Goal: Information Seeking & Learning: Learn about a topic

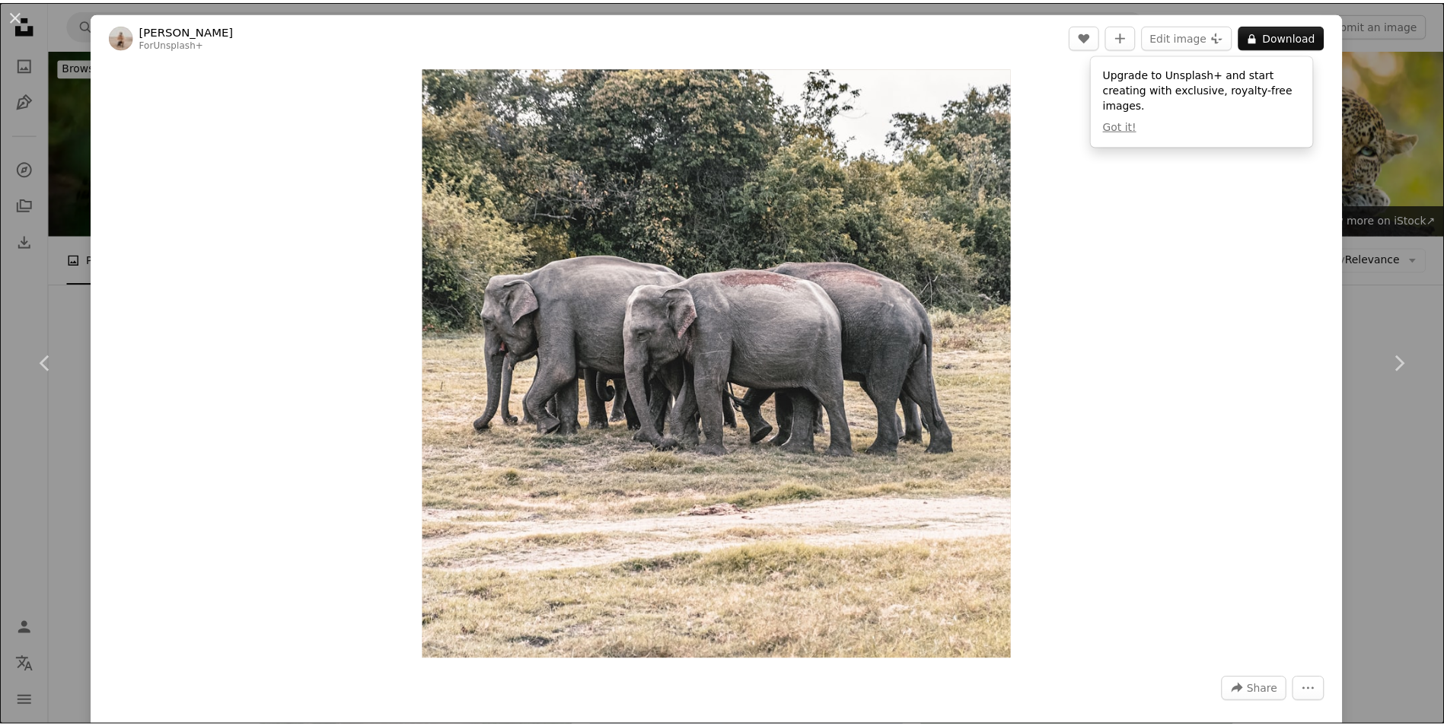
scroll to position [8805, 0]
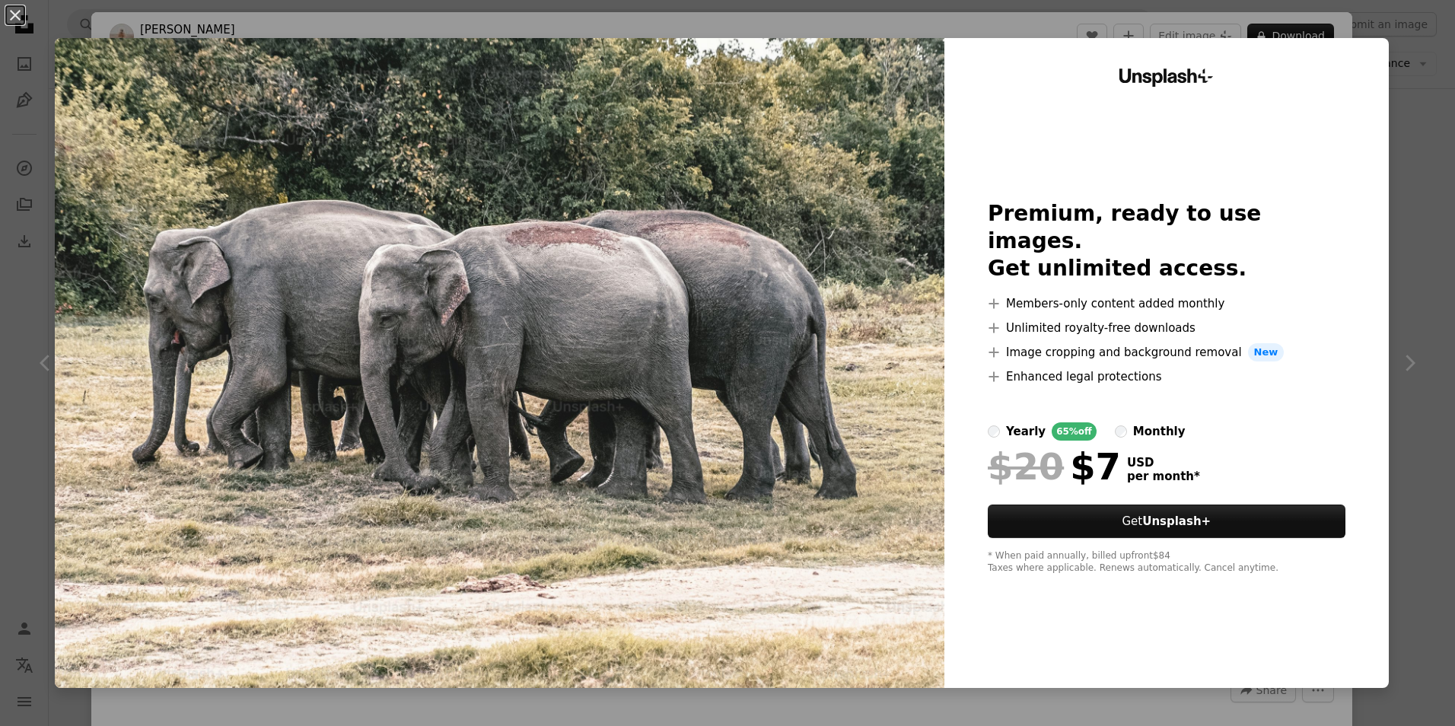
click at [1384, 116] on div "An X shape Unsplash+ Premium, ready to use images. Get unlimited access. A plus…" at bounding box center [727, 363] width 1455 height 726
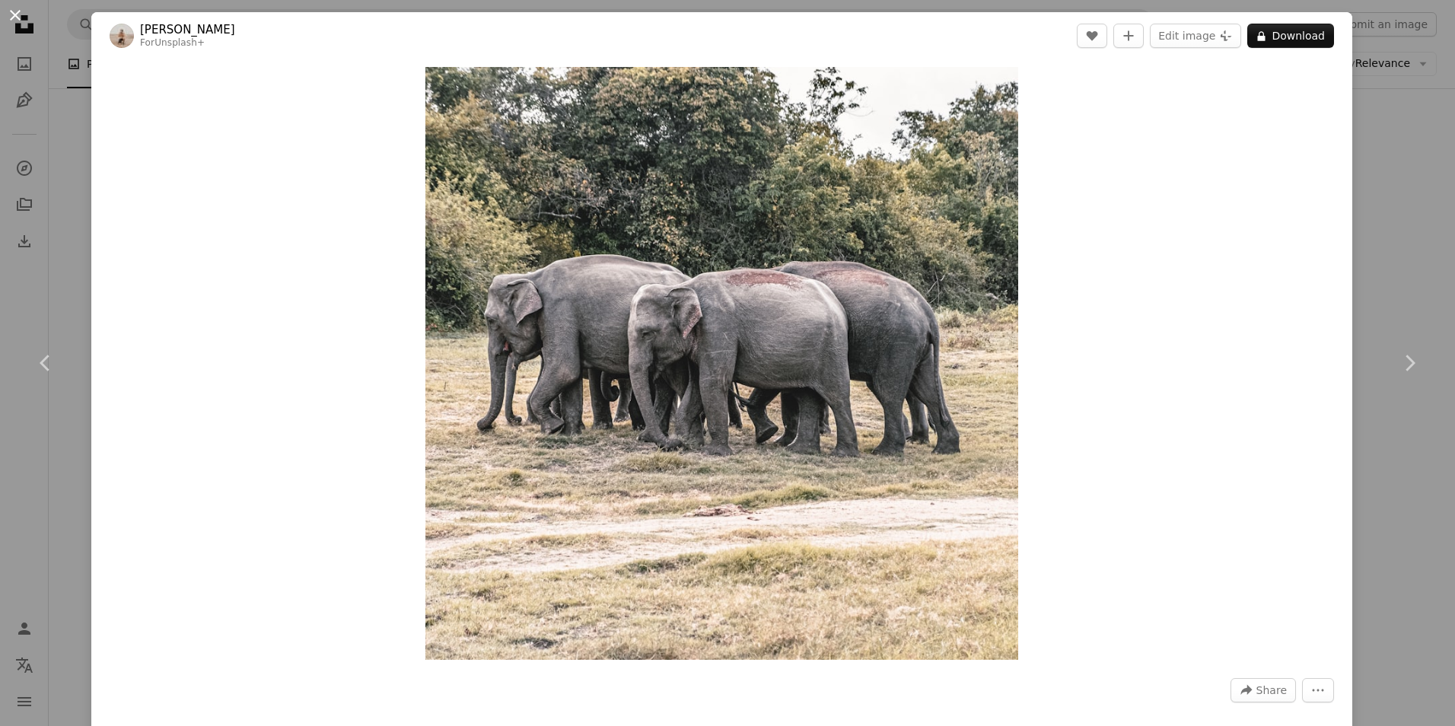
click at [20, 18] on button "An X shape" at bounding box center [15, 15] width 18 height 18
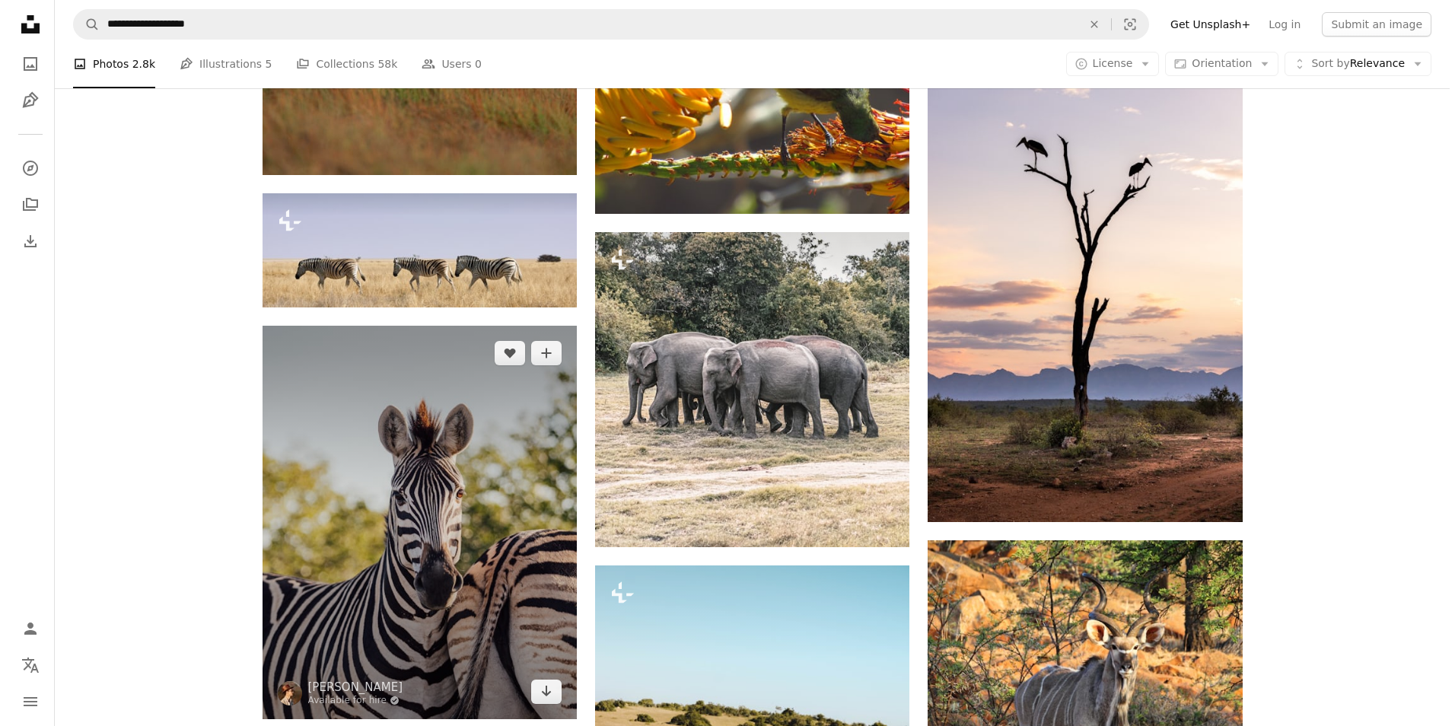
scroll to position [8577, 0]
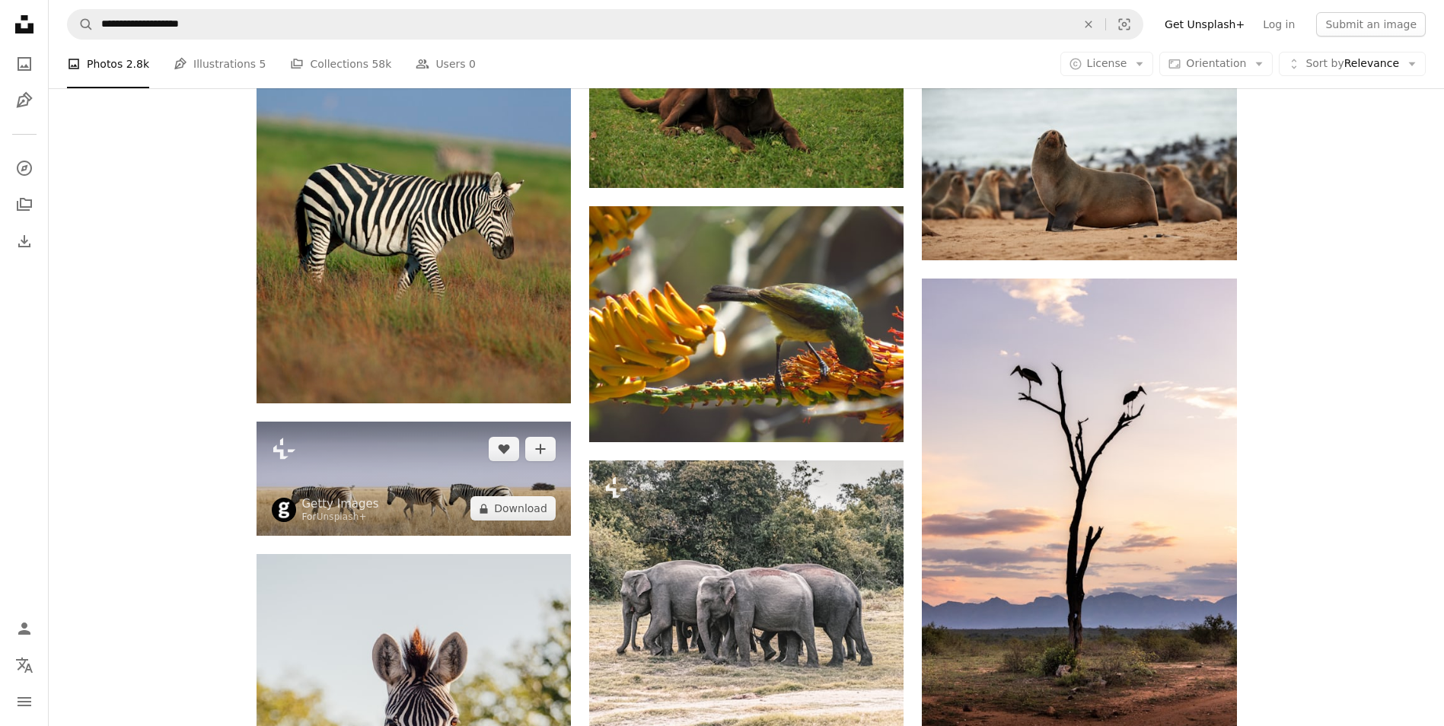
click at [461, 438] on img at bounding box center [414, 479] width 314 height 114
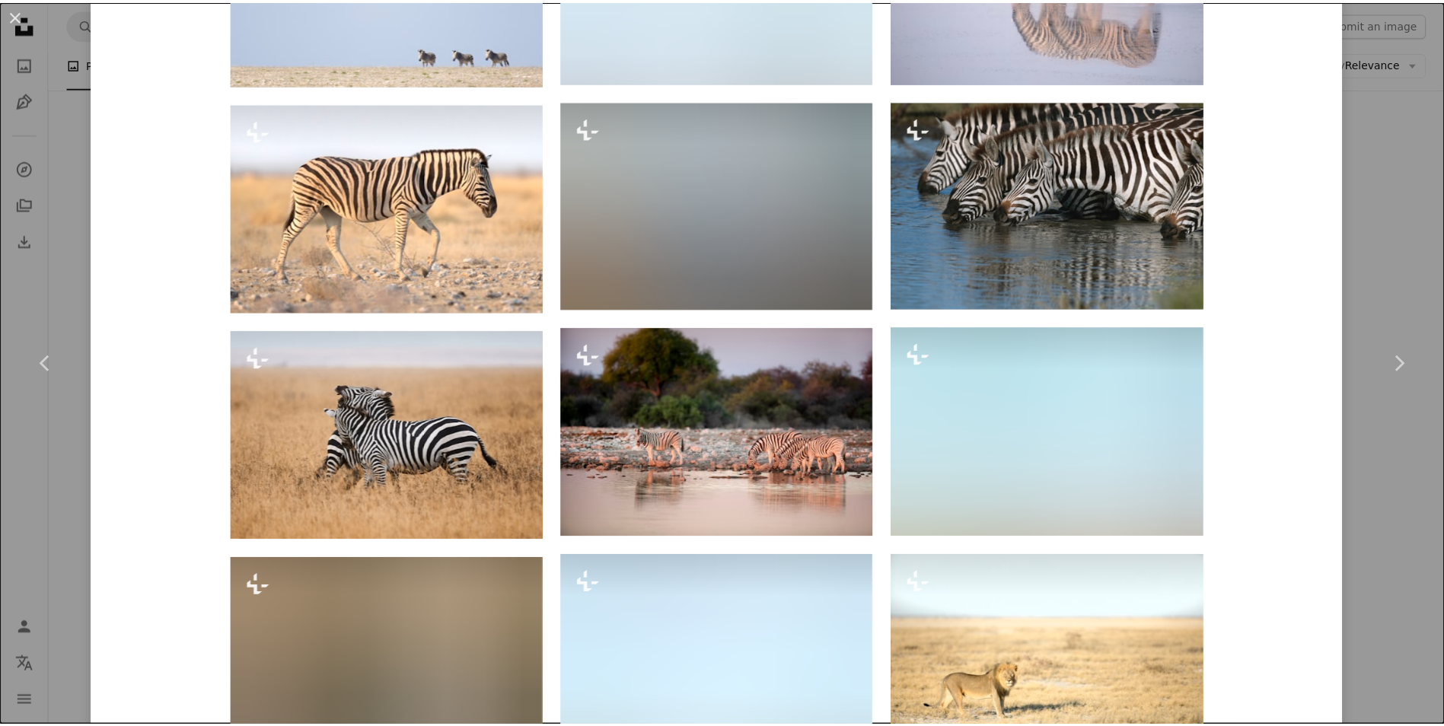
scroll to position [1598, 0]
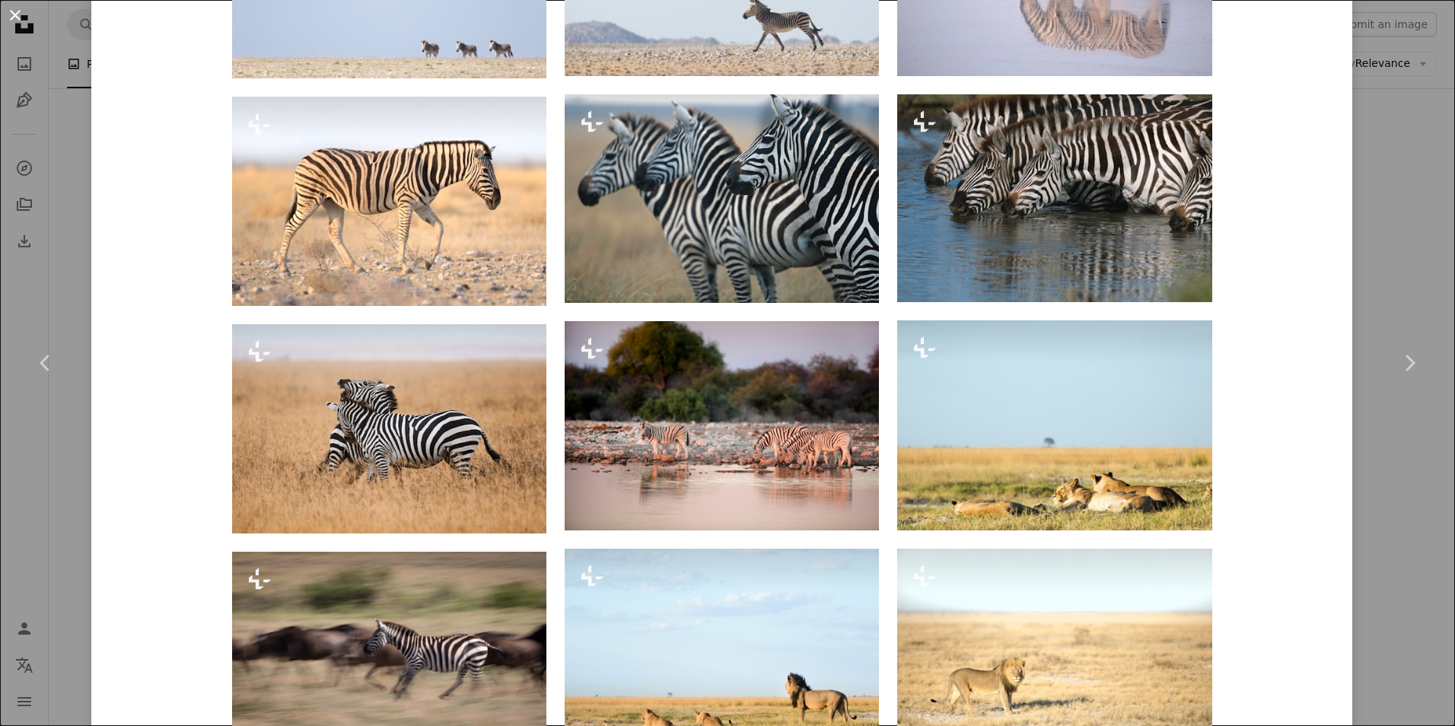
click at [17, 17] on button "An X shape" at bounding box center [15, 15] width 18 height 18
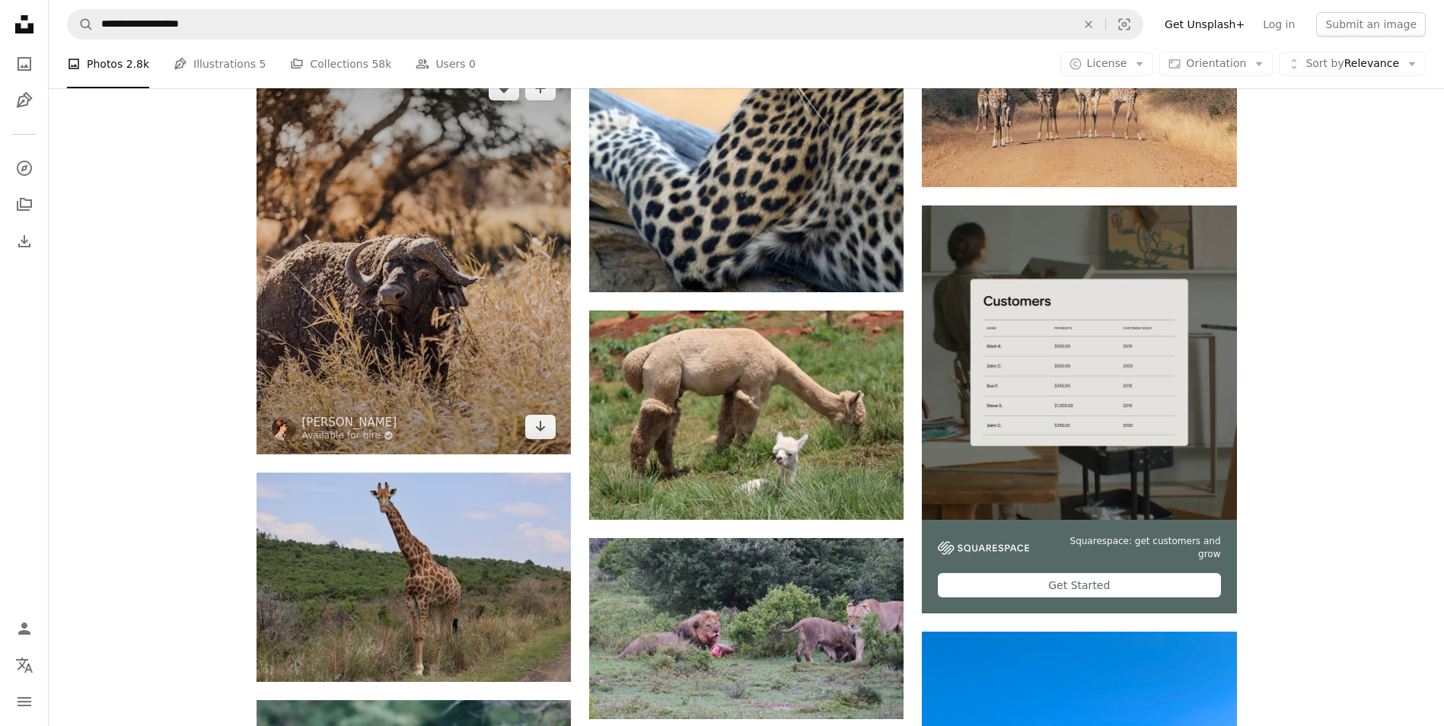
scroll to position [5761, 0]
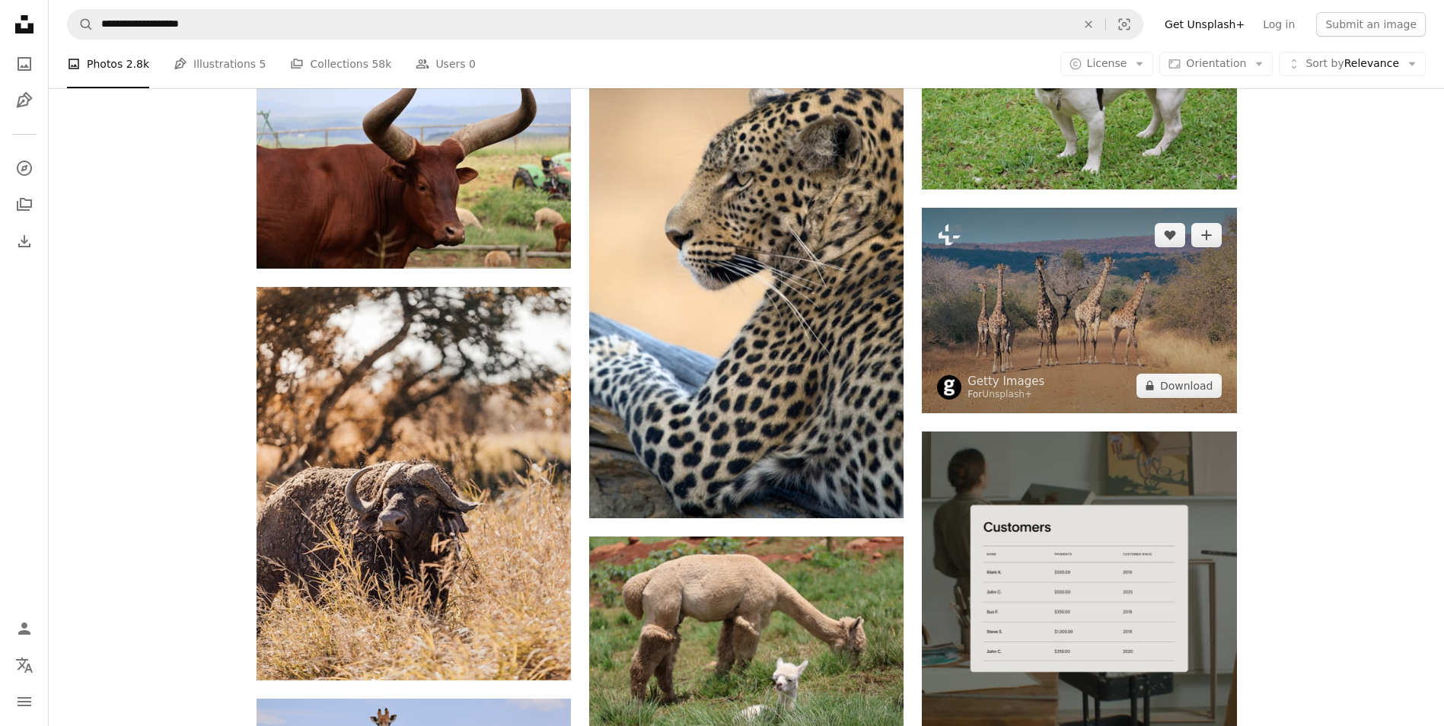
click at [1037, 279] on img at bounding box center [1079, 311] width 314 height 206
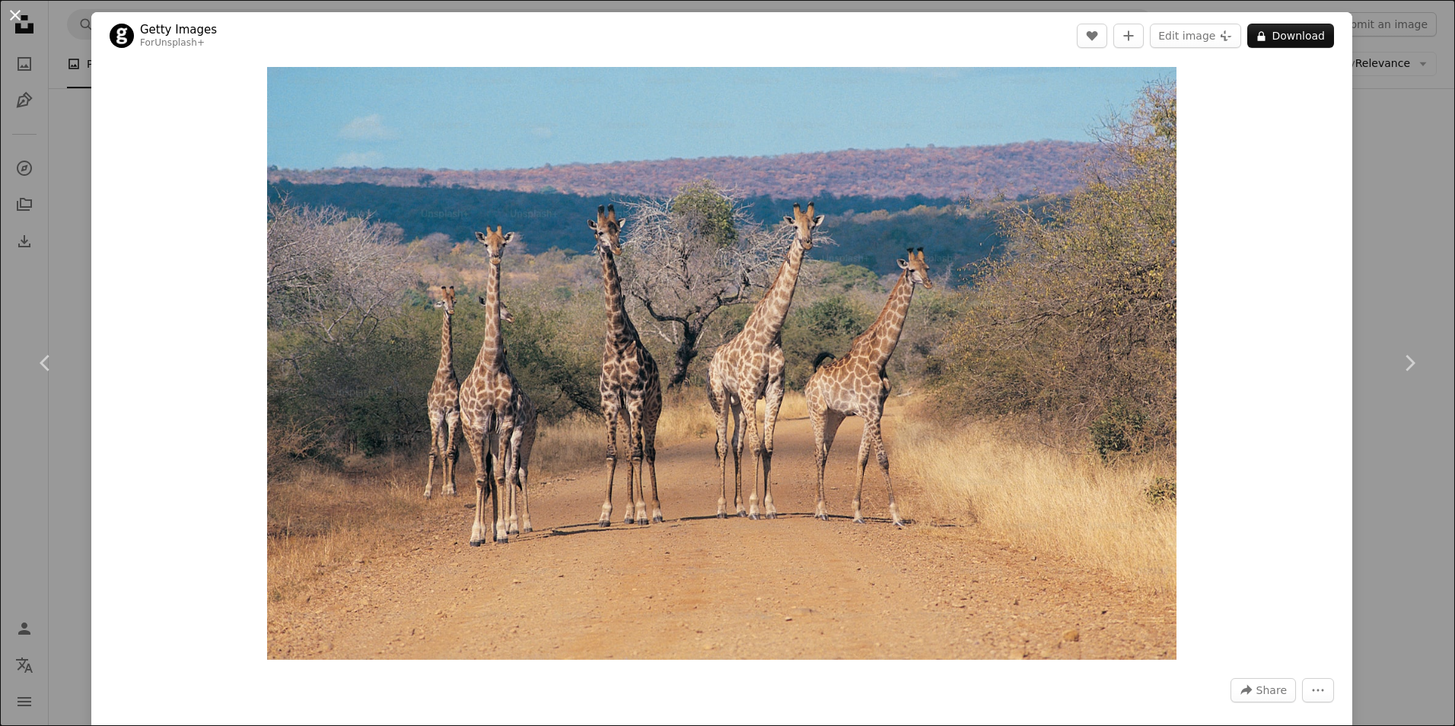
click at [10, 14] on button "An X shape" at bounding box center [15, 15] width 18 height 18
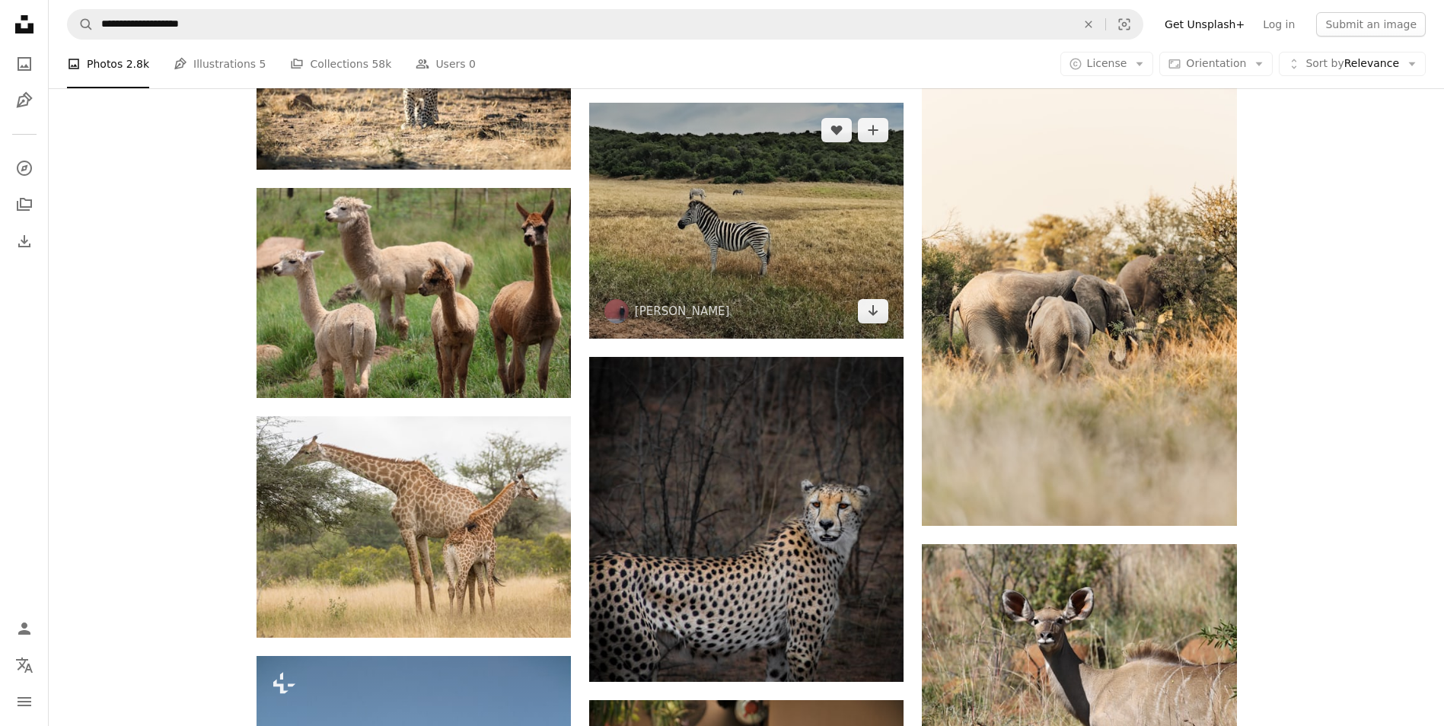
scroll to position [7816, 0]
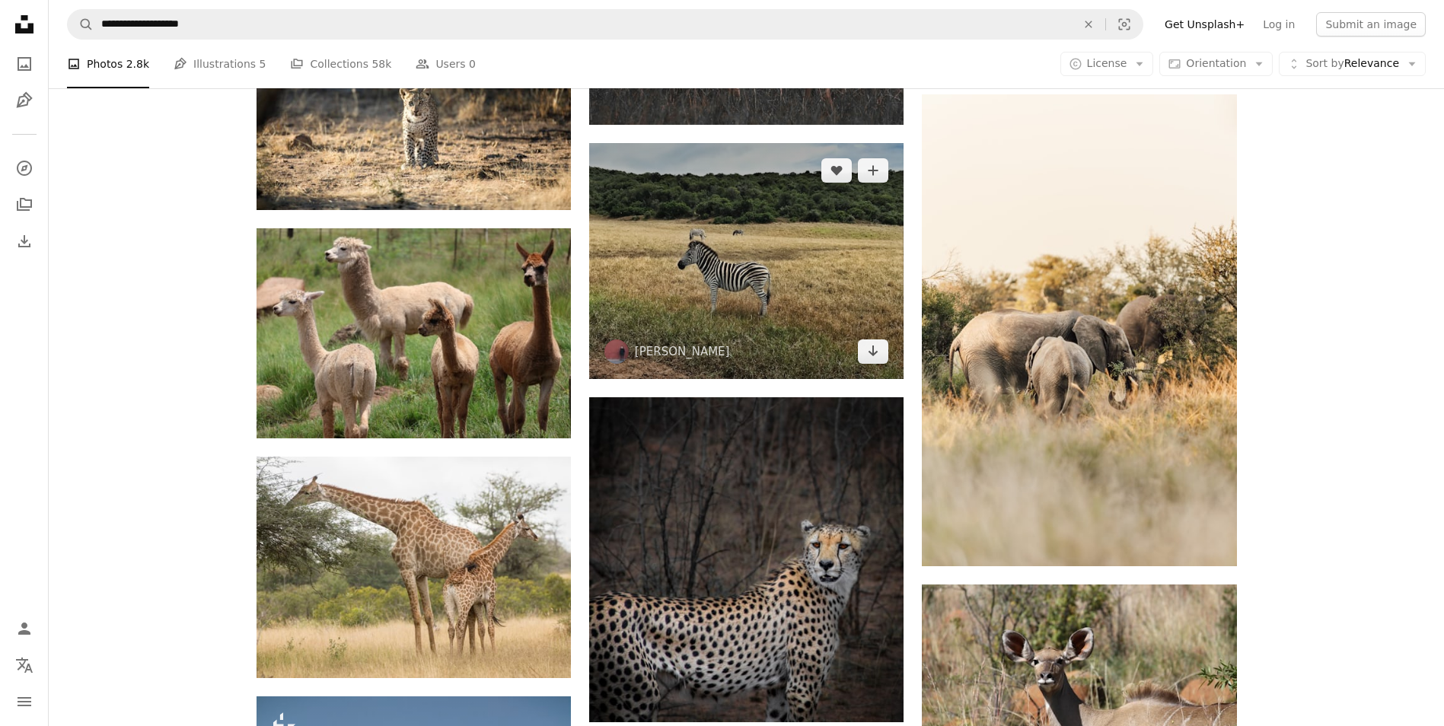
click at [785, 277] on img at bounding box center [746, 261] width 314 height 236
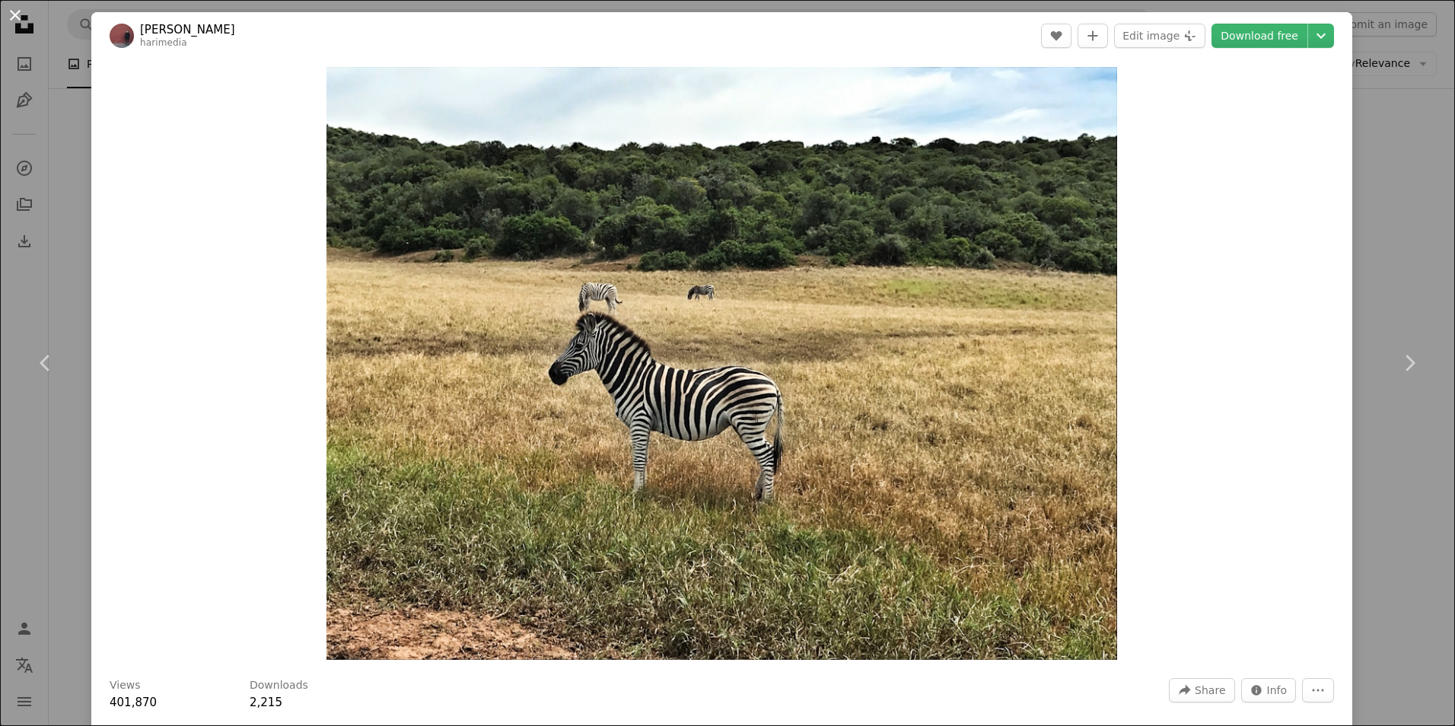
click at [21, 18] on button "An X shape" at bounding box center [15, 15] width 18 height 18
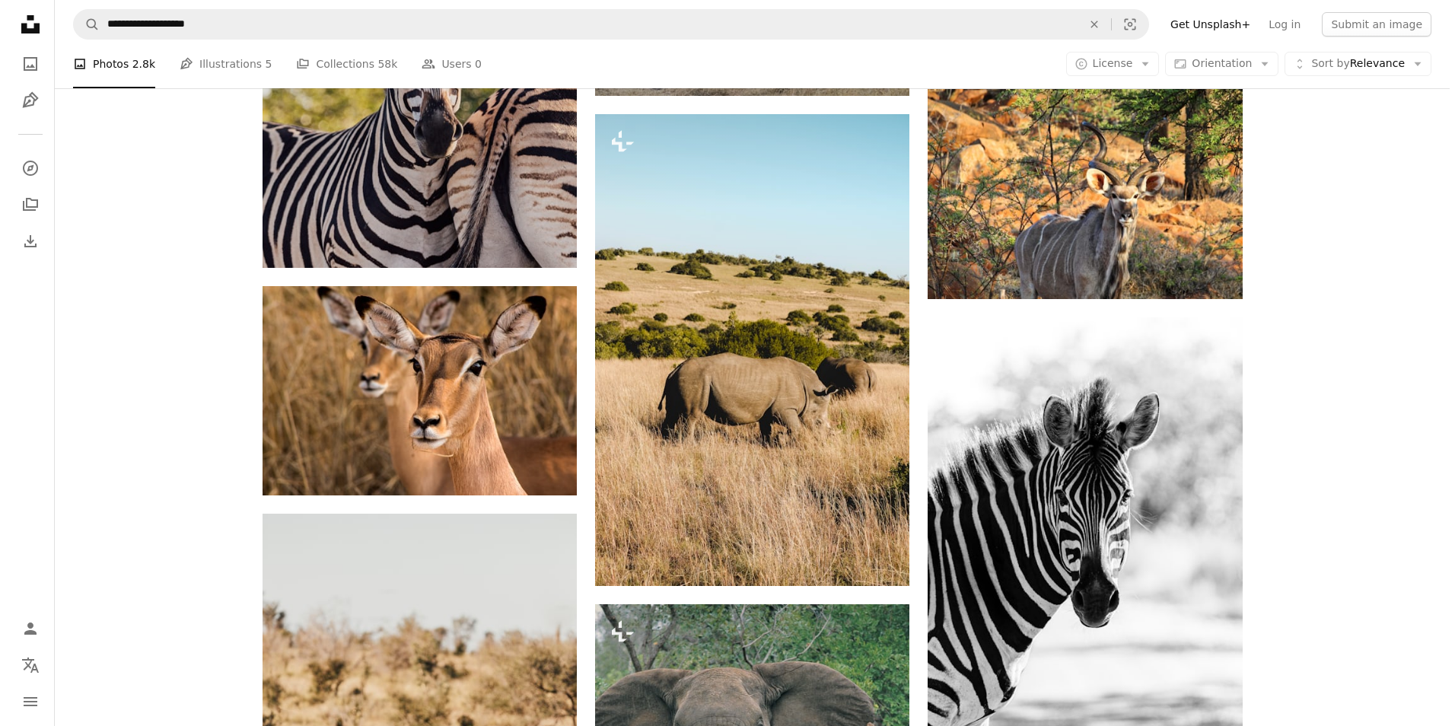
scroll to position [9262, 0]
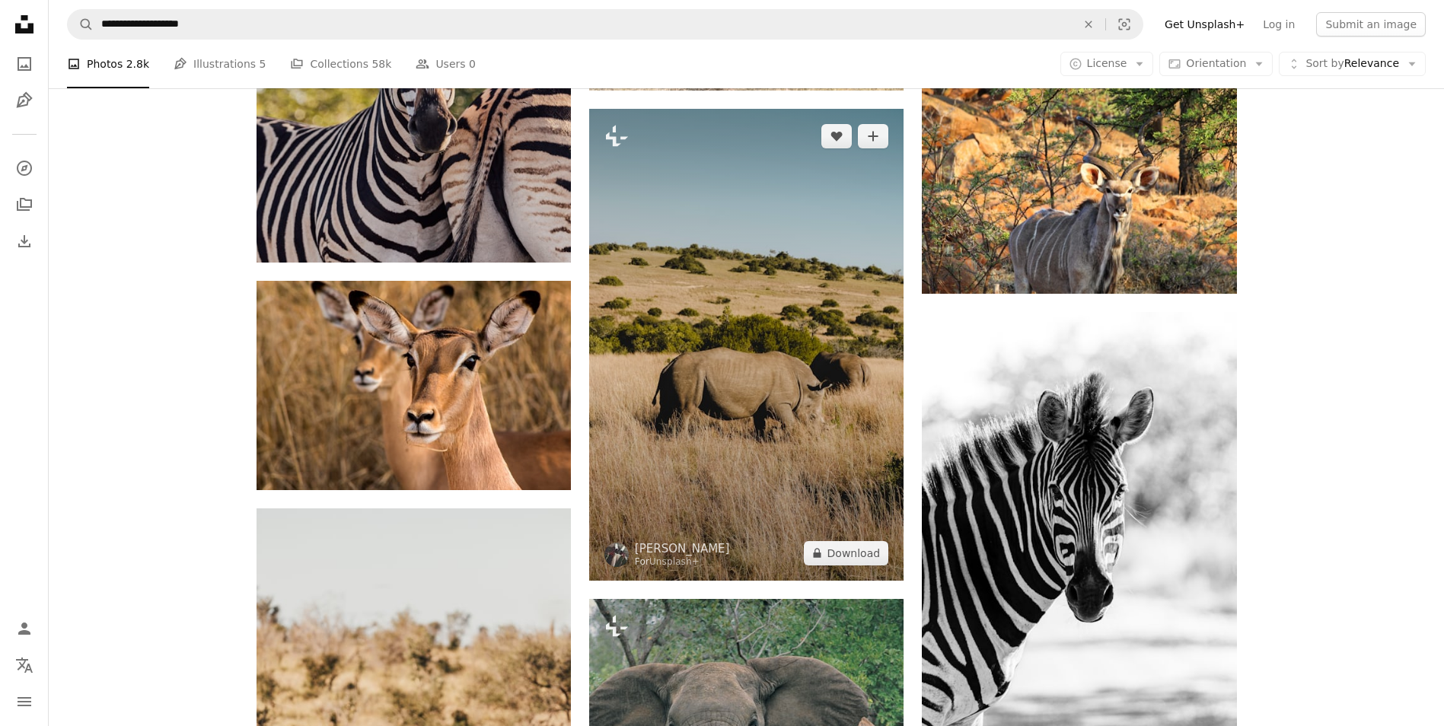
click at [643, 371] on img at bounding box center [746, 345] width 314 height 472
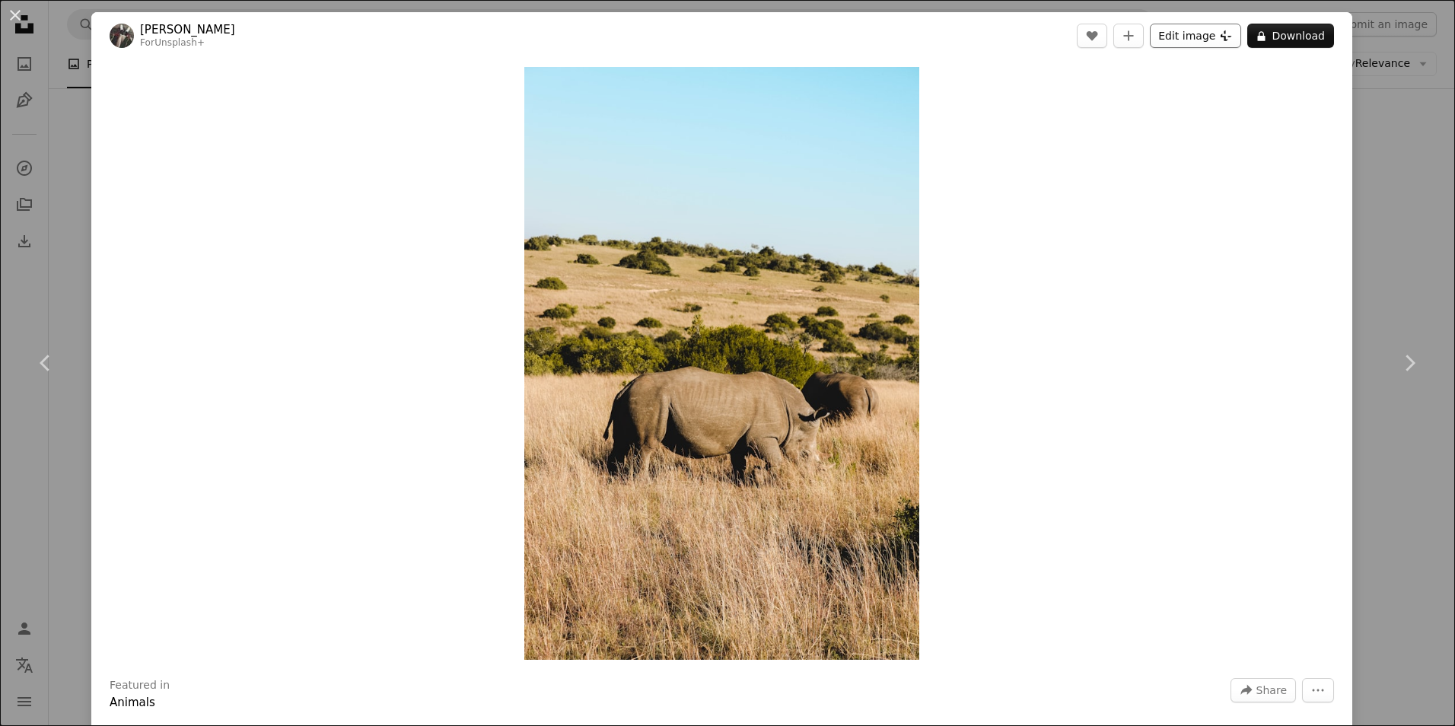
click at [1195, 39] on button "Edit image Plus sign for Unsplash+" at bounding box center [1195, 36] width 91 height 24
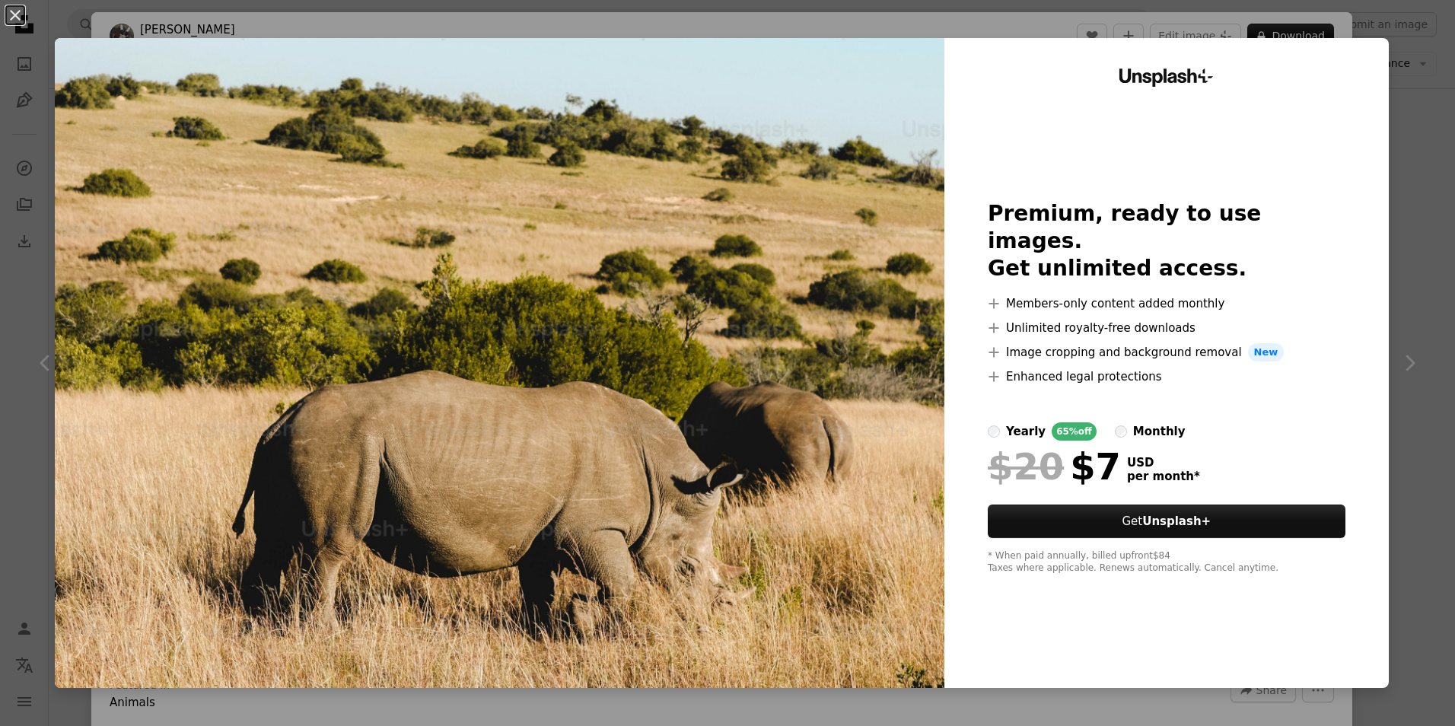
click at [1401, 95] on div "An X shape Unsplash+ Premium, ready to use images. Get unlimited access. A plus…" at bounding box center [727, 363] width 1455 height 726
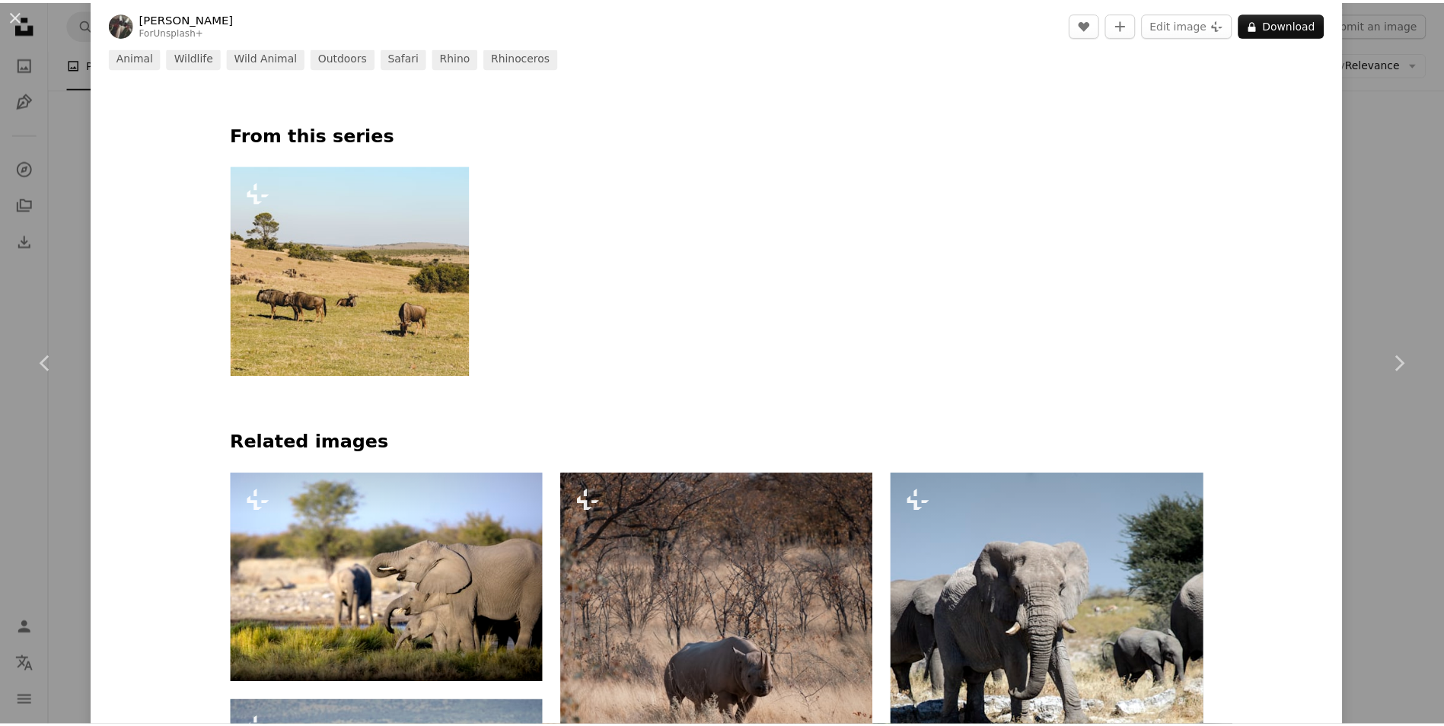
scroll to position [761, 0]
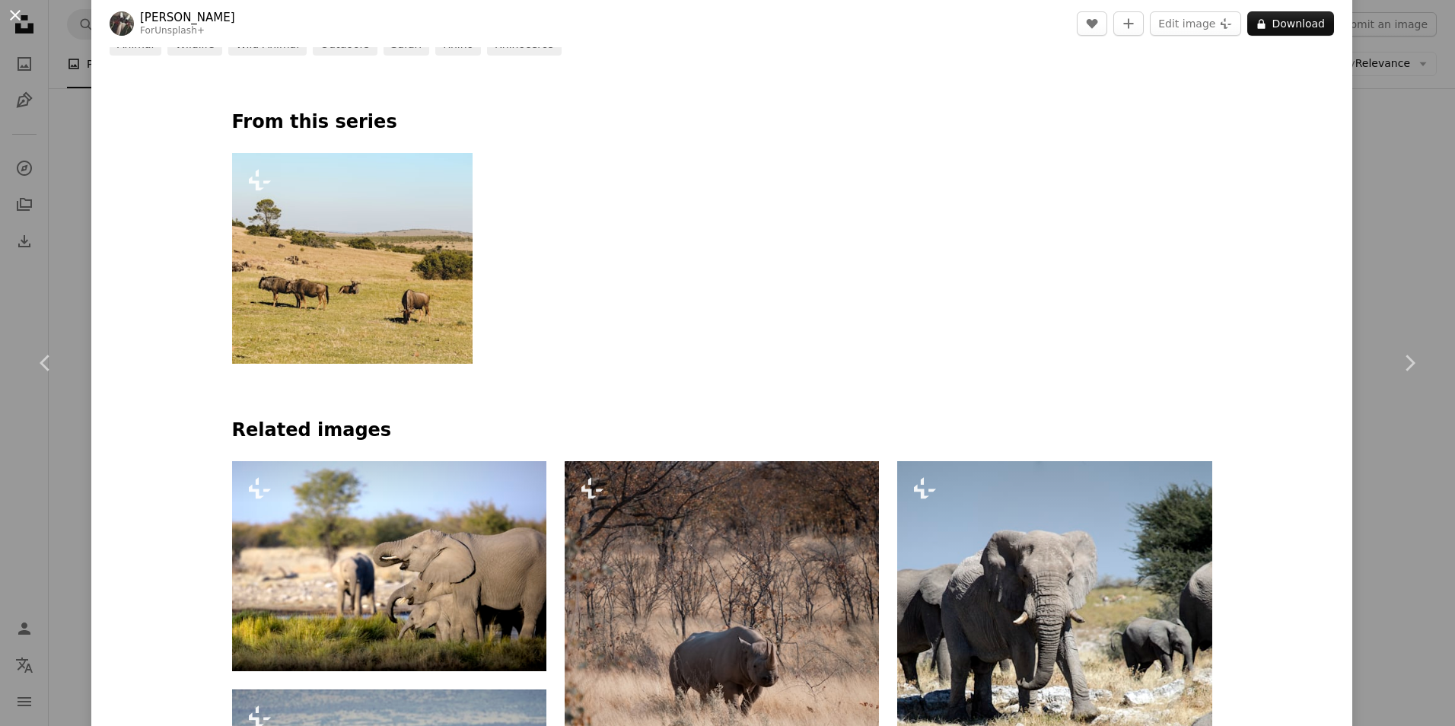
click at [18, 18] on button "An X shape" at bounding box center [15, 15] width 18 height 18
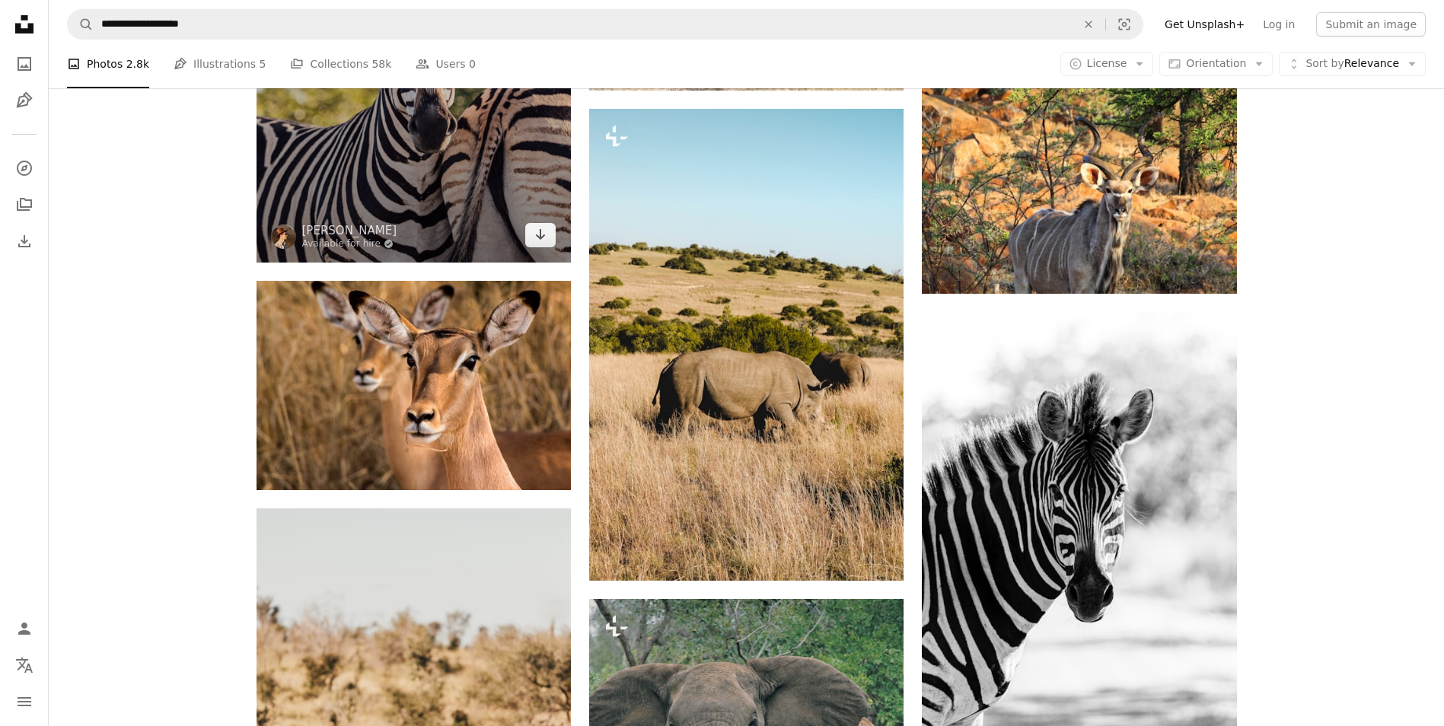
scroll to position [8958, 0]
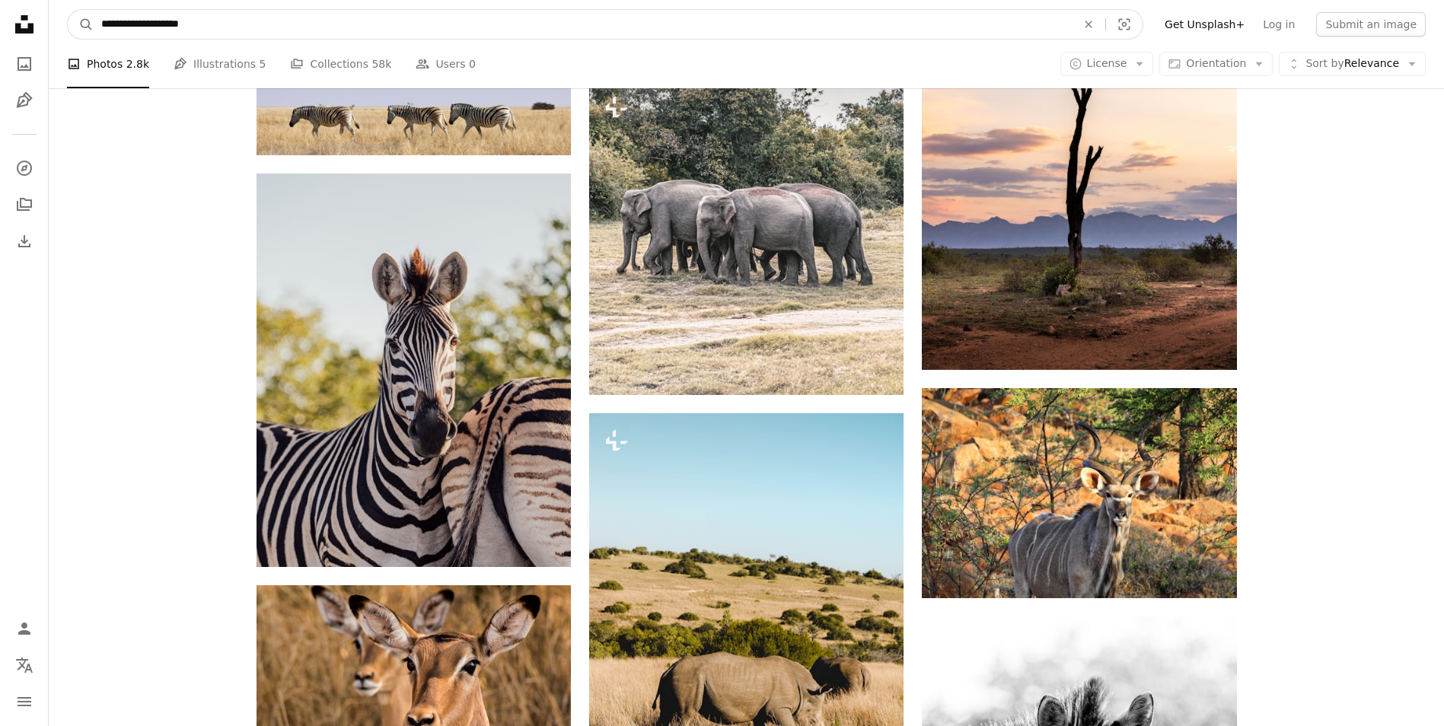
click at [279, 28] on input "**********" at bounding box center [583, 24] width 978 height 29
type input "**********"
click at [68, 10] on button "A magnifying glass" at bounding box center [81, 24] width 26 height 29
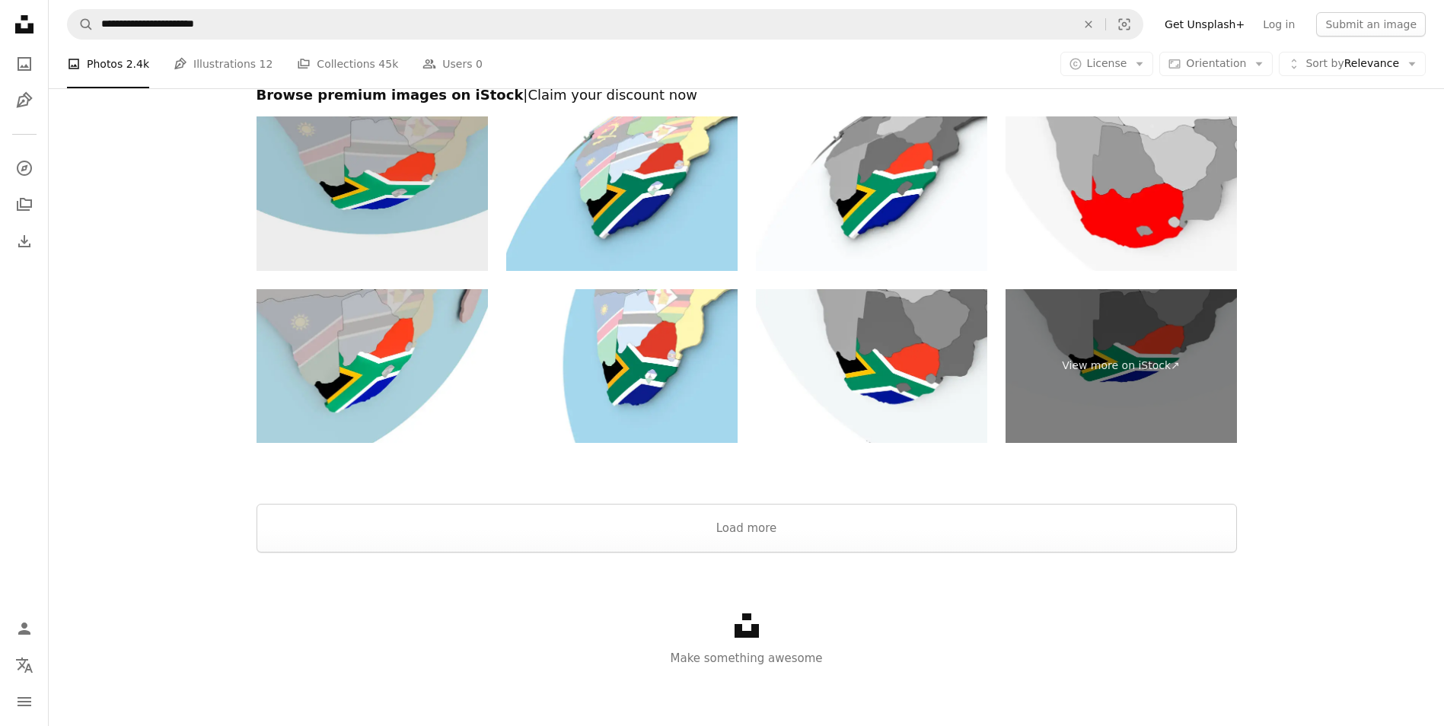
scroll to position [2674, 0]
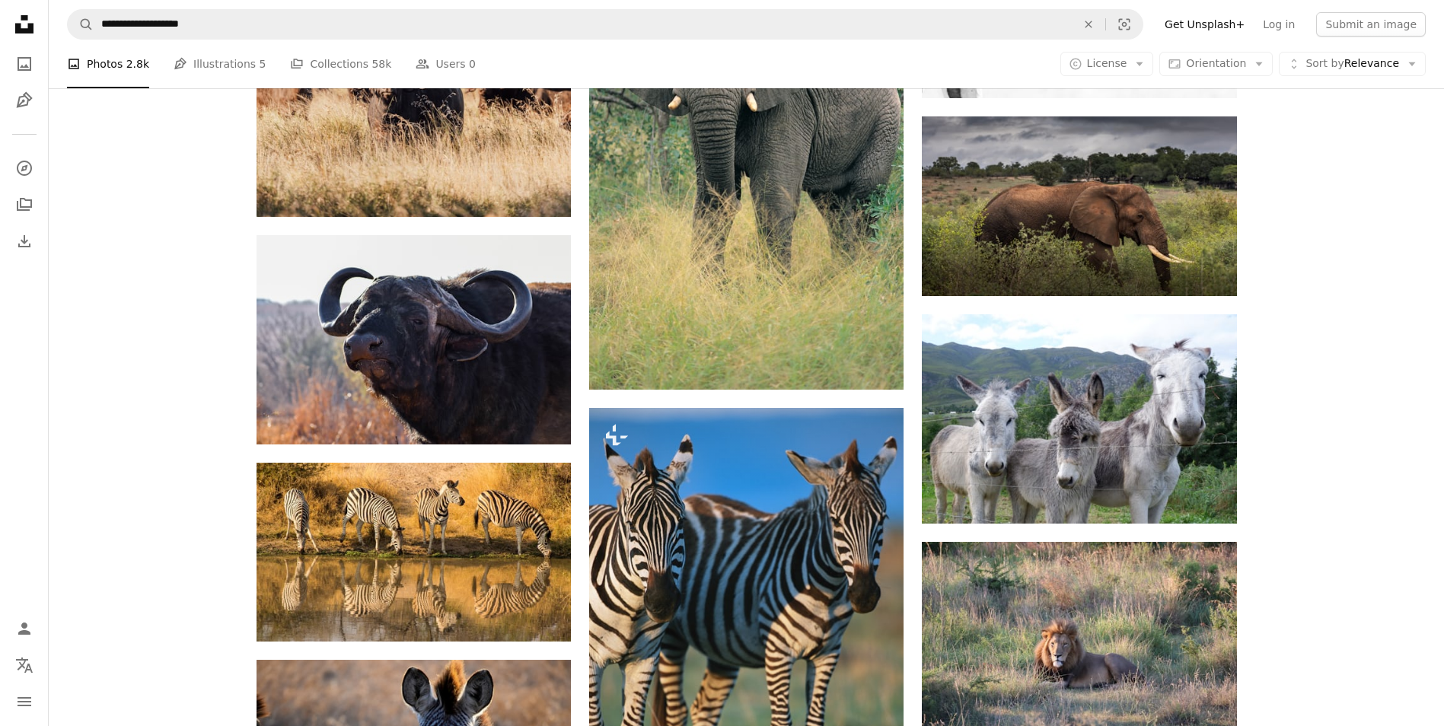
scroll to position [10175, 0]
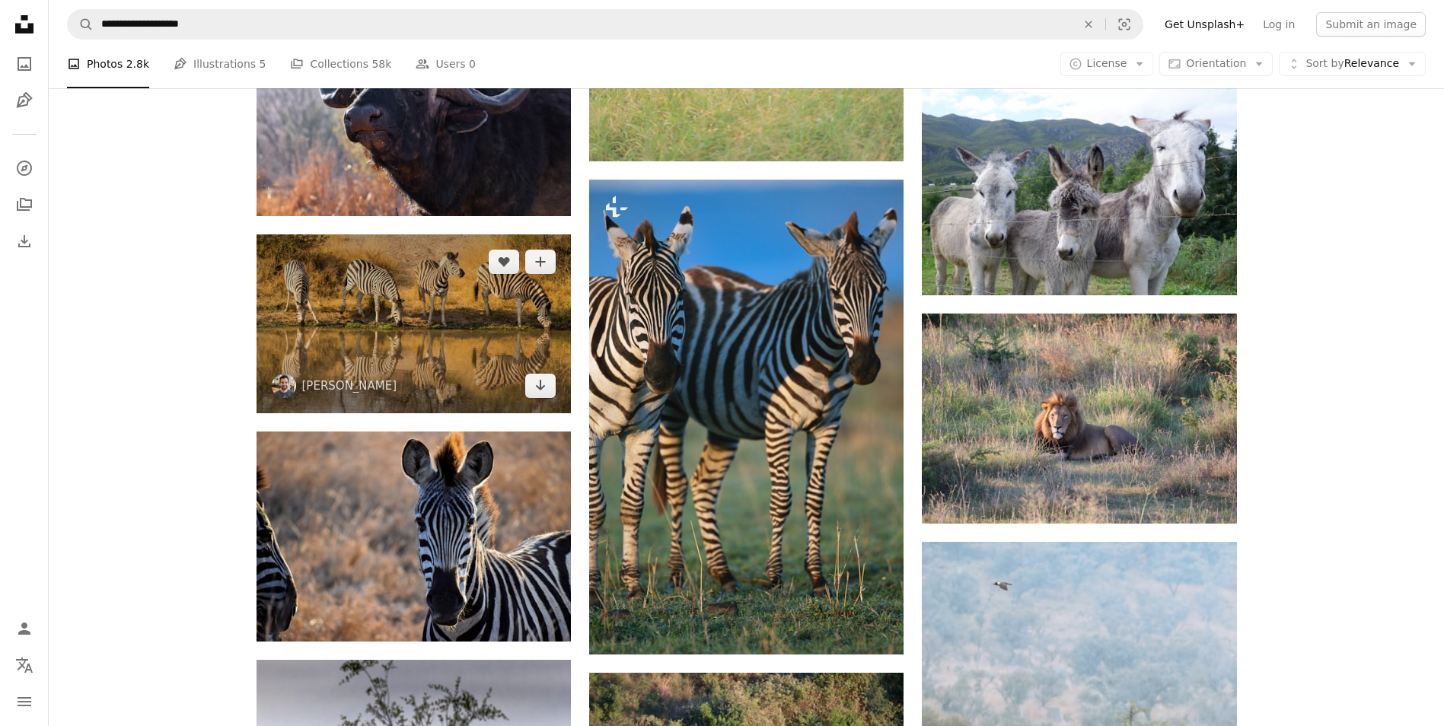
click at [316, 314] on img at bounding box center [414, 324] width 314 height 180
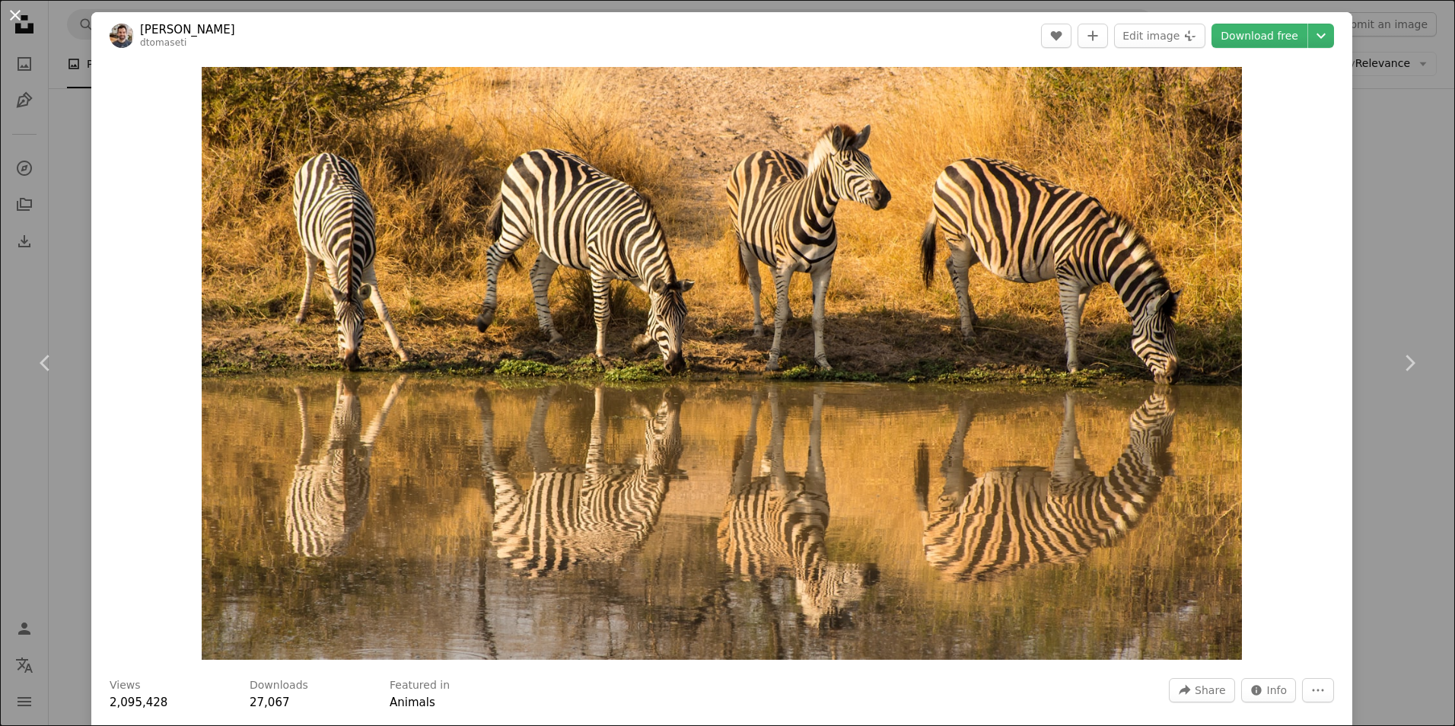
click at [15, 18] on button "An X shape" at bounding box center [15, 15] width 18 height 18
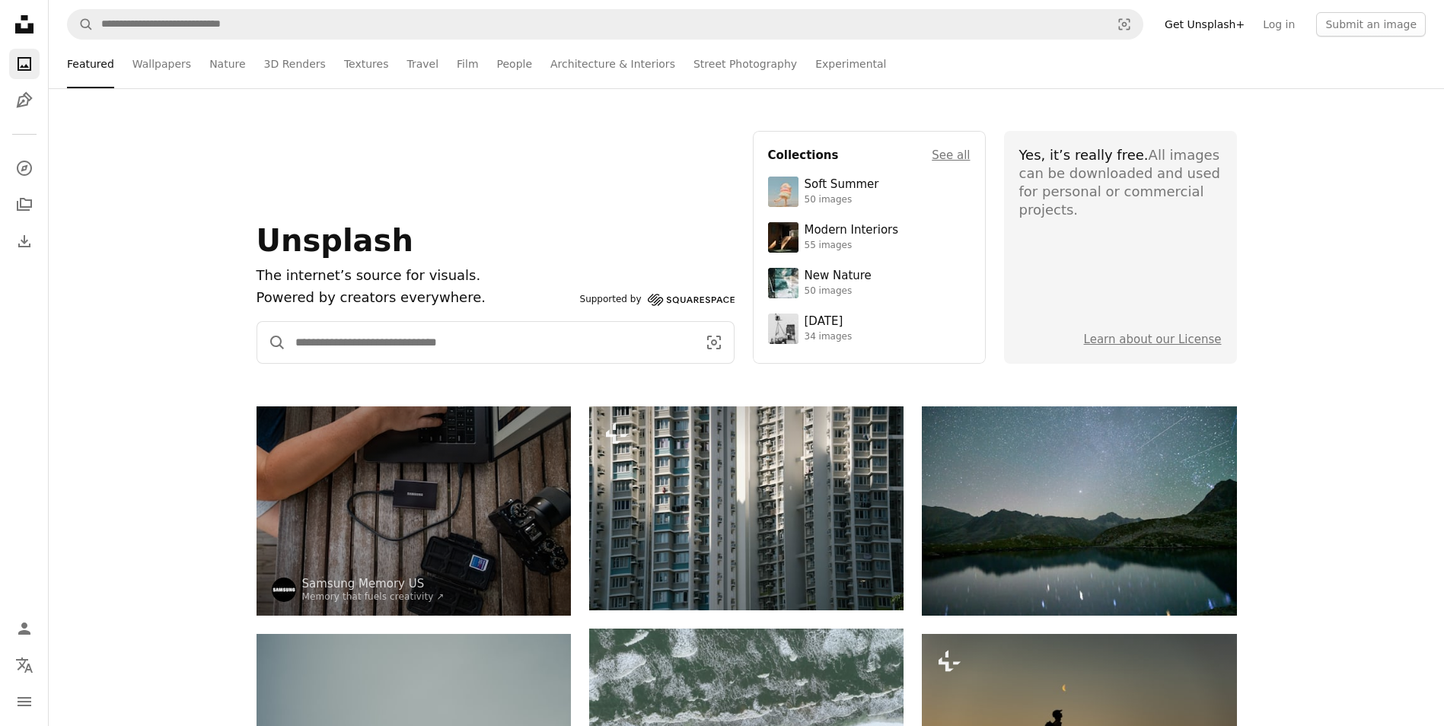
click at [340, 339] on input "Find visuals sitewide" at bounding box center [490, 342] width 408 height 41
type input "**********"
click button "A magnifying glass" at bounding box center [271, 342] width 29 height 41
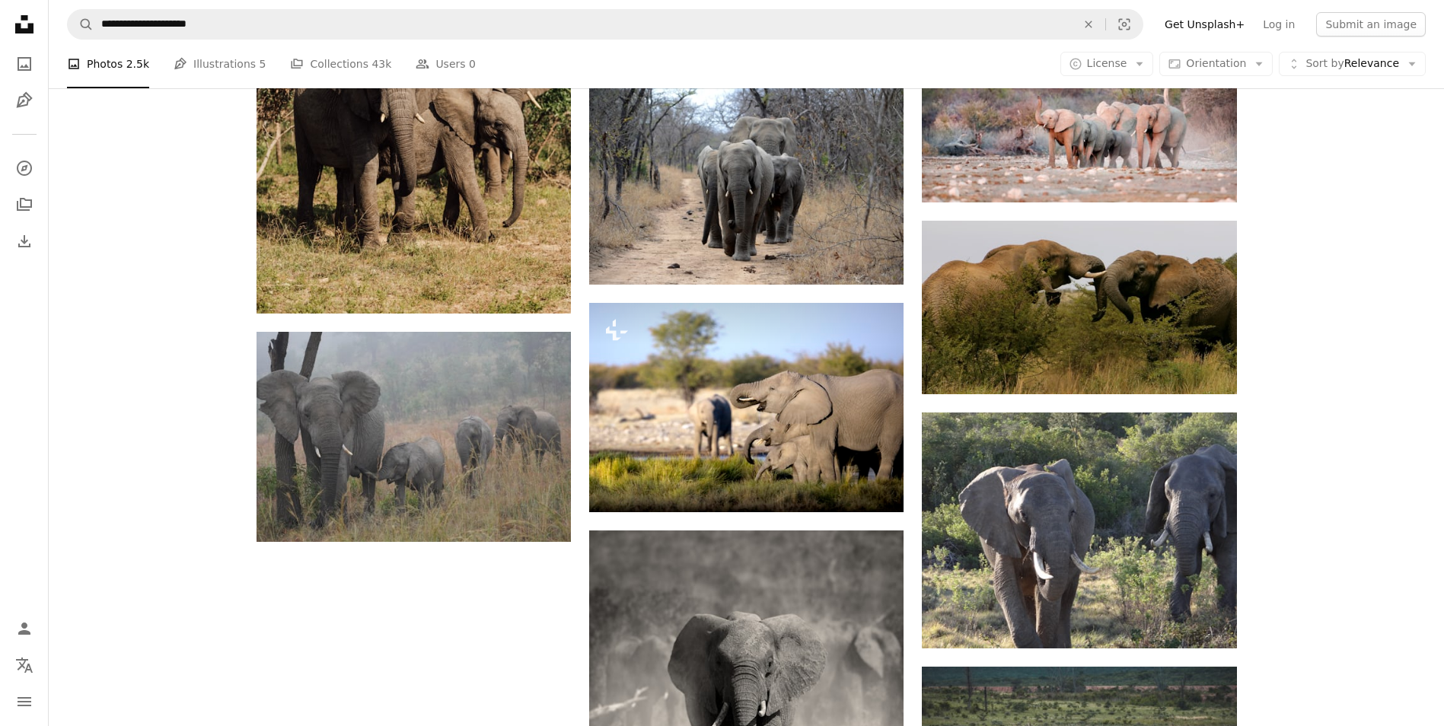
scroll to position [1446, 0]
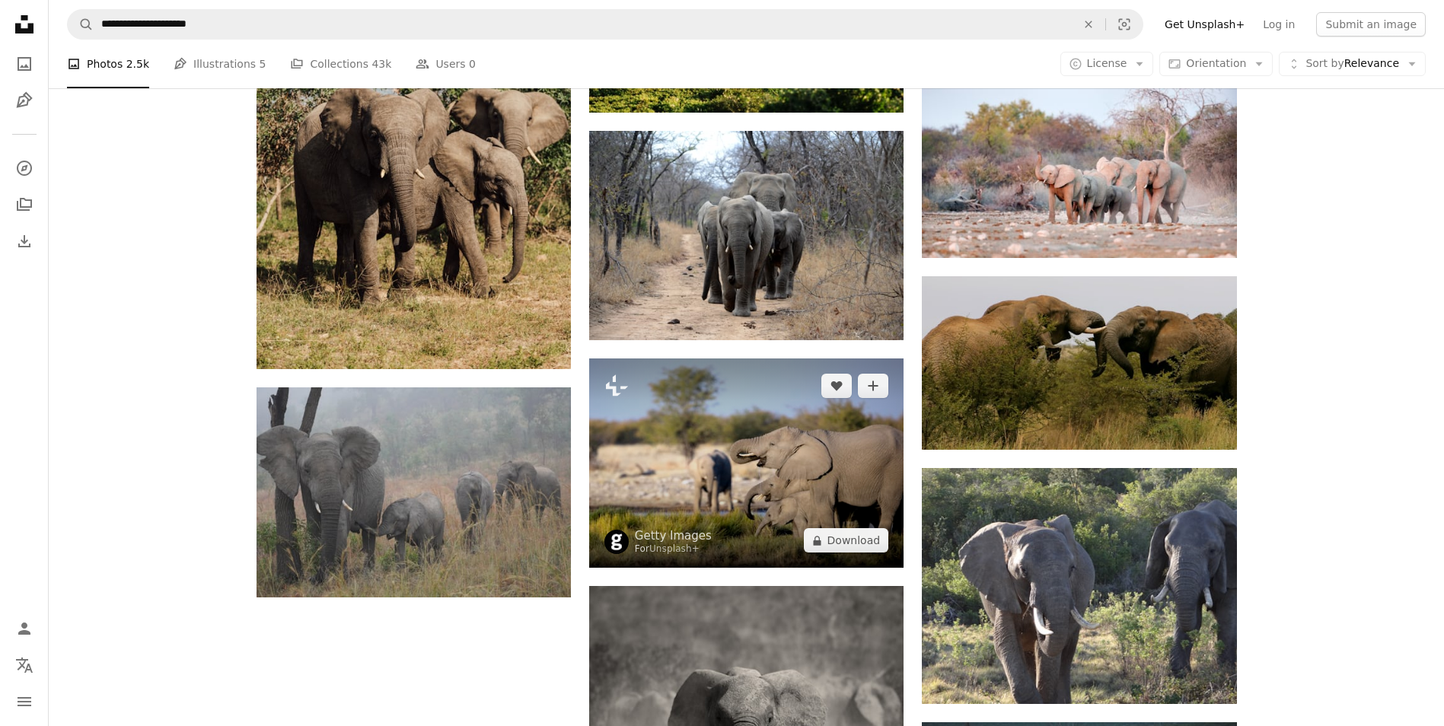
click at [629, 447] on img at bounding box center [746, 463] width 314 height 209
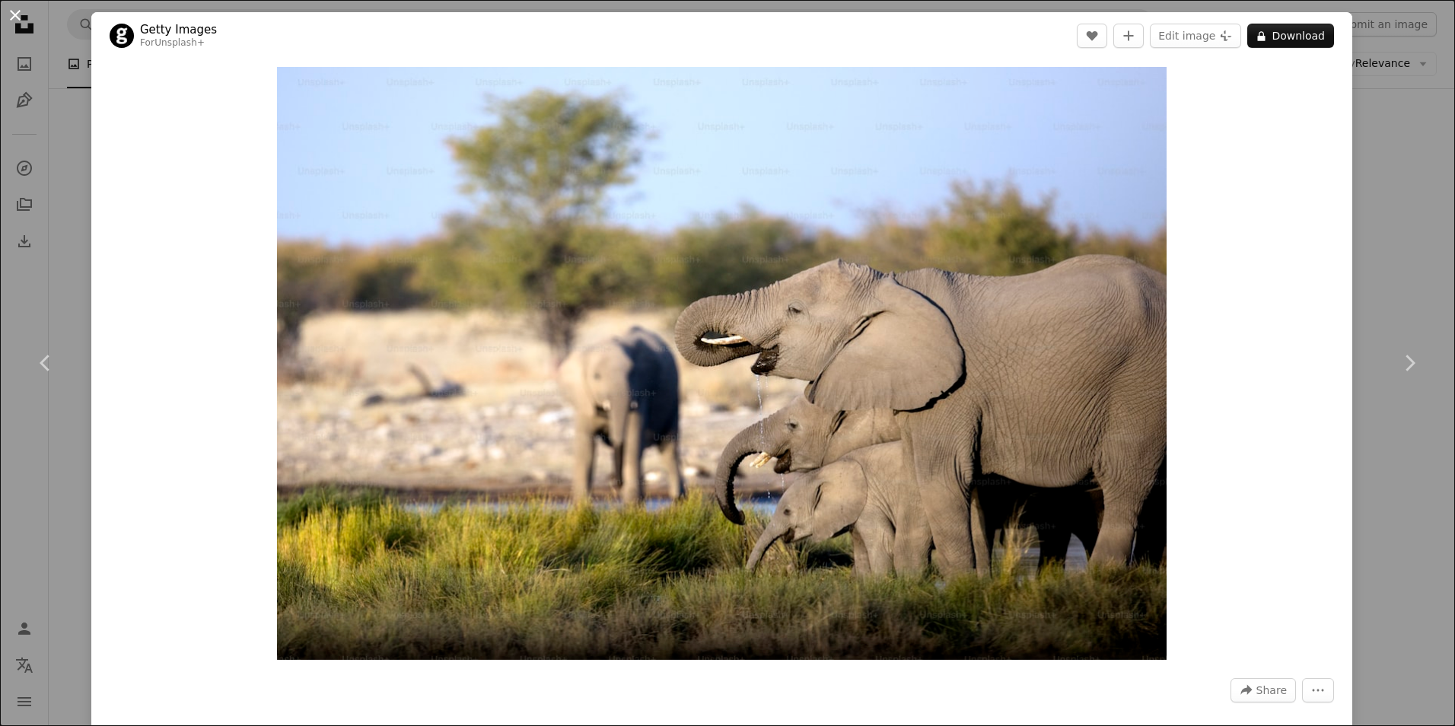
click at [18, 14] on button "An X shape" at bounding box center [15, 15] width 18 height 18
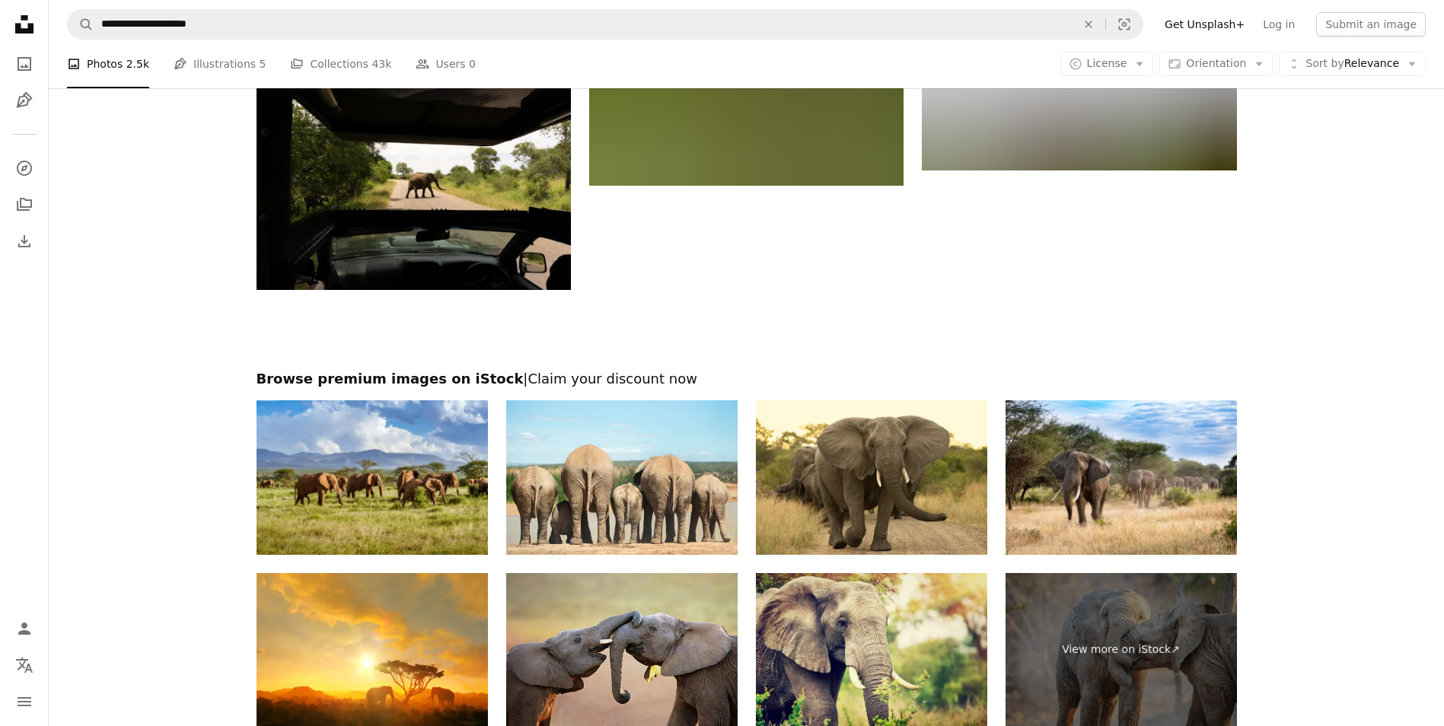
scroll to position [4491, 0]
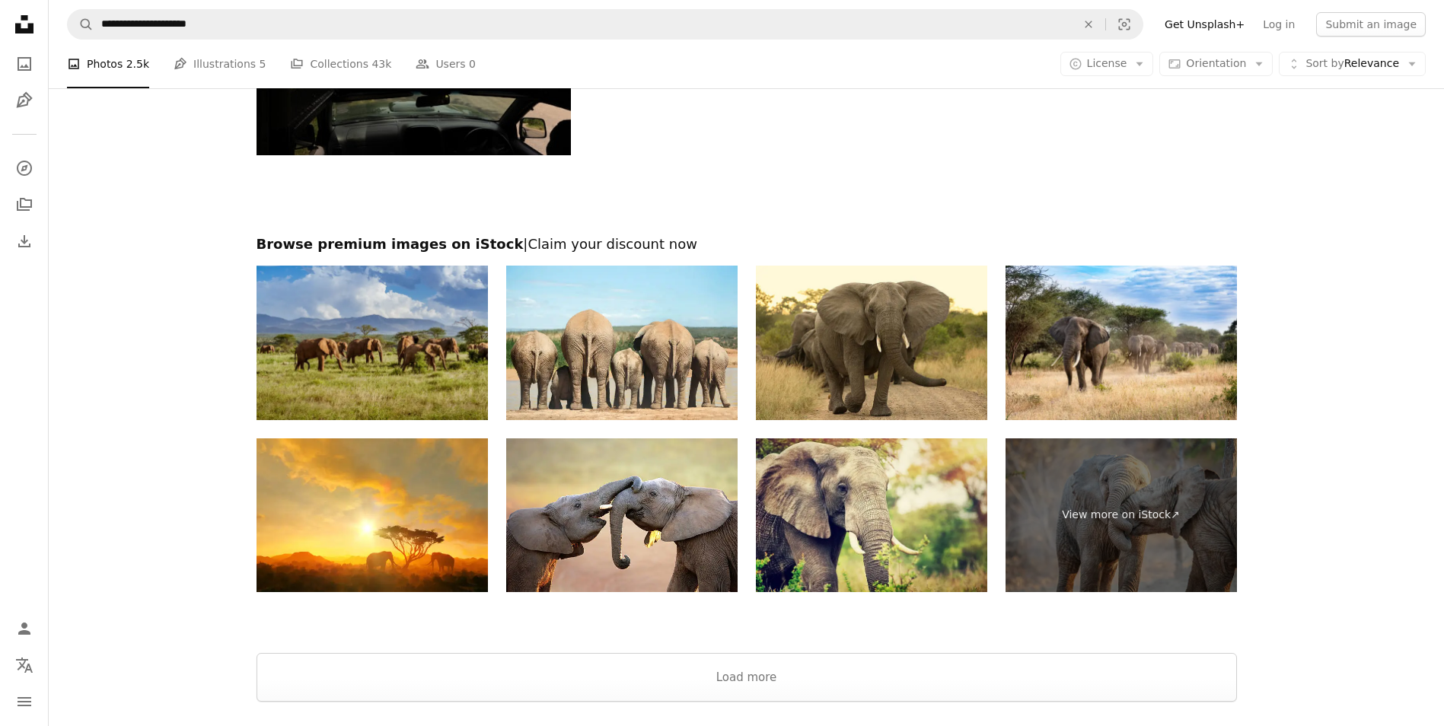
click at [417, 330] on img at bounding box center [372, 343] width 231 height 155
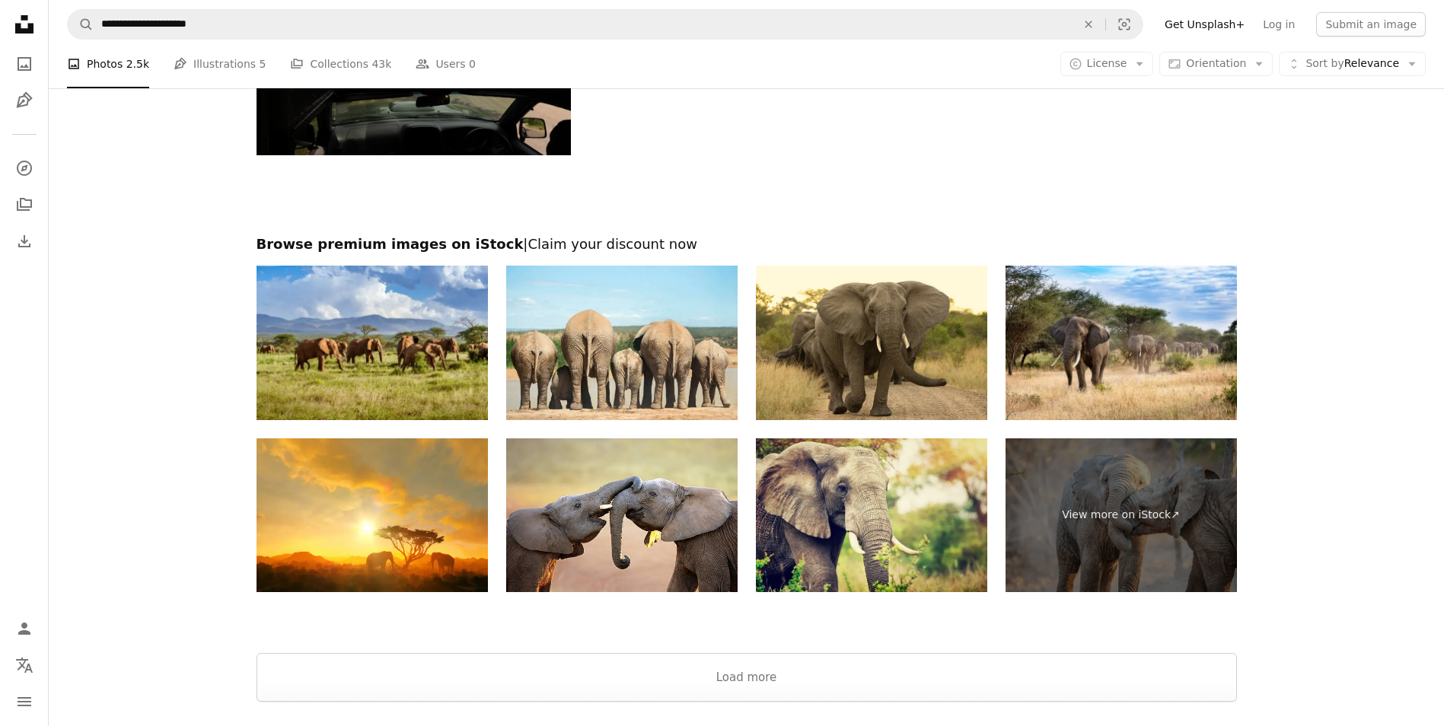
click at [805, 176] on div at bounding box center [746, 195] width 1395 height 80
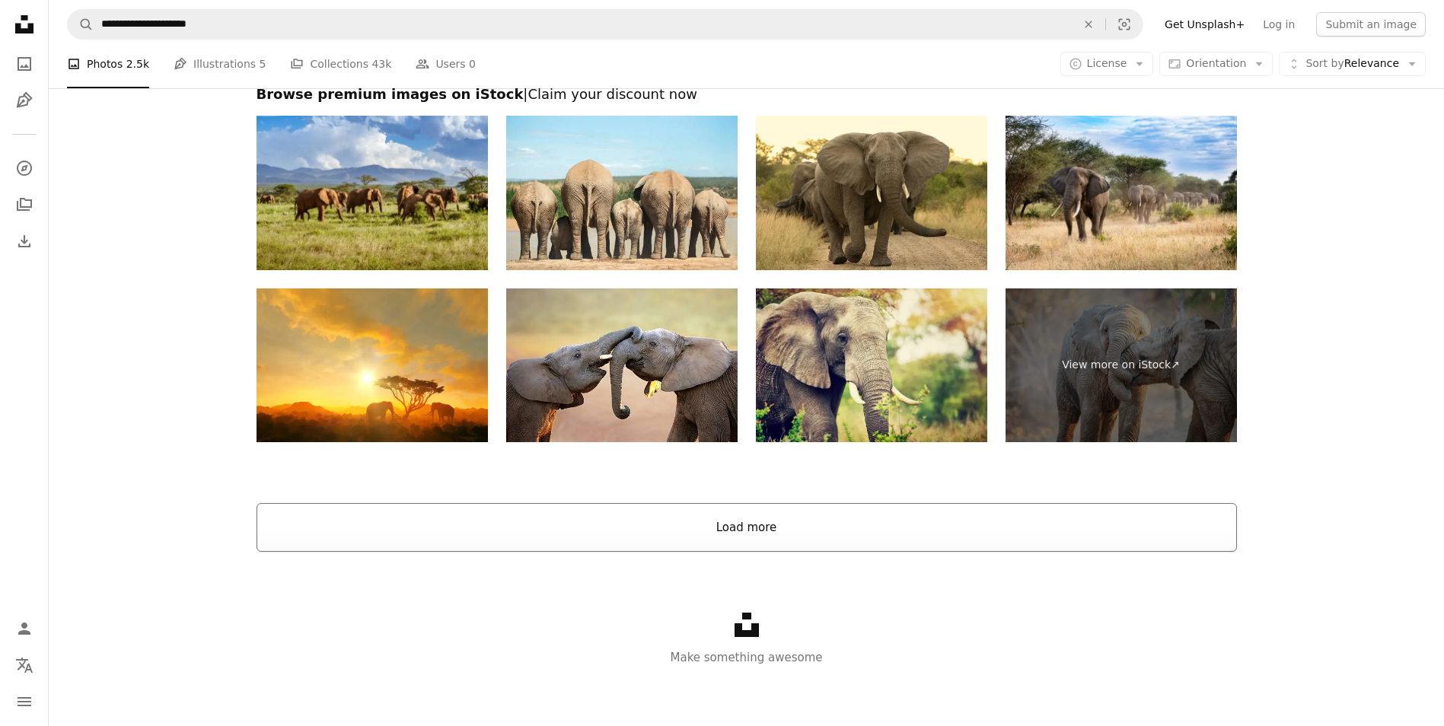
click at [690, 523] on button "Load more" at bounding box center [747, 527] width 980 height 49
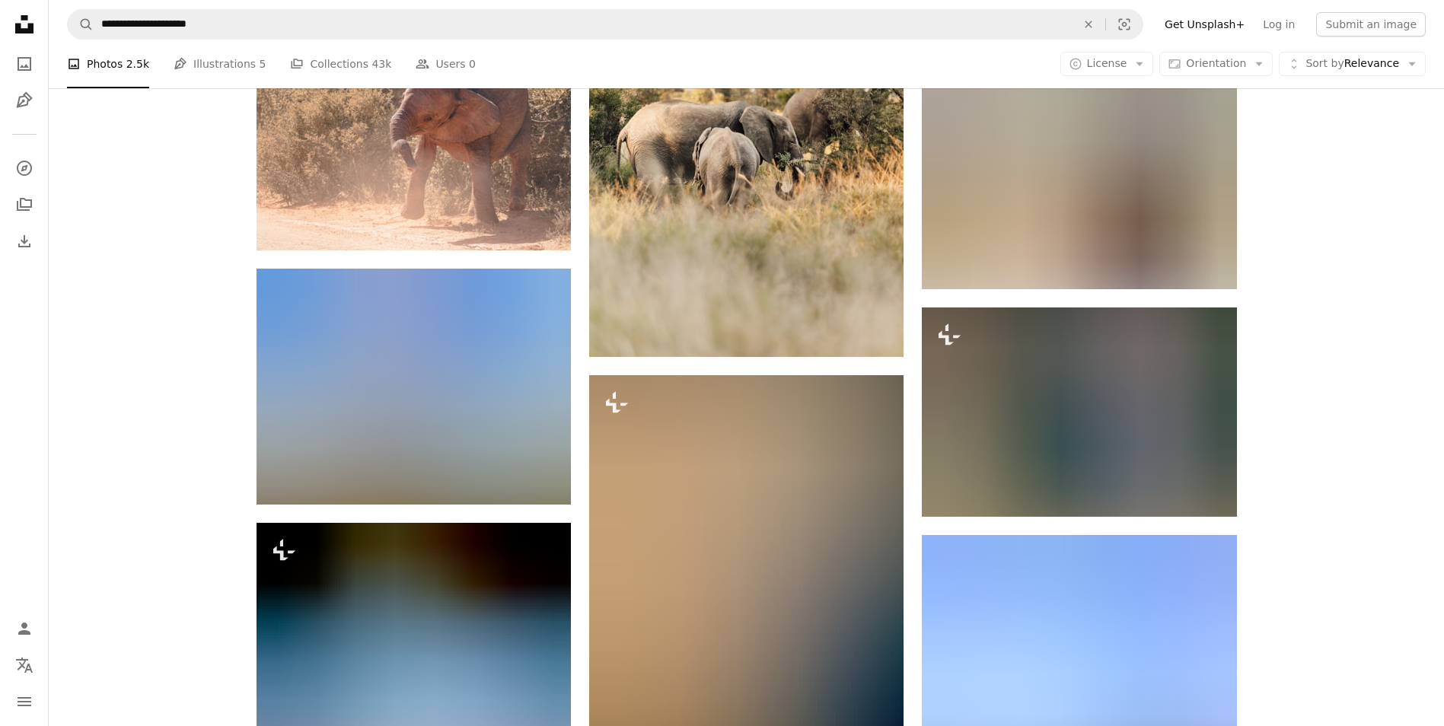
scroll to position [13166, 0]
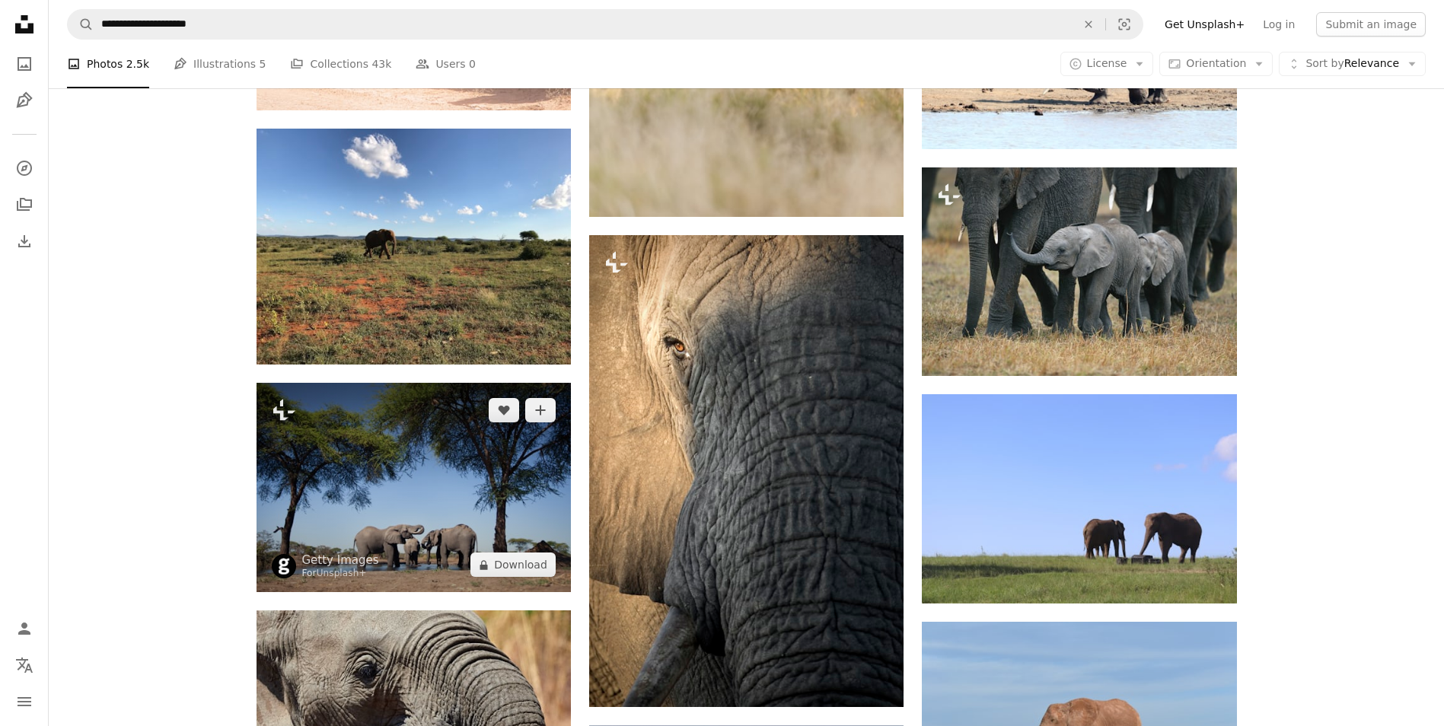
click at [342, 470] on img at bounding box center [414, 487] width 314 height 209
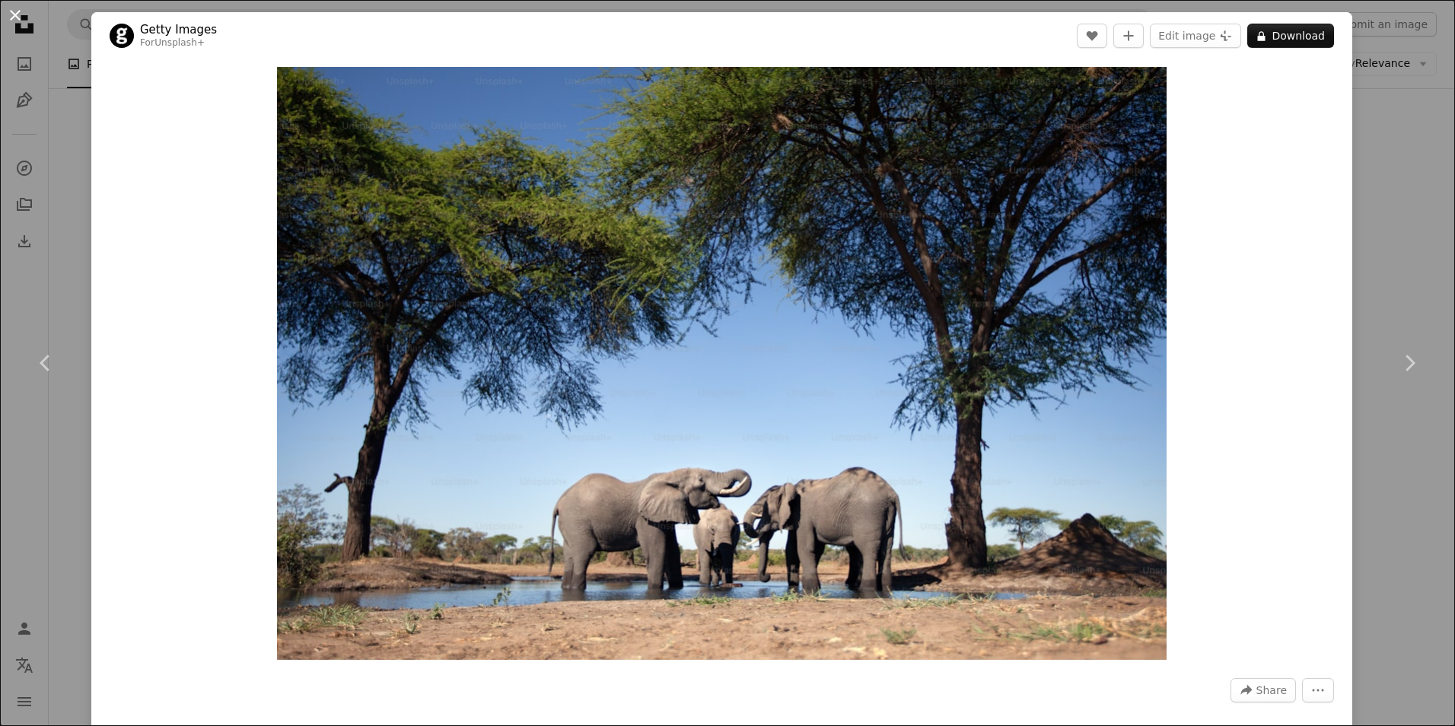
click at [17, 19] on button "An X shape" at bounding box center [15, 15] width 18 height 18
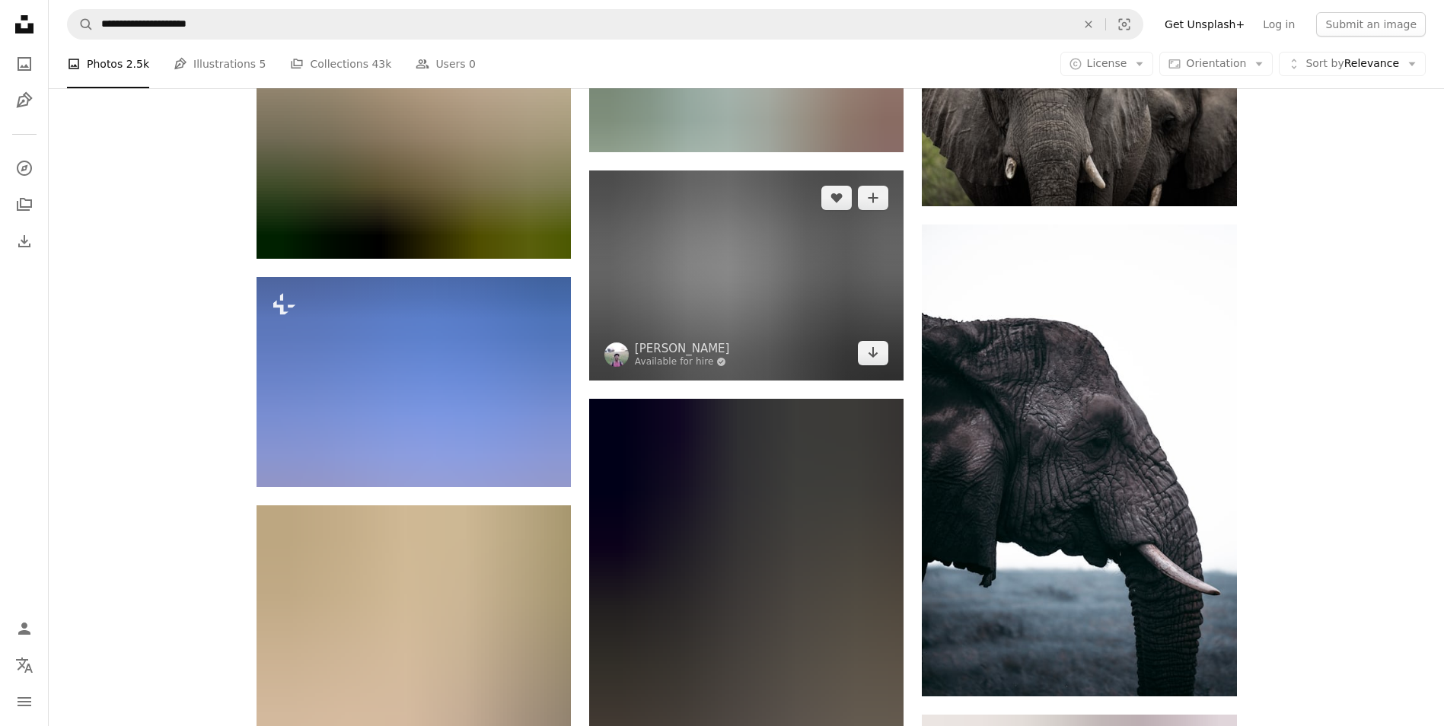
scroll to position [17733, 0]
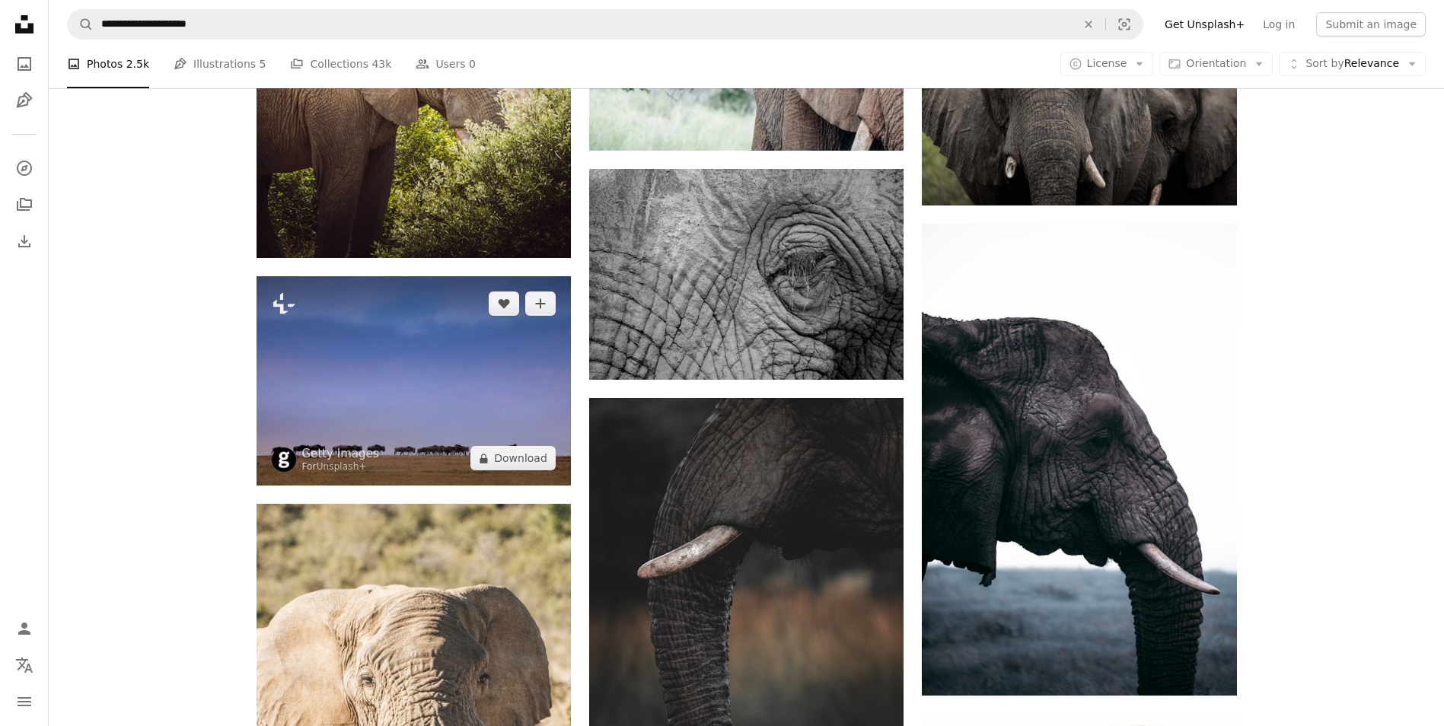
click at [463, 370] on img at bounding box center [414, 380] width 314 height 209
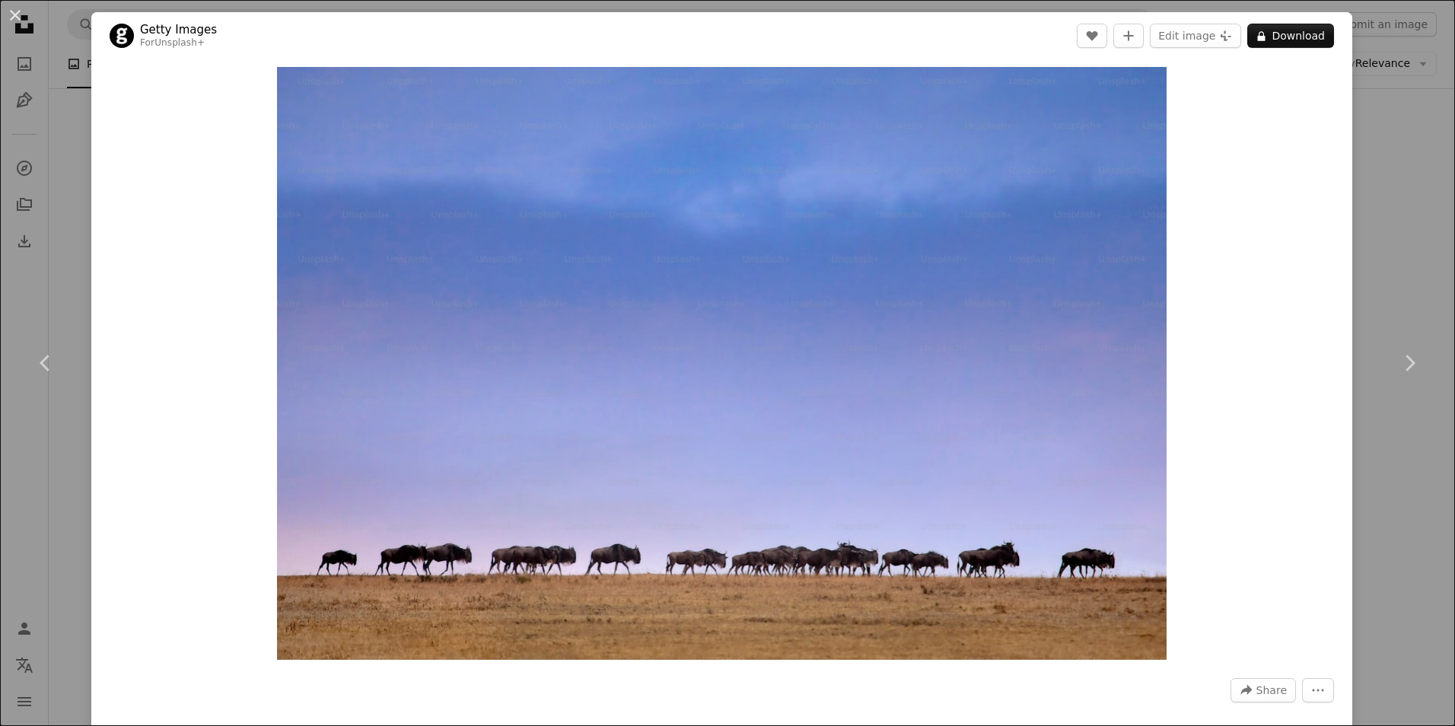
click at [20, 18] on button "An X shape" at bounding box center [15, 15] width 18 height 18
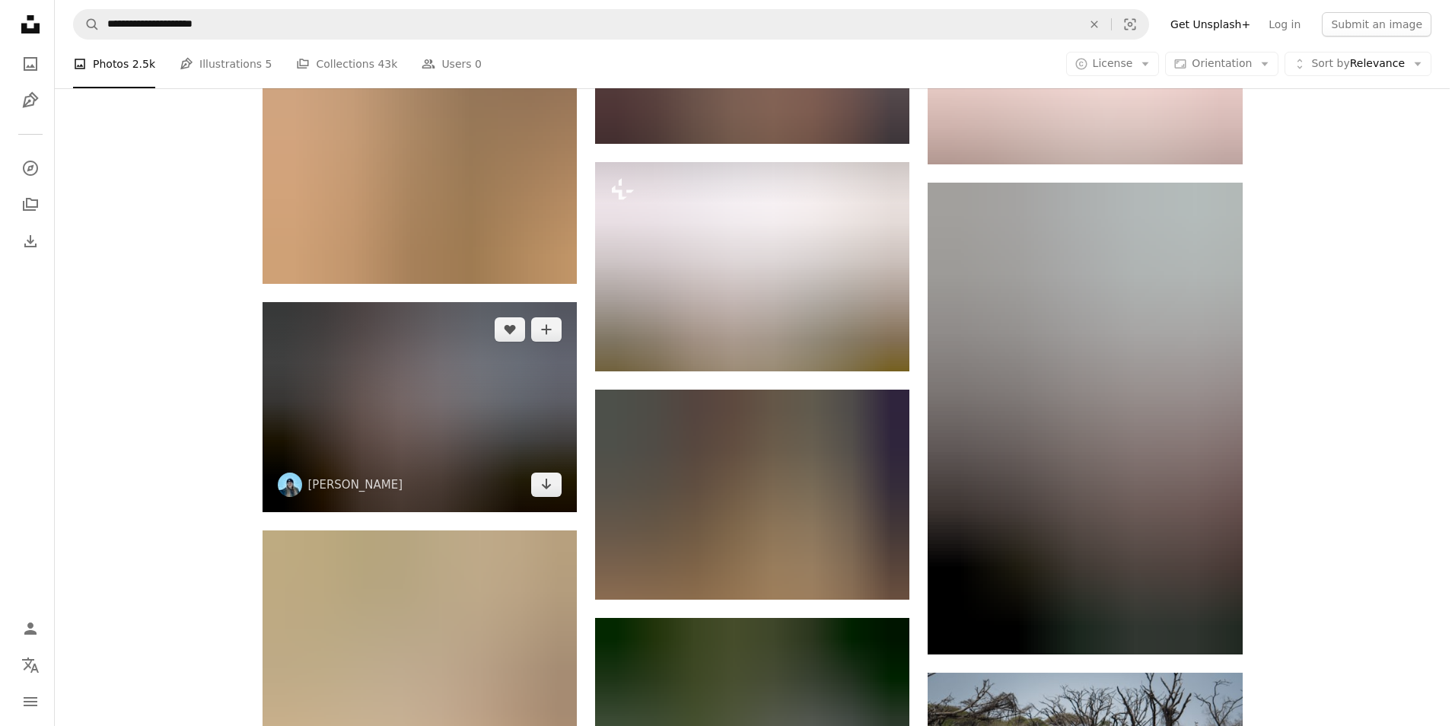
scroll to position [19408, 0]
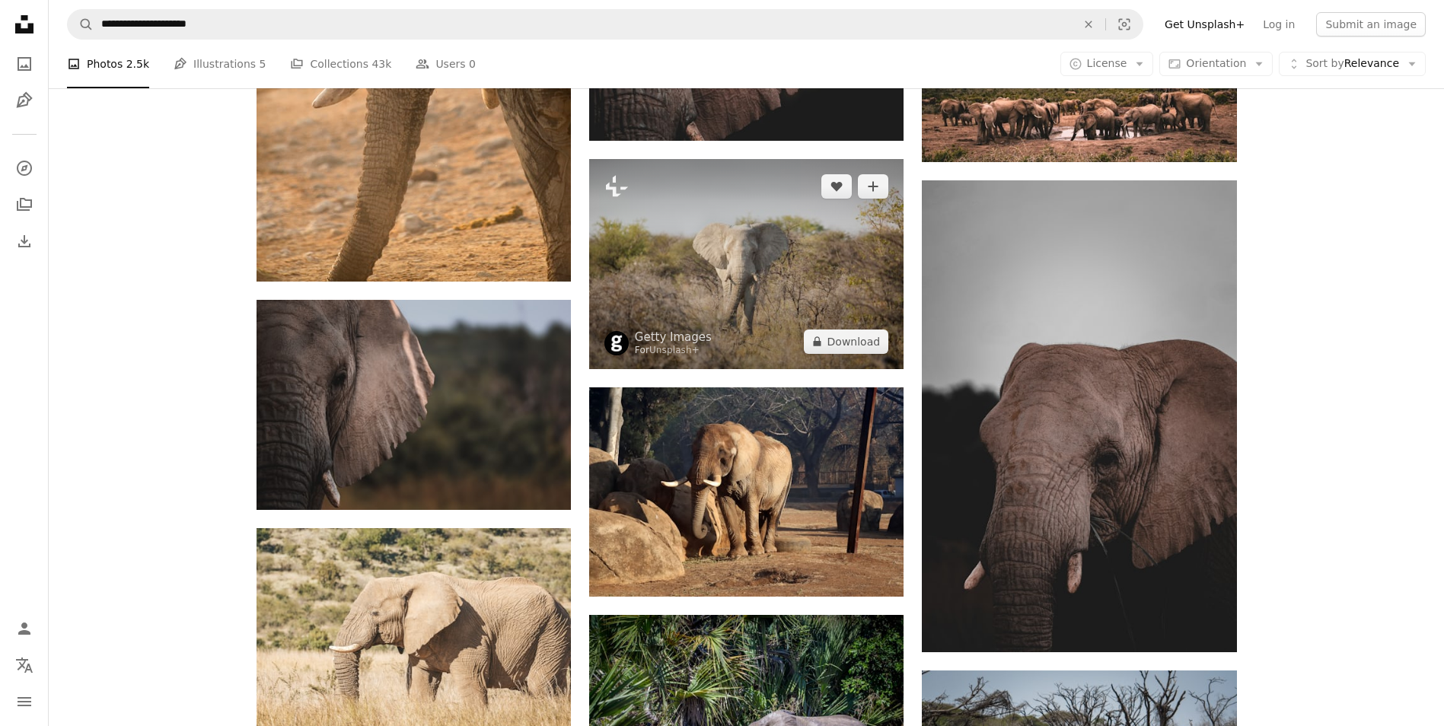
click at [746, 319] on img at bounding box center [746, 263] width 314 height 209
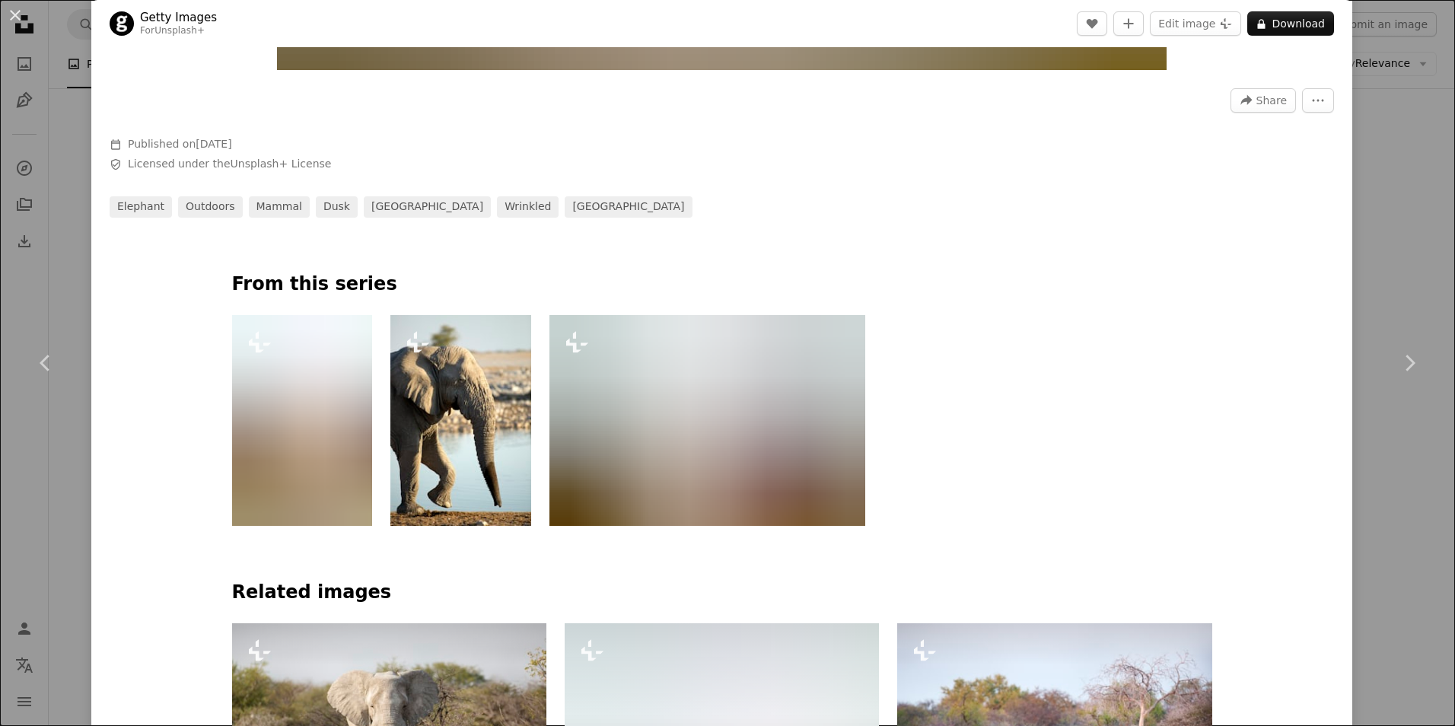
scroll to position [609, 0]
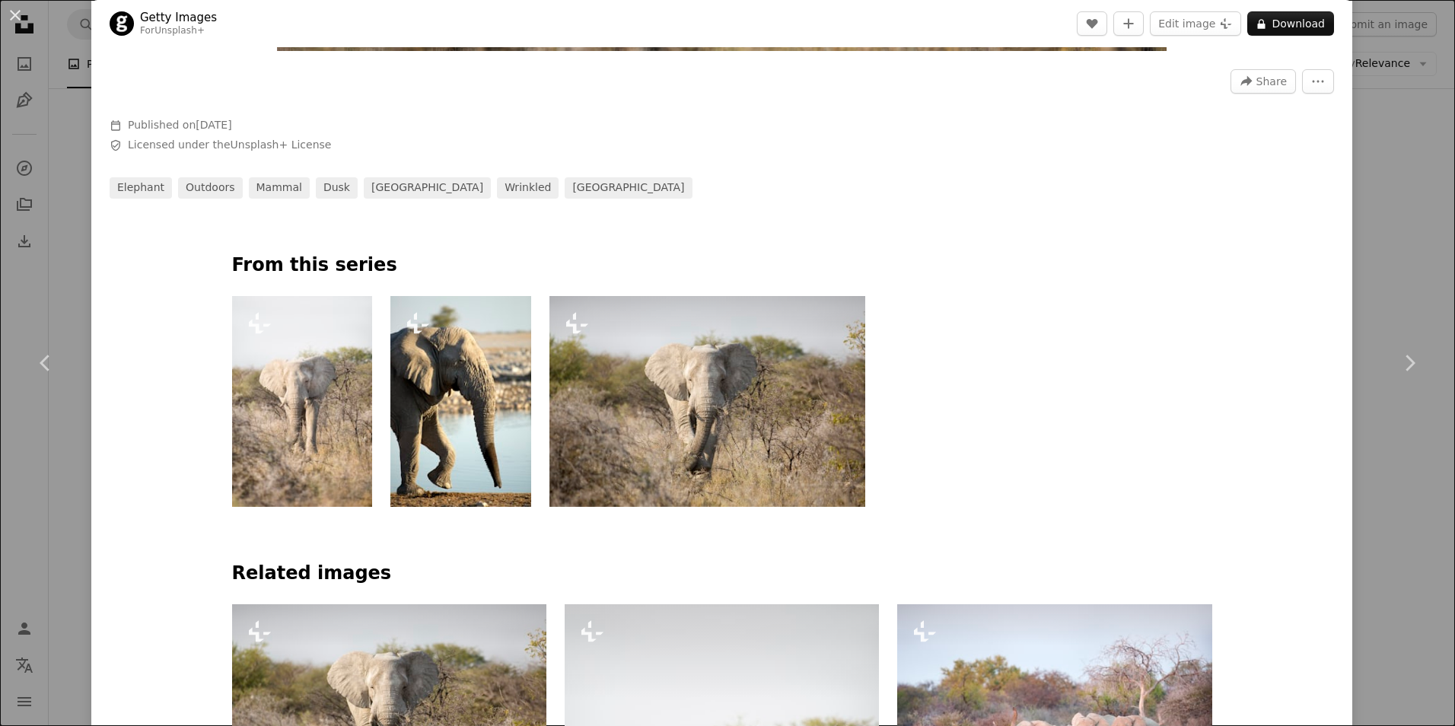
click at [594, 380] on img at bounding box center [708, 401] width 316 height 211
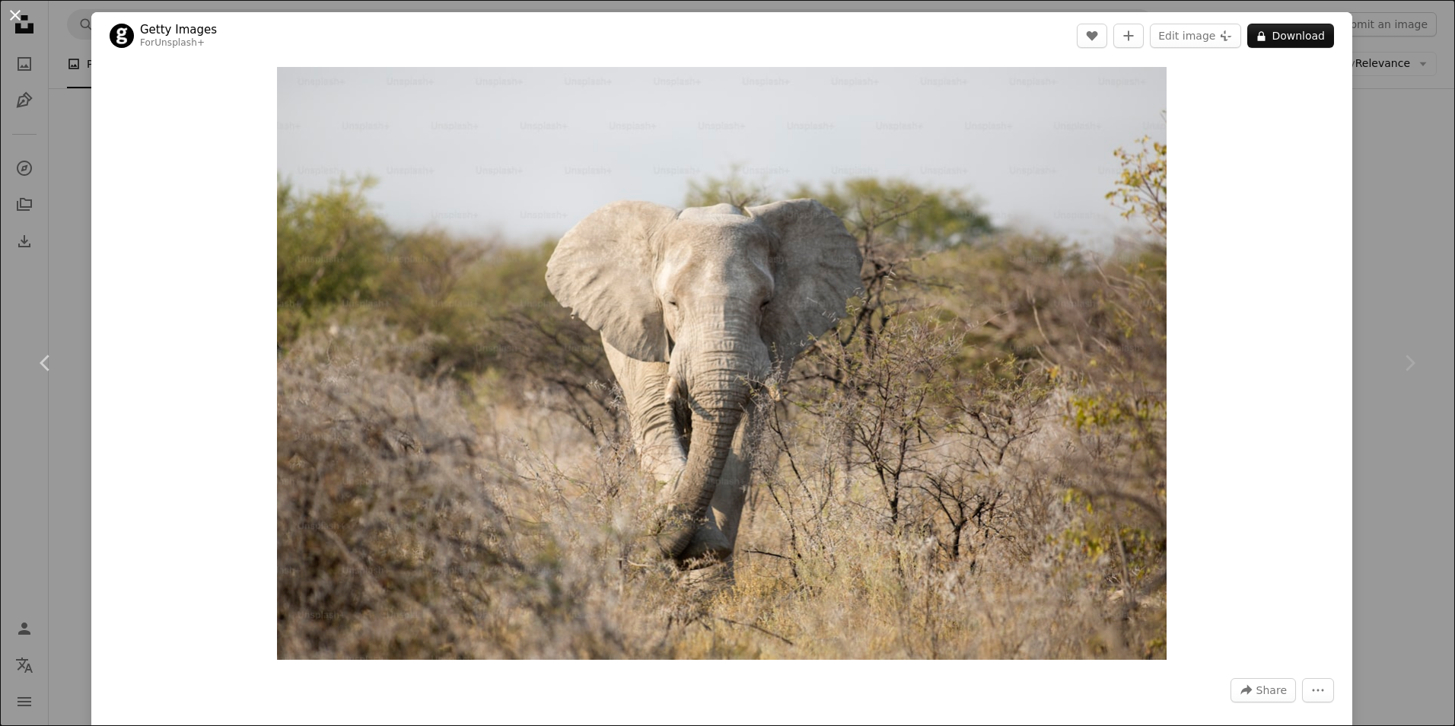
click at [12, 16] on button "An X shape" at bounding box center [15, 15] width 18 height 18
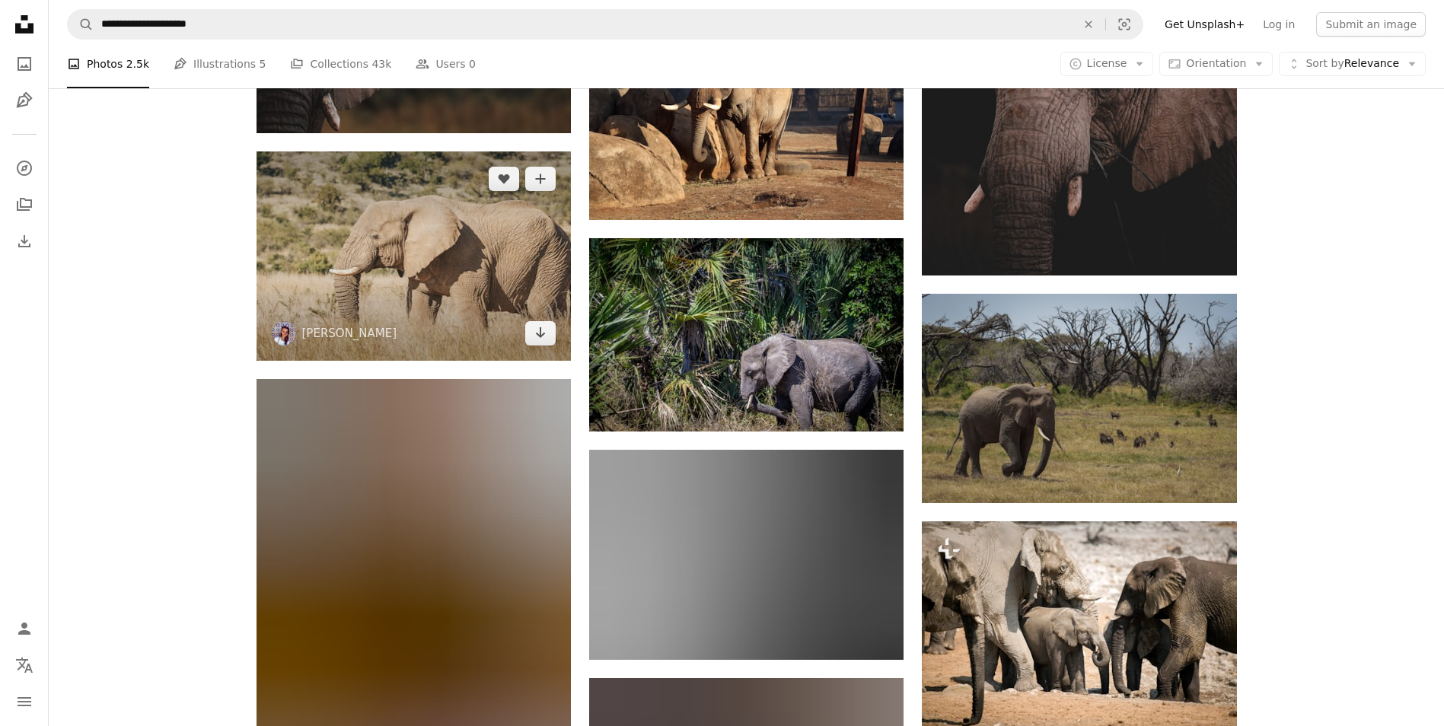
scroll to position [19788, 0]
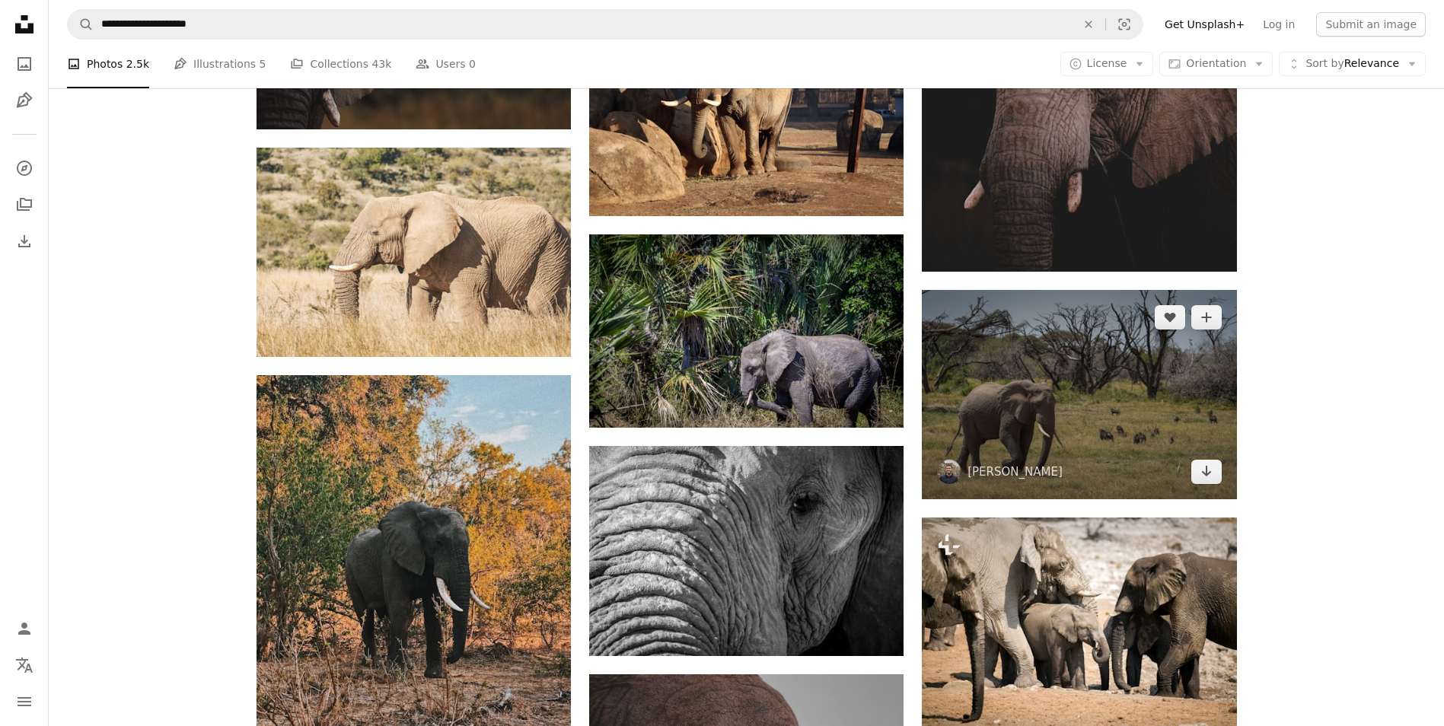
click at [1083, 355] on img at bounding box center [1079, 394] width 314 height 209
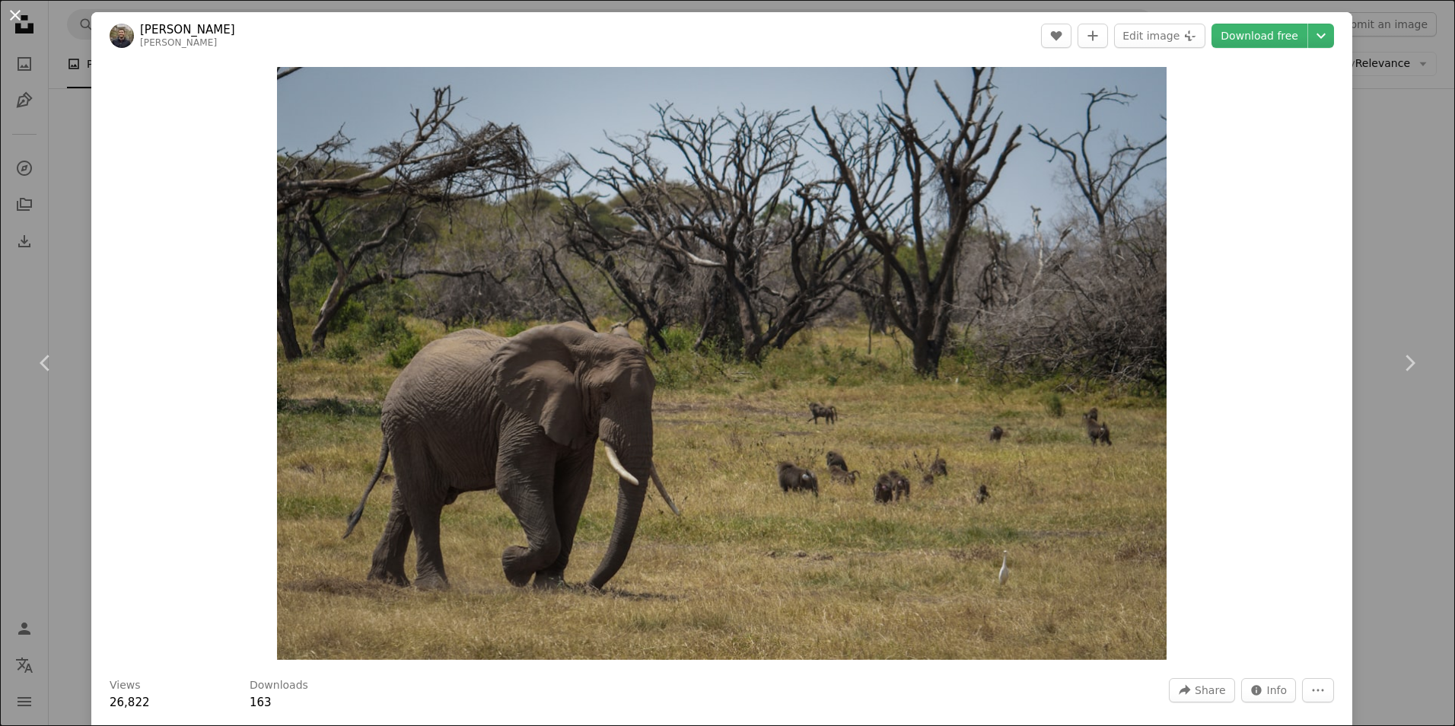
click at [15, 14] on button "An X shape" at bounding box center [15, 15] width 18 height 18
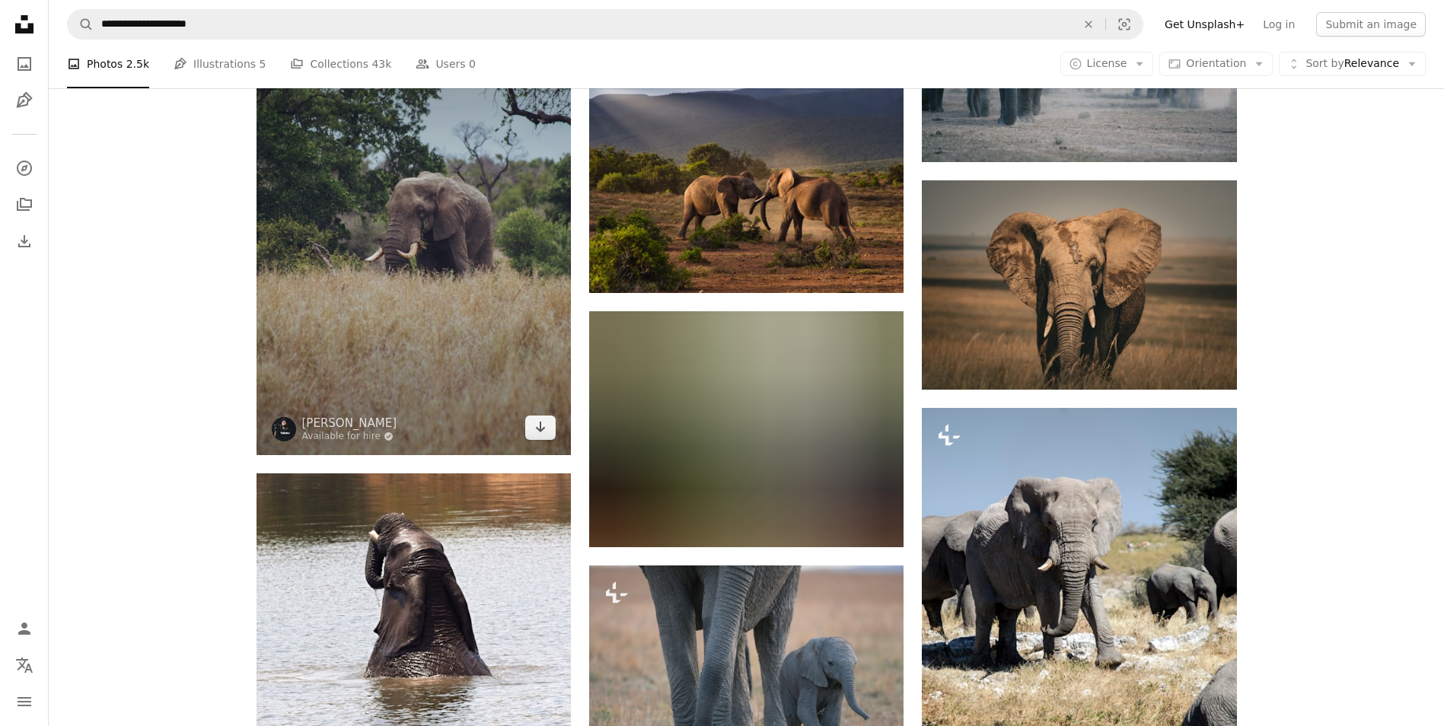
scroll to position [22681, 0]
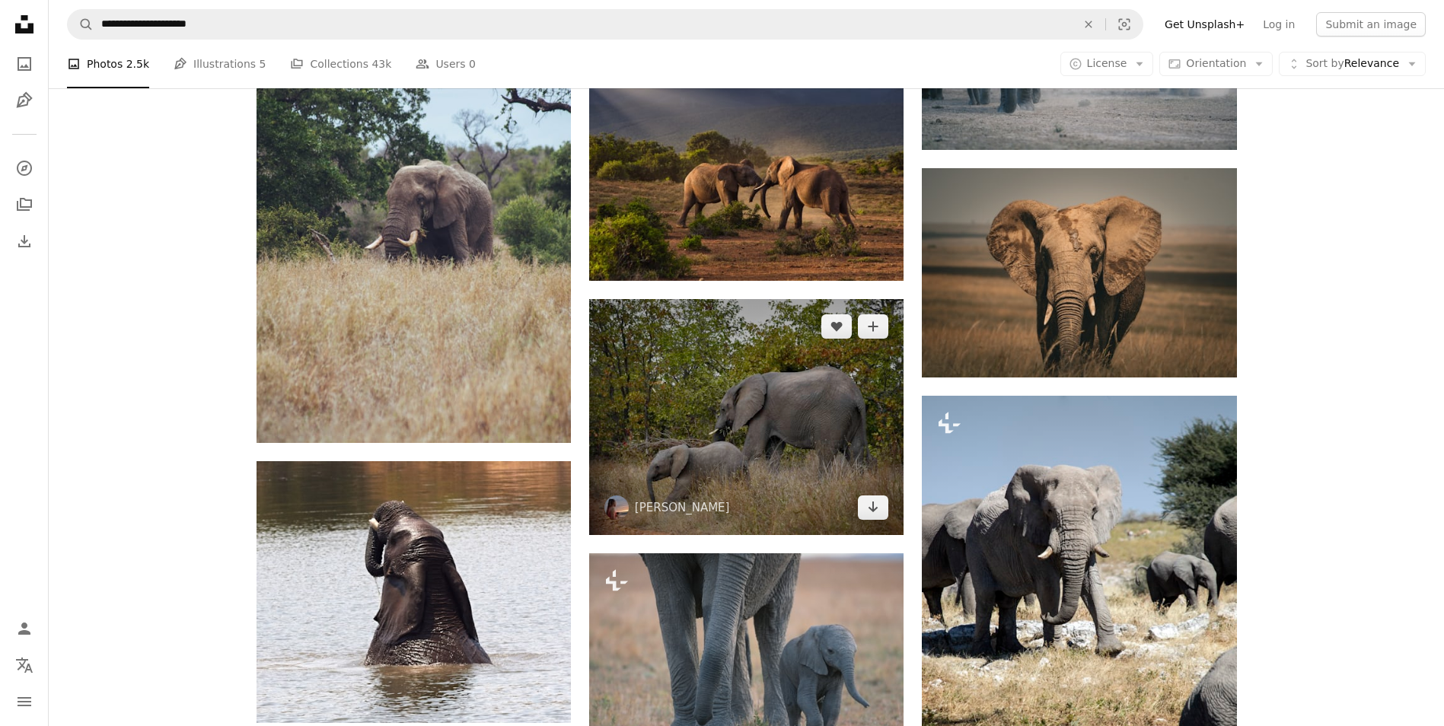
click at [735, 395] on img at bounding box center [746, 417] width 314 height 236
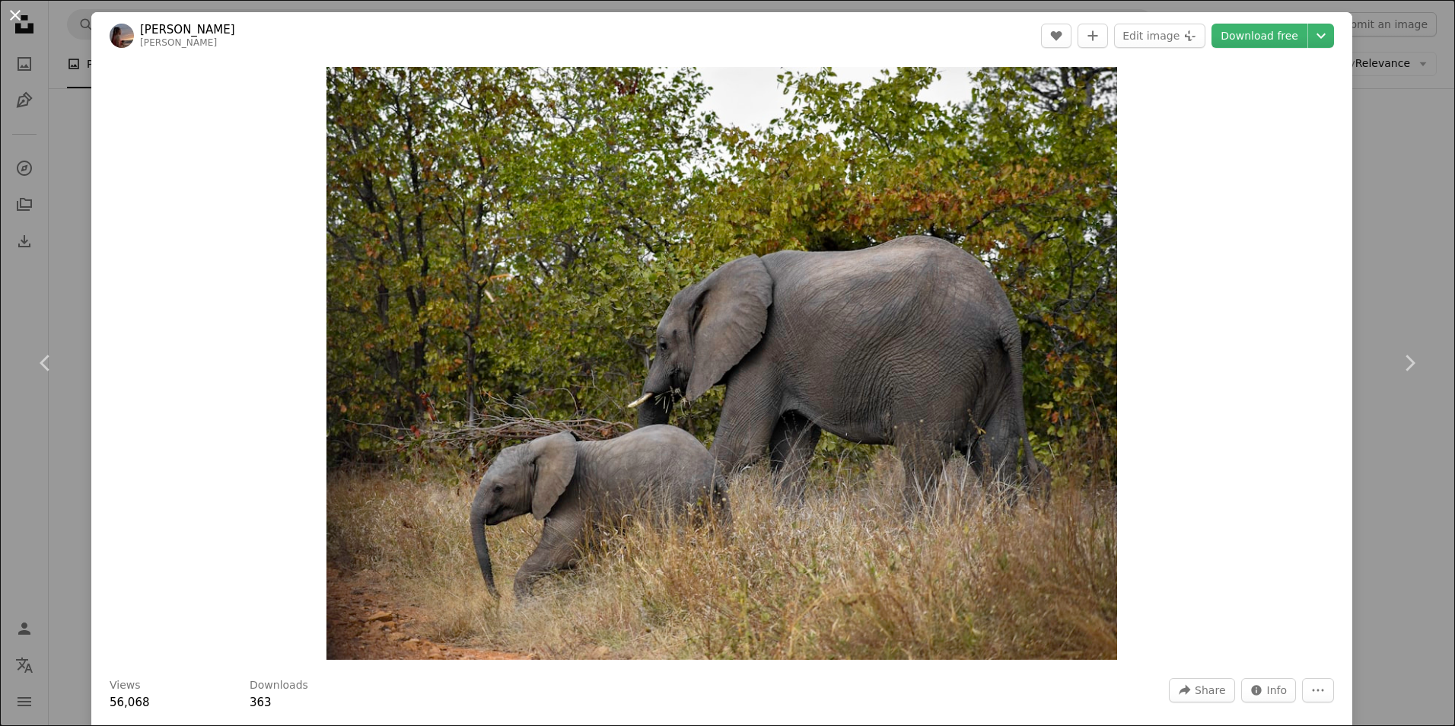
click at [14, 18] on button "An X shape" at bounding box center [15, 15] width 18 height 18
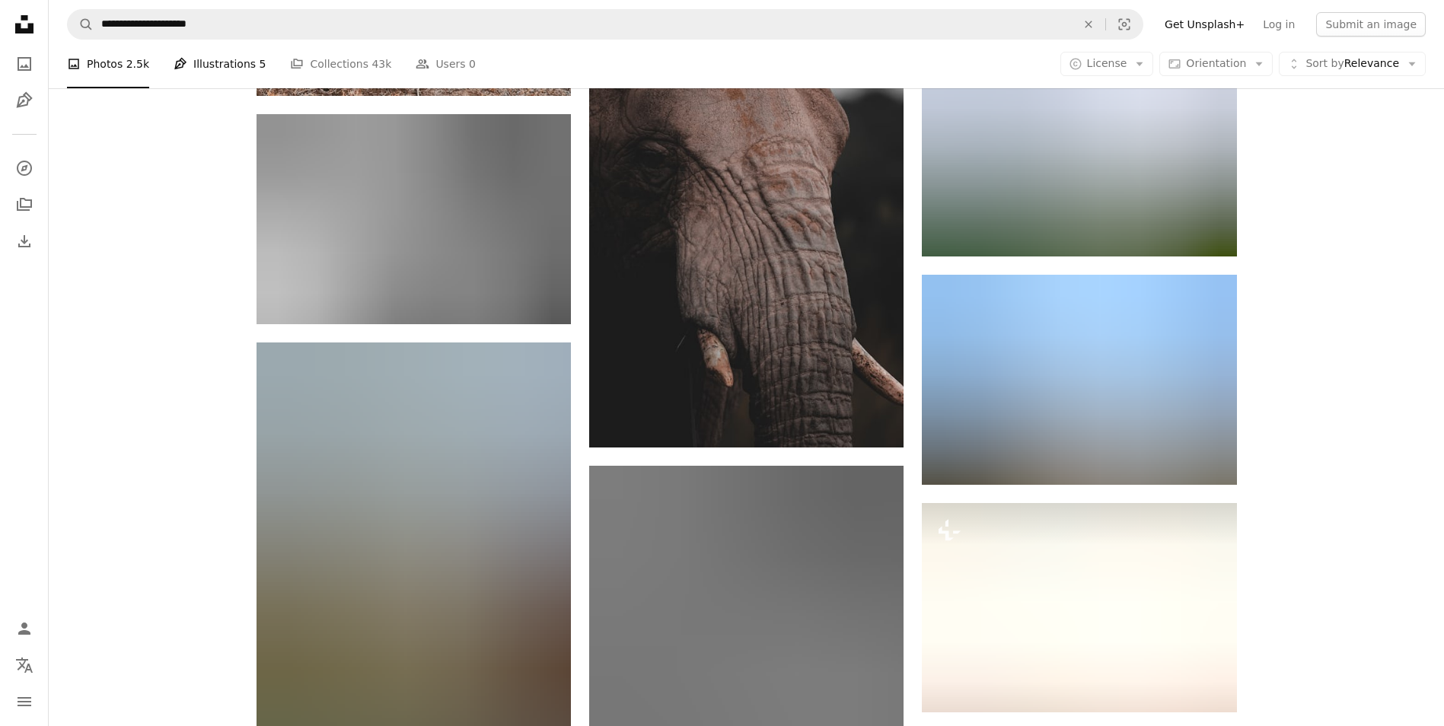
scroll to position [20473, 0]
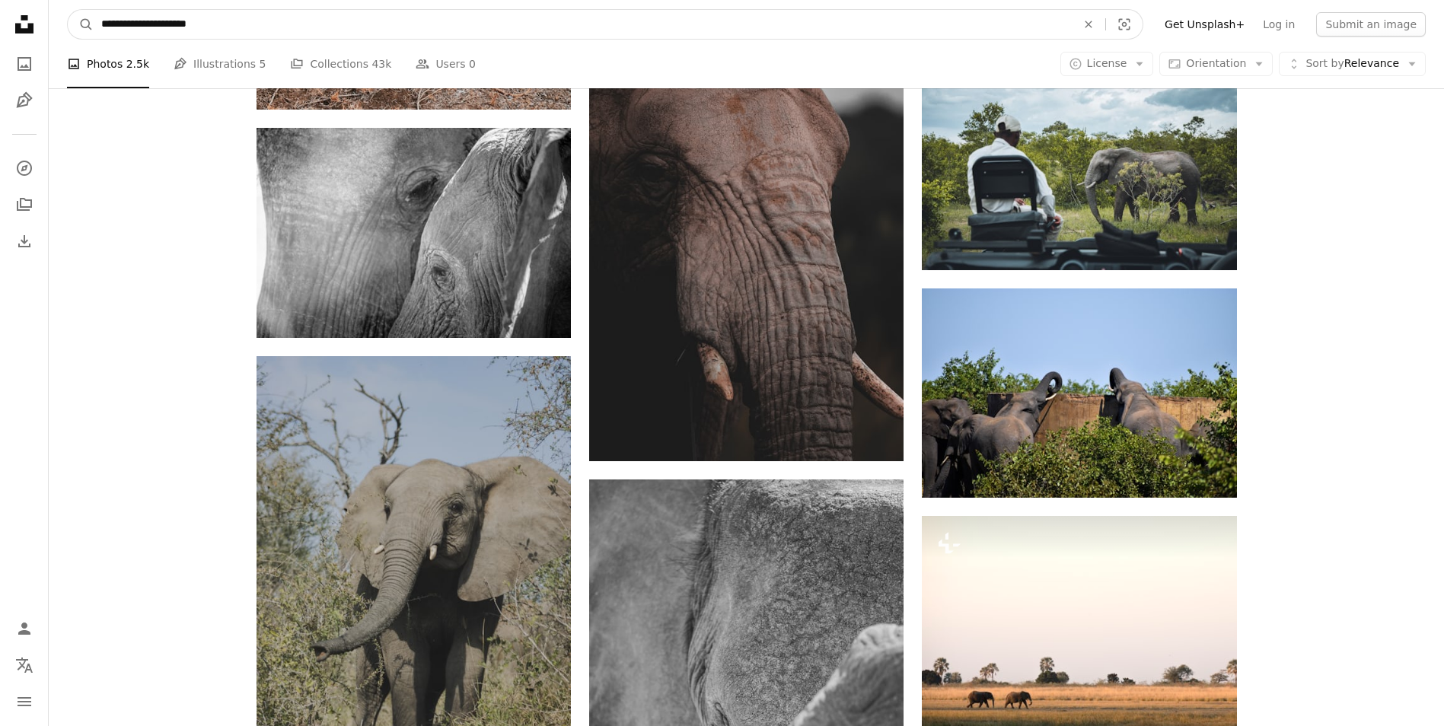
drag, startPoint x: 231, startPoint y: 29, endPoint x: 158, endPoint y: 24, distance: 73.3
click at [158, 24] on input "**********" at bounding box center [583, 24] width 978 height 29
type input "**********"
click at [68, 10] on button "A magnifying glass" at bounding box center [81, 24] width 26 height 29
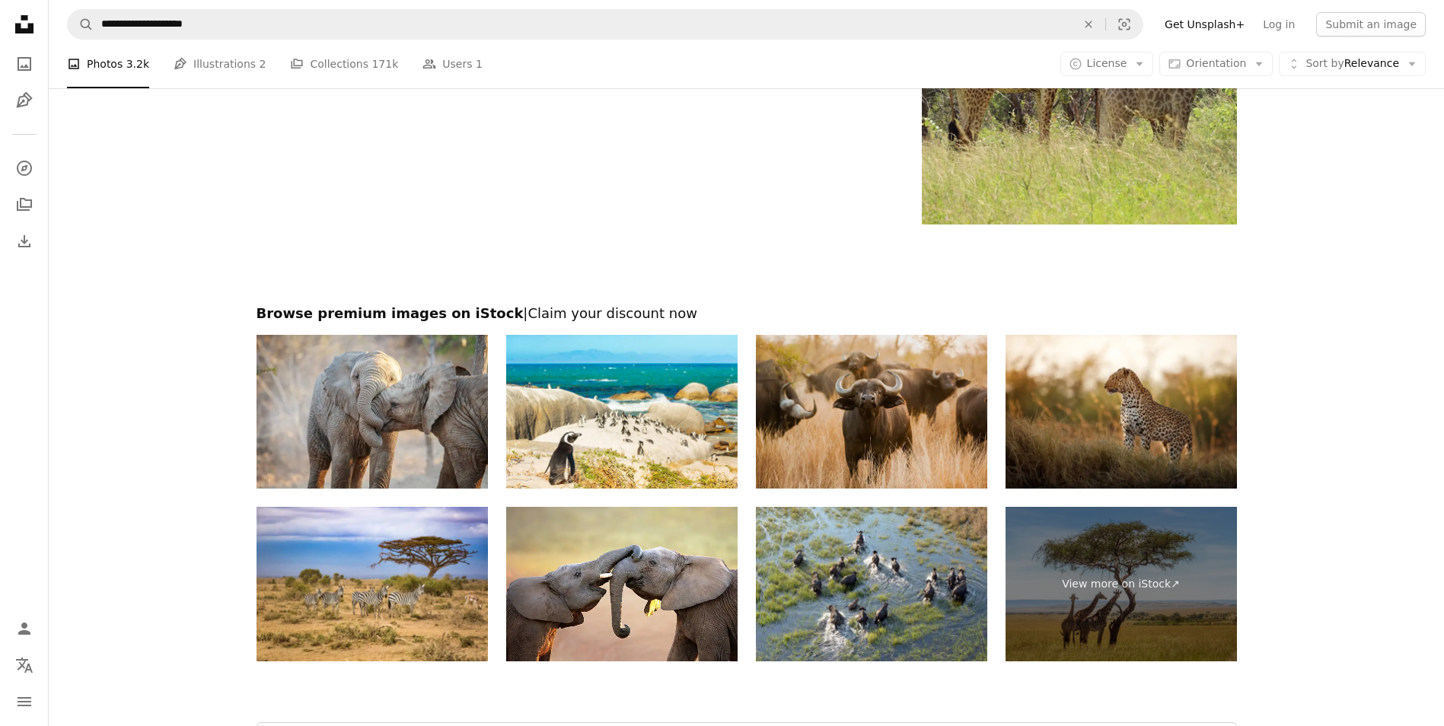
scroll to position [2743, 0]
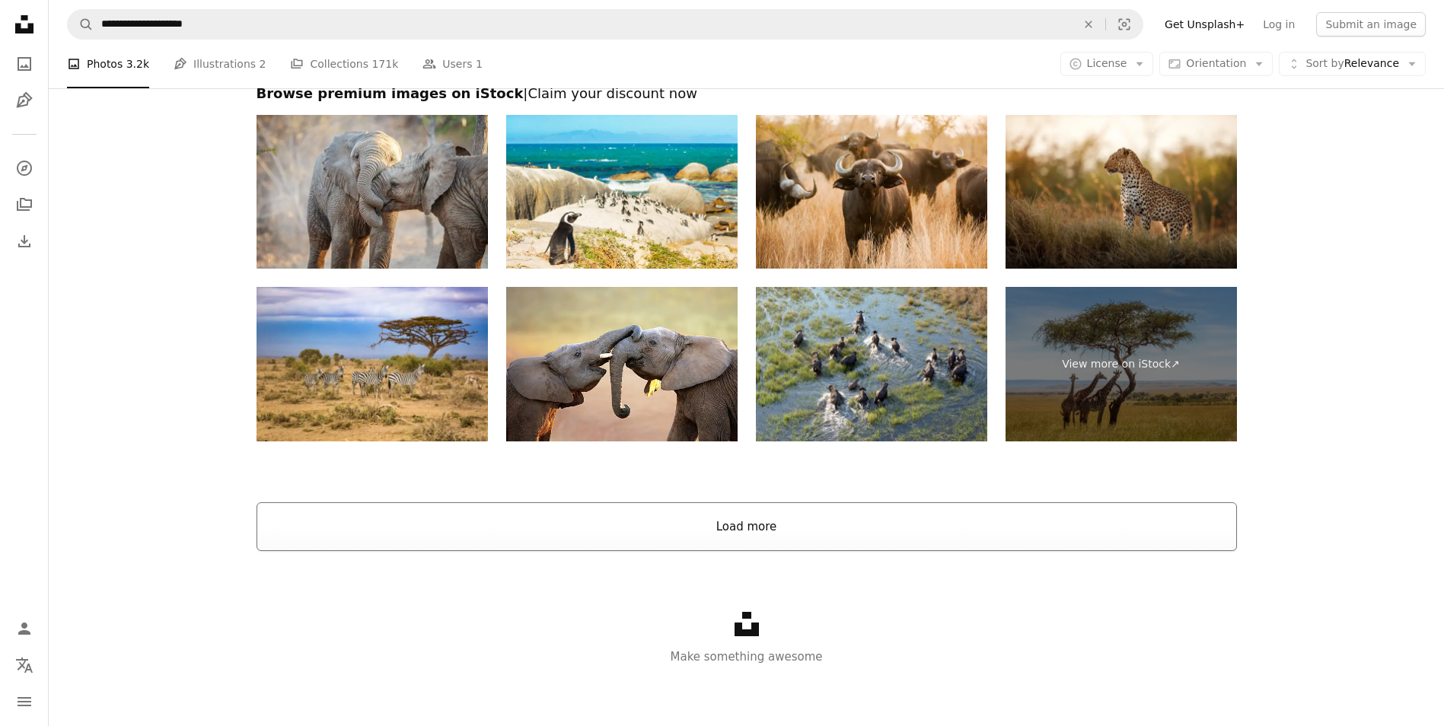
click at [701, 525] on button "Load more" at bounding box center [747, 526] width 980 height 49
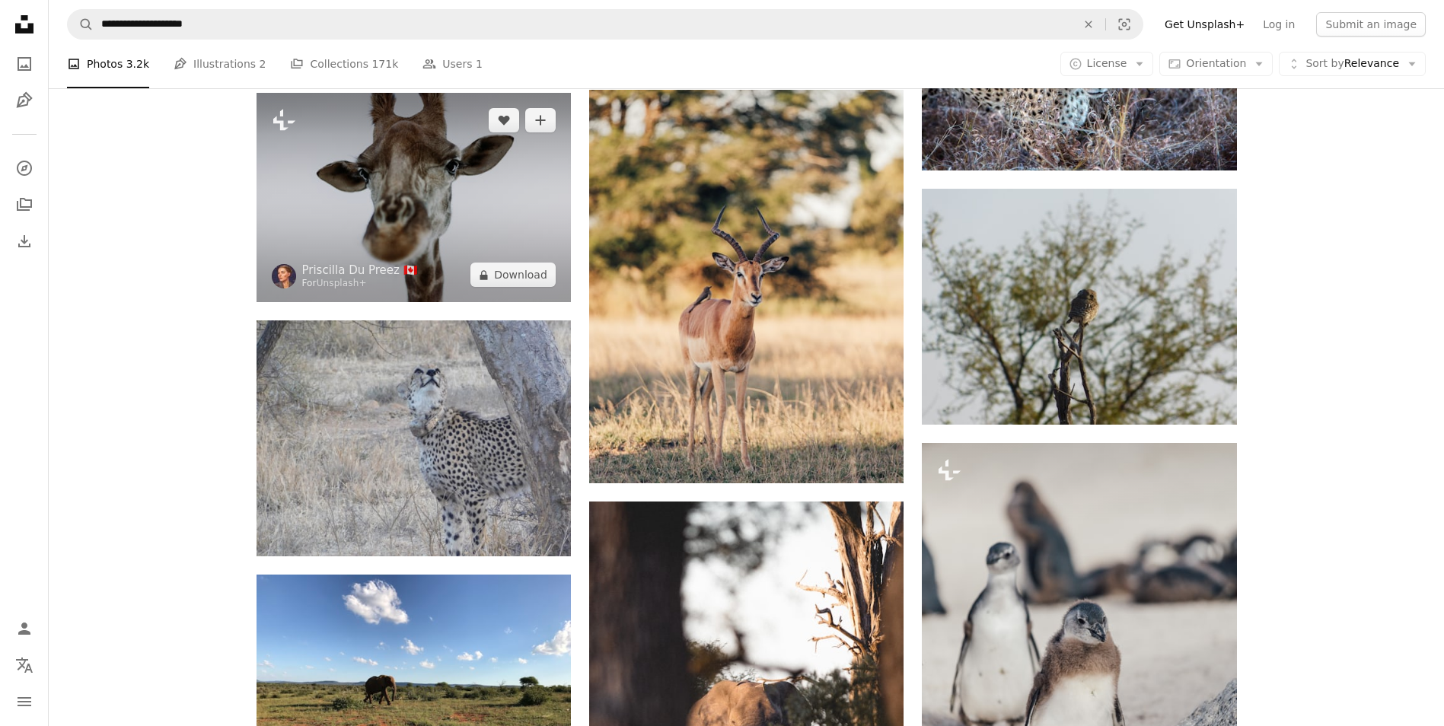
scroll to position [4951, 0]
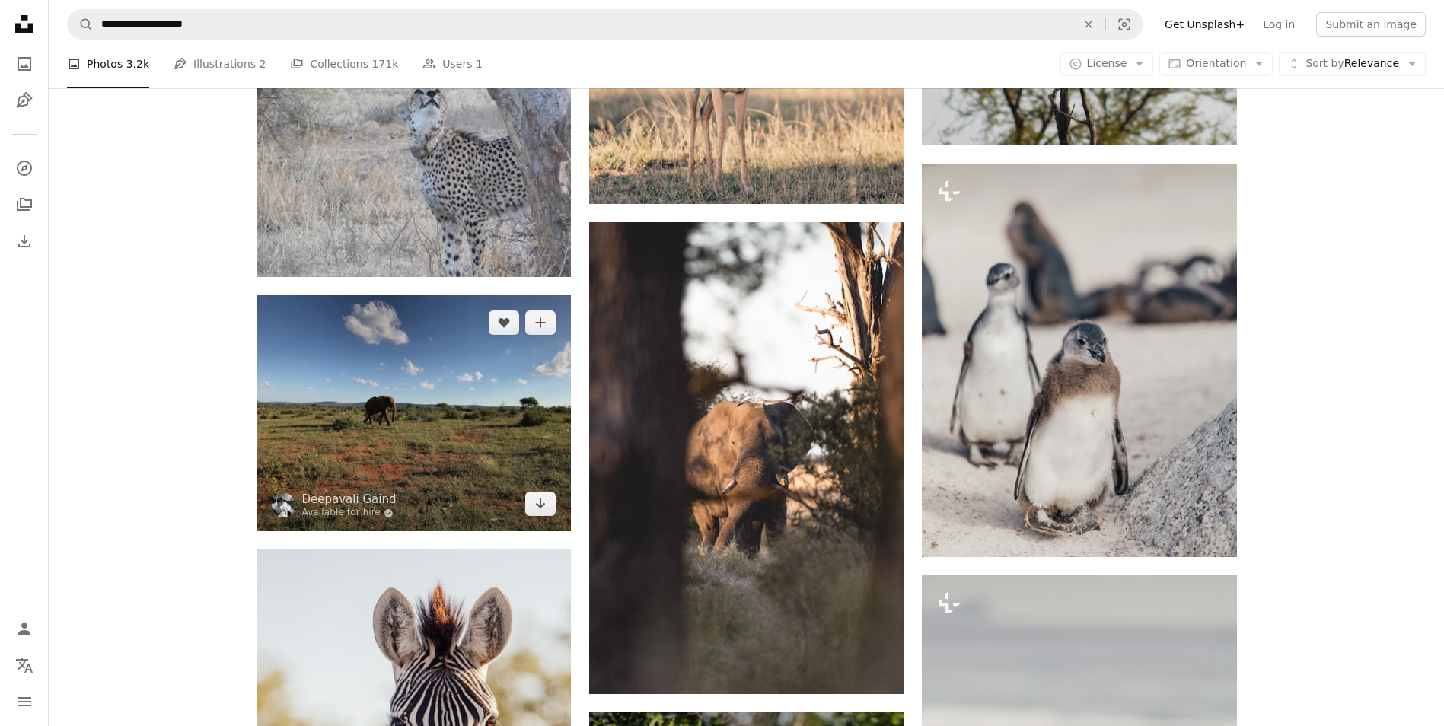
click at [348, 397] on img at bounding box center [414, 413] width 314 height 236
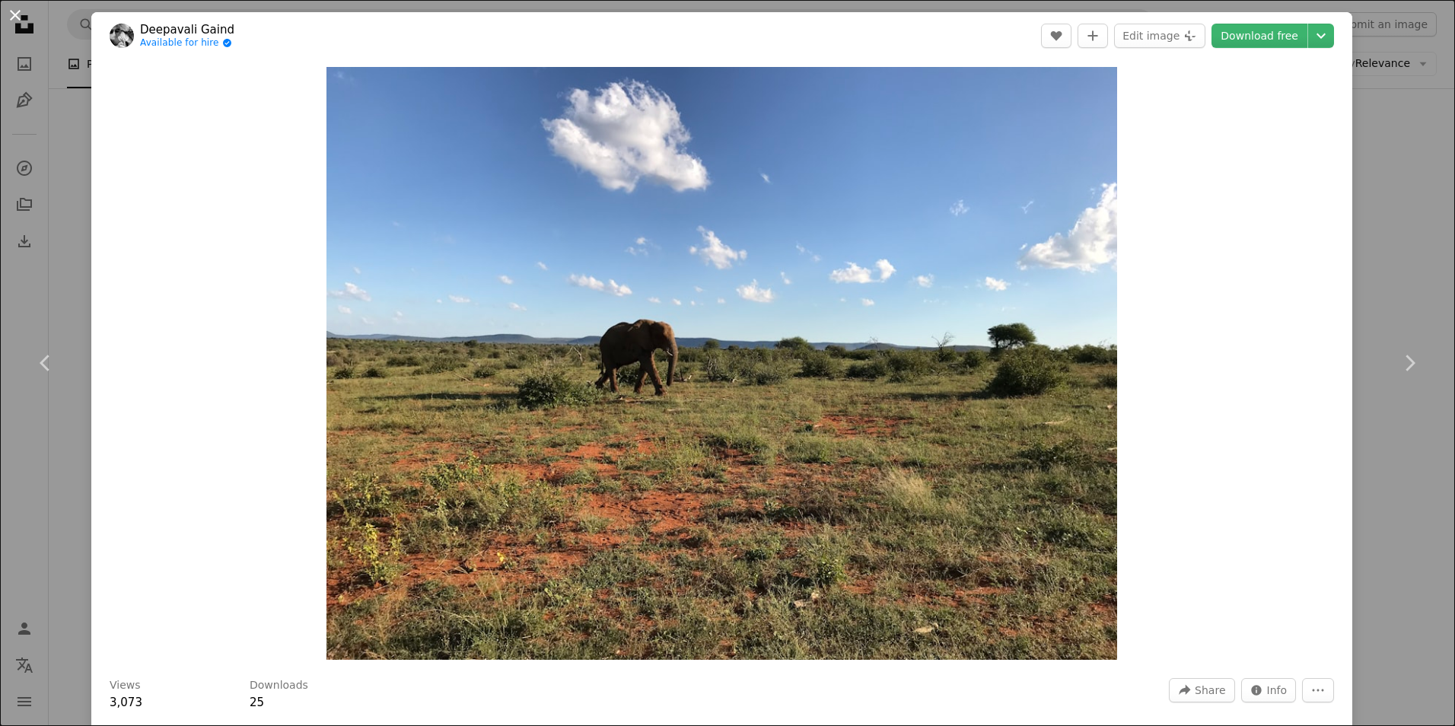
click at [12, 15] on button "An X shape" at bounding box center [15, 15] width 18 height 18
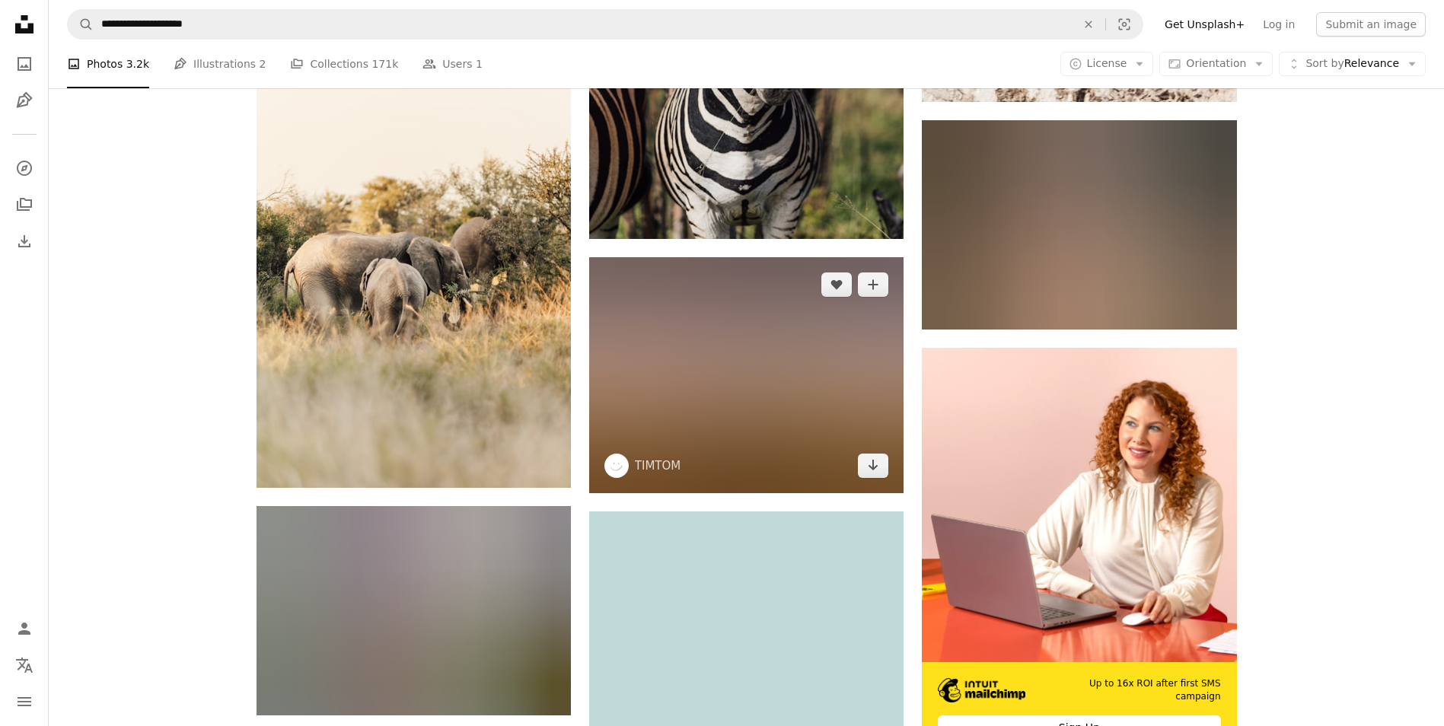
scroll to position [5940, 0]
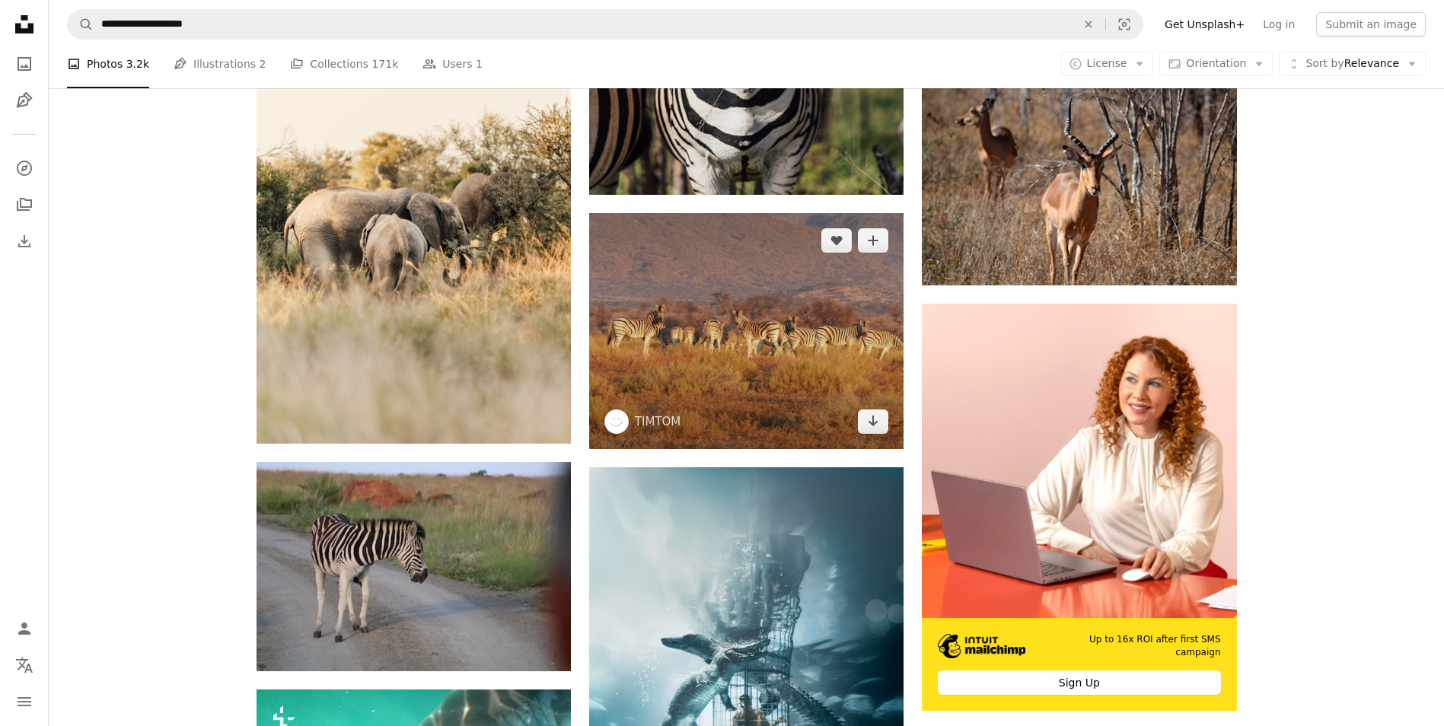
click at [655, 318] on img at bounding box center [746, 331] width 314 height 236
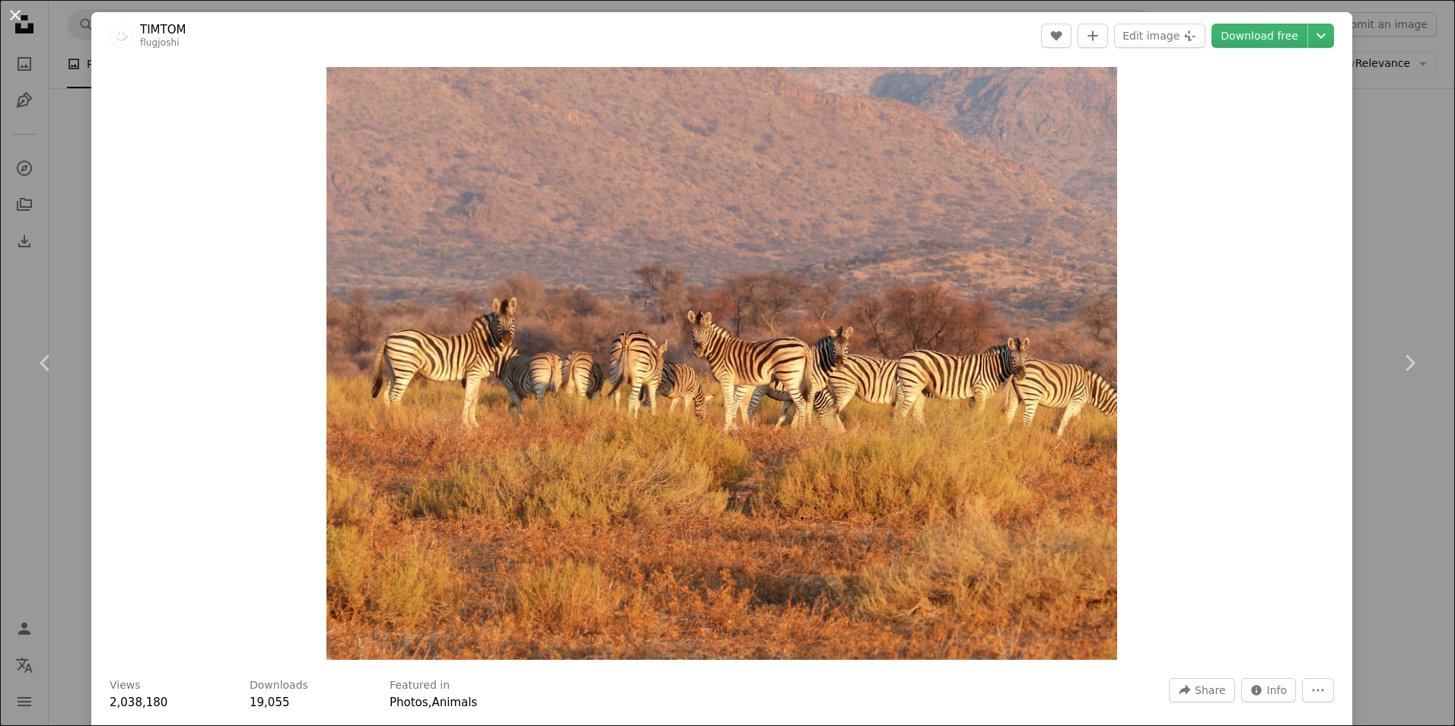
click at [20, 14] on button "An X shape" at bounding box center [15, 15] width 18 height 18
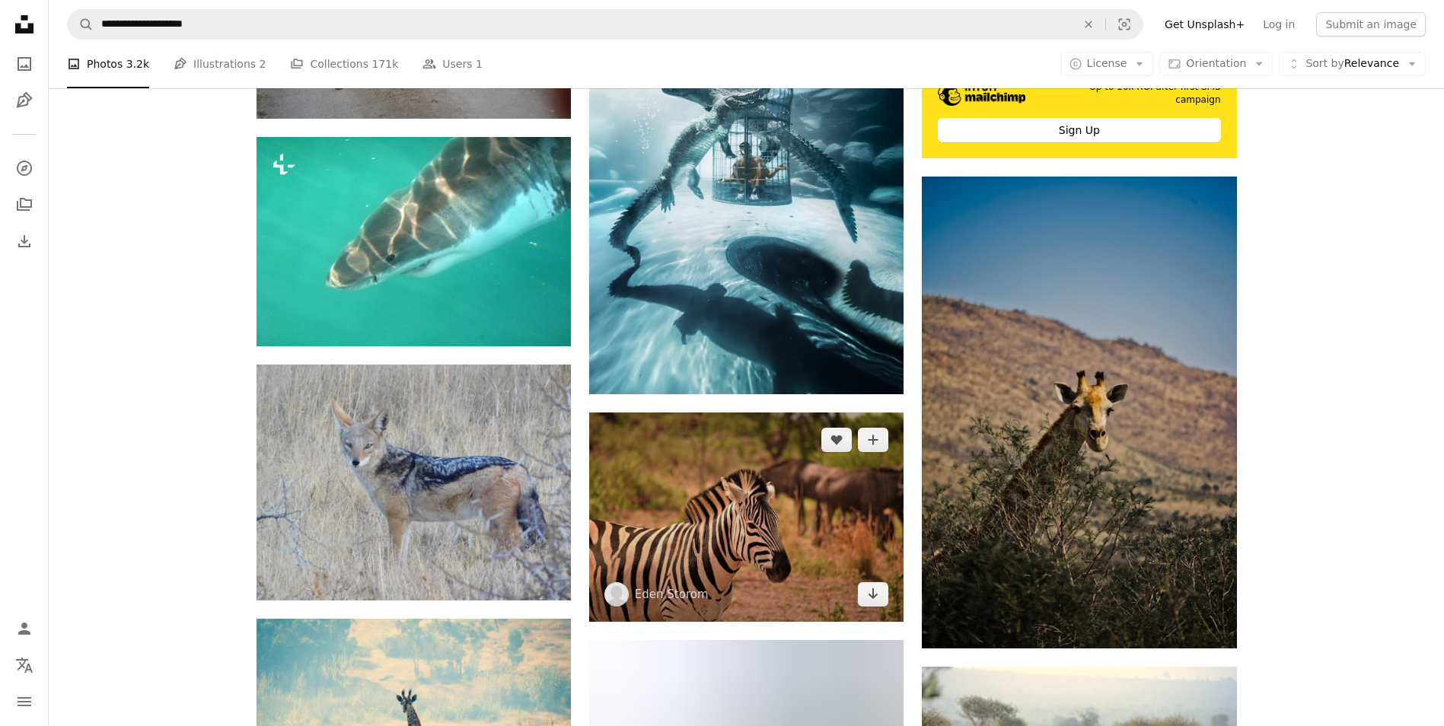
scroll to position [6778, 0]
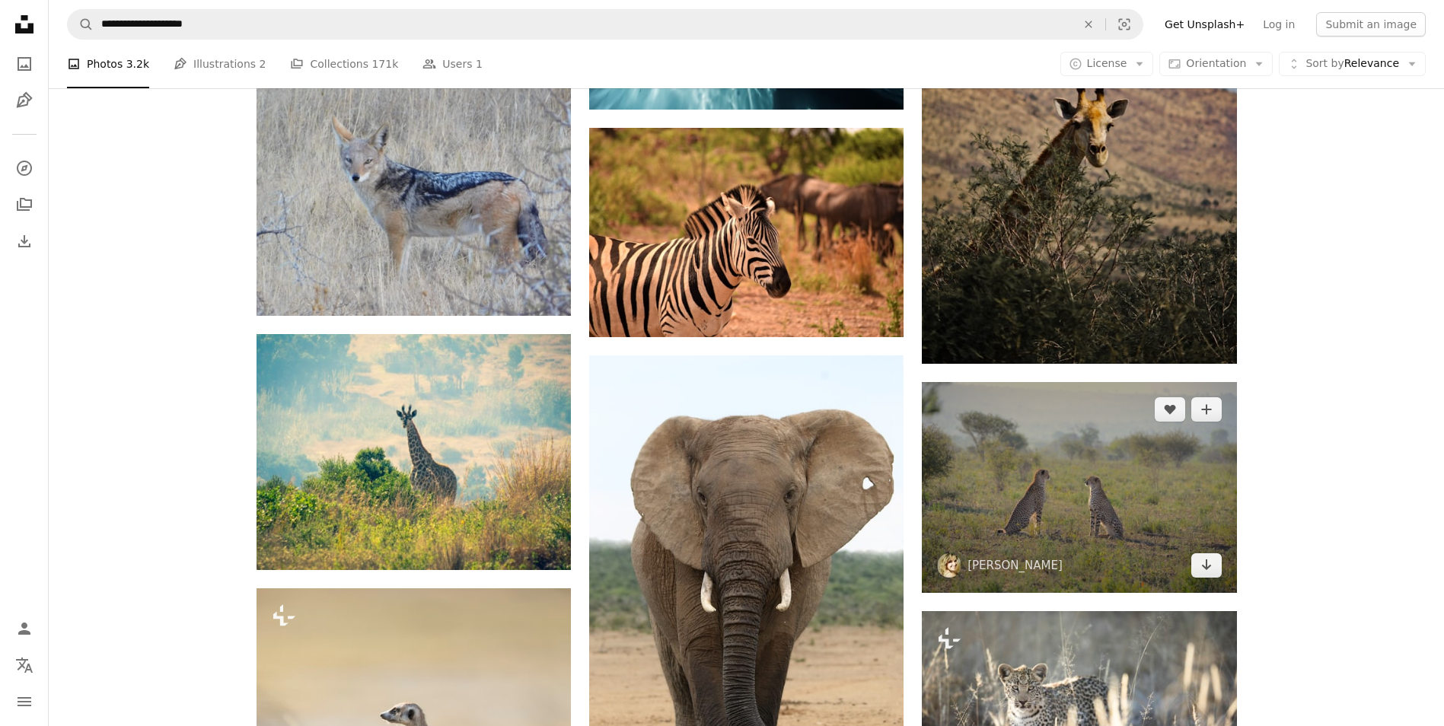
click at [1046, 437] on img at bounding box center [1079, 487] width 314 height 210
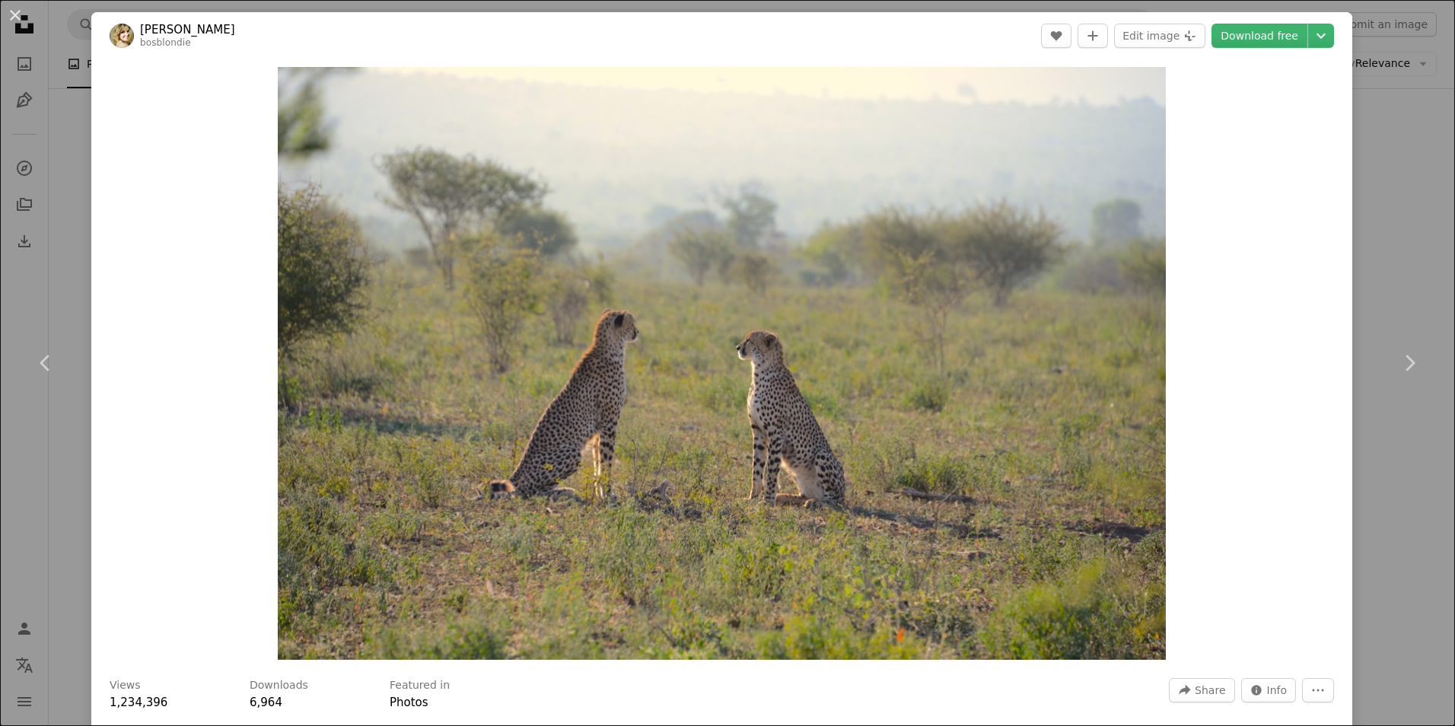
click at [17, 18] on button "An X shape" at bounding box center [15, 15] width 18 height 18
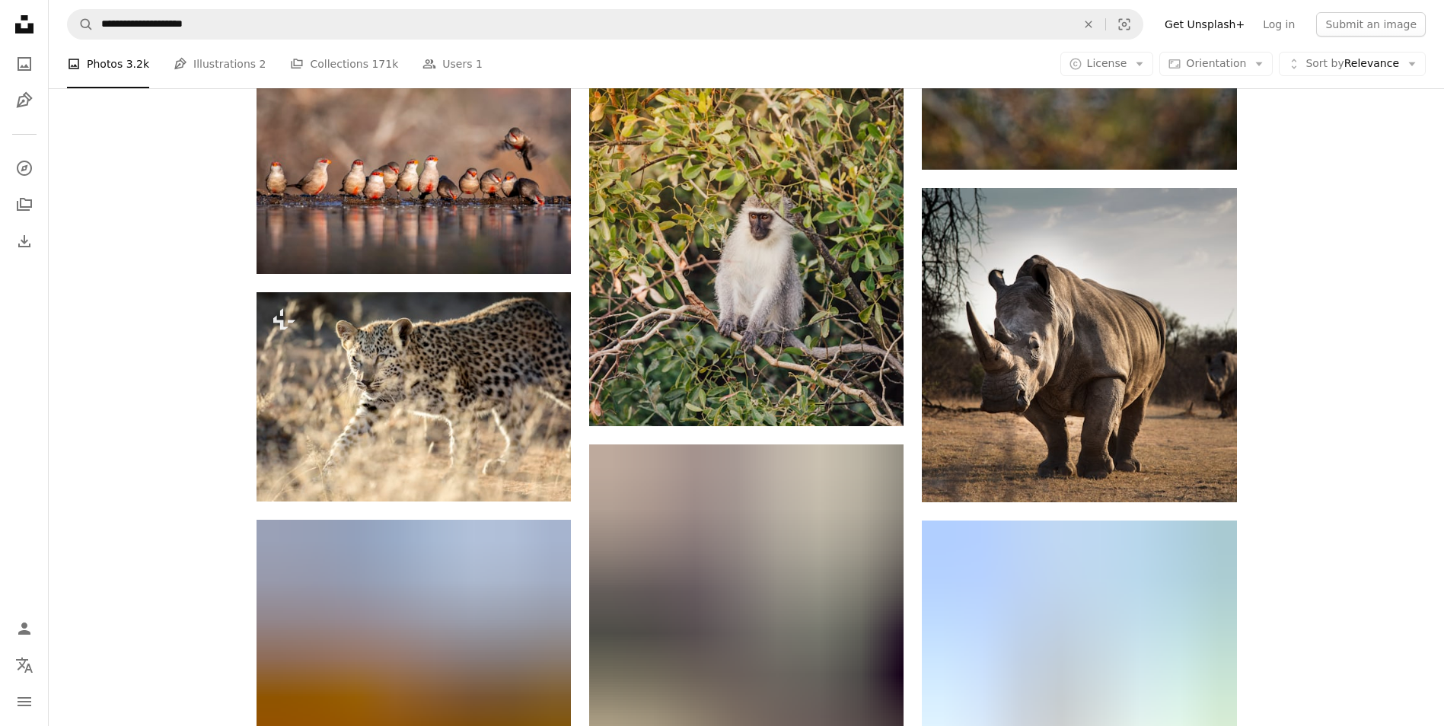
scroll to position [15836, 0]
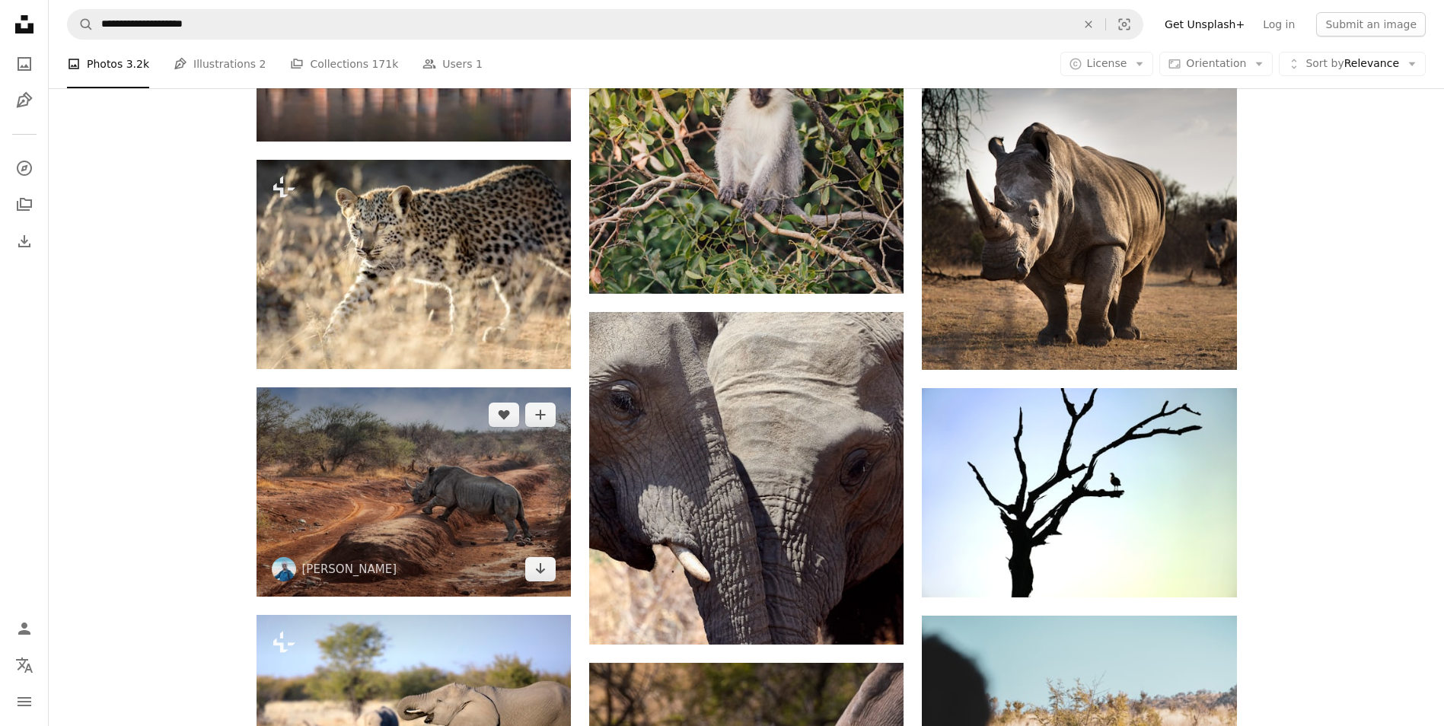
click at [489, 453] on img at bounding box center [414, 491] width 314 height 209
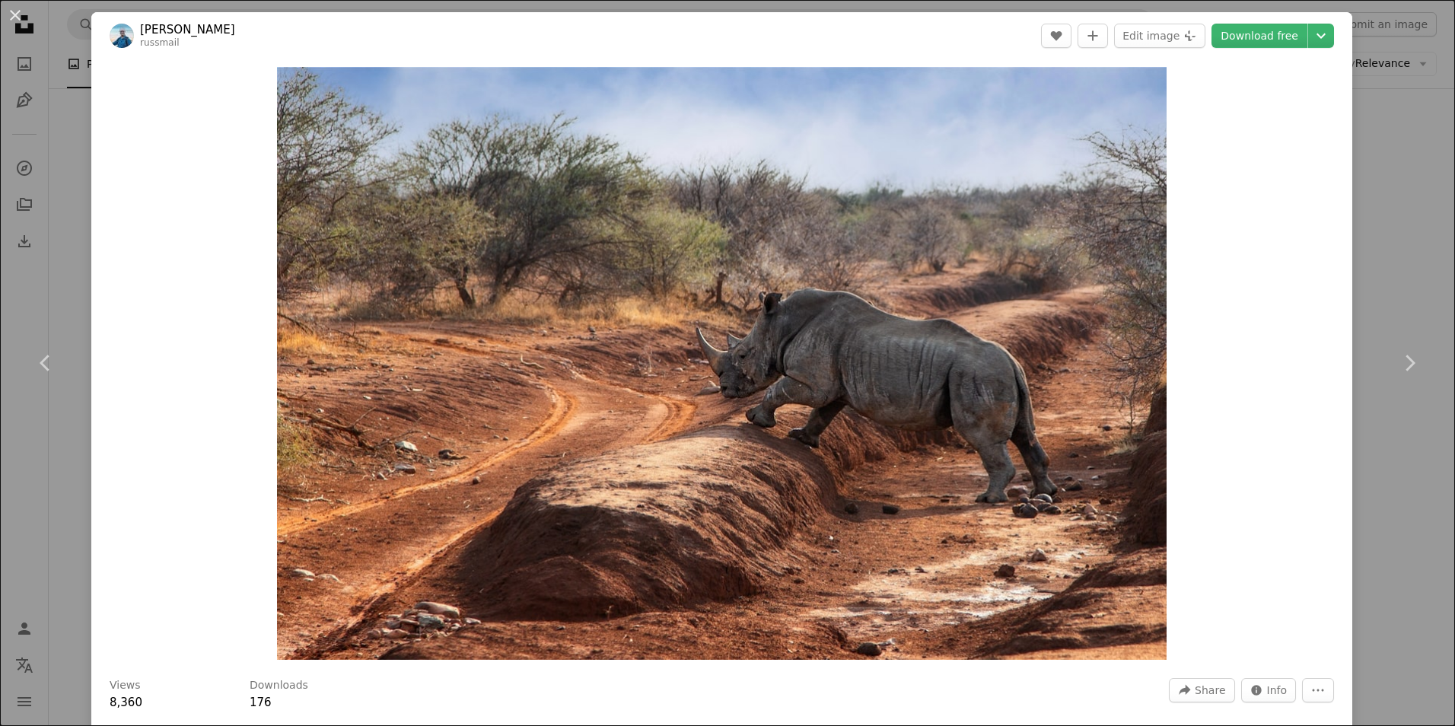
click at [8, 16] on button "An X shape" at bounding box center [15, 15] width 18 height 18
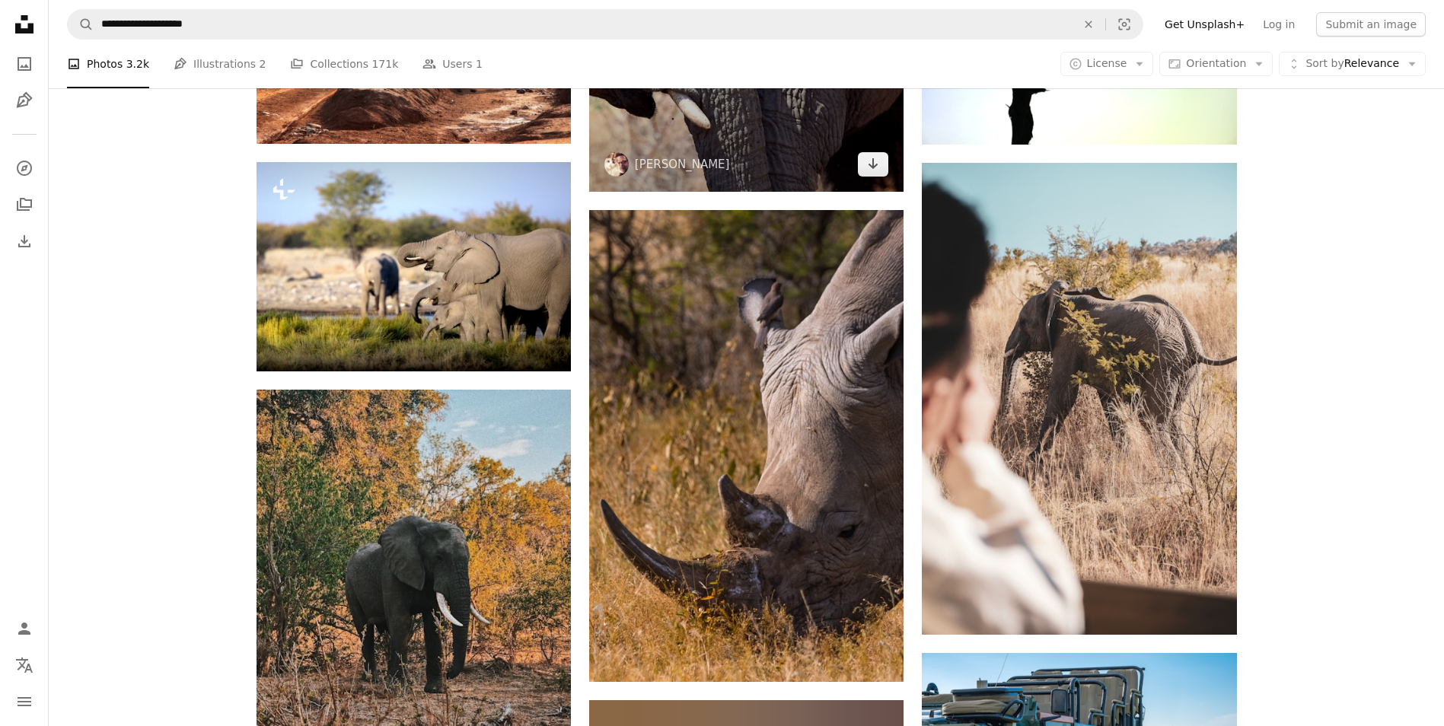
scroll to position [16292, 0]
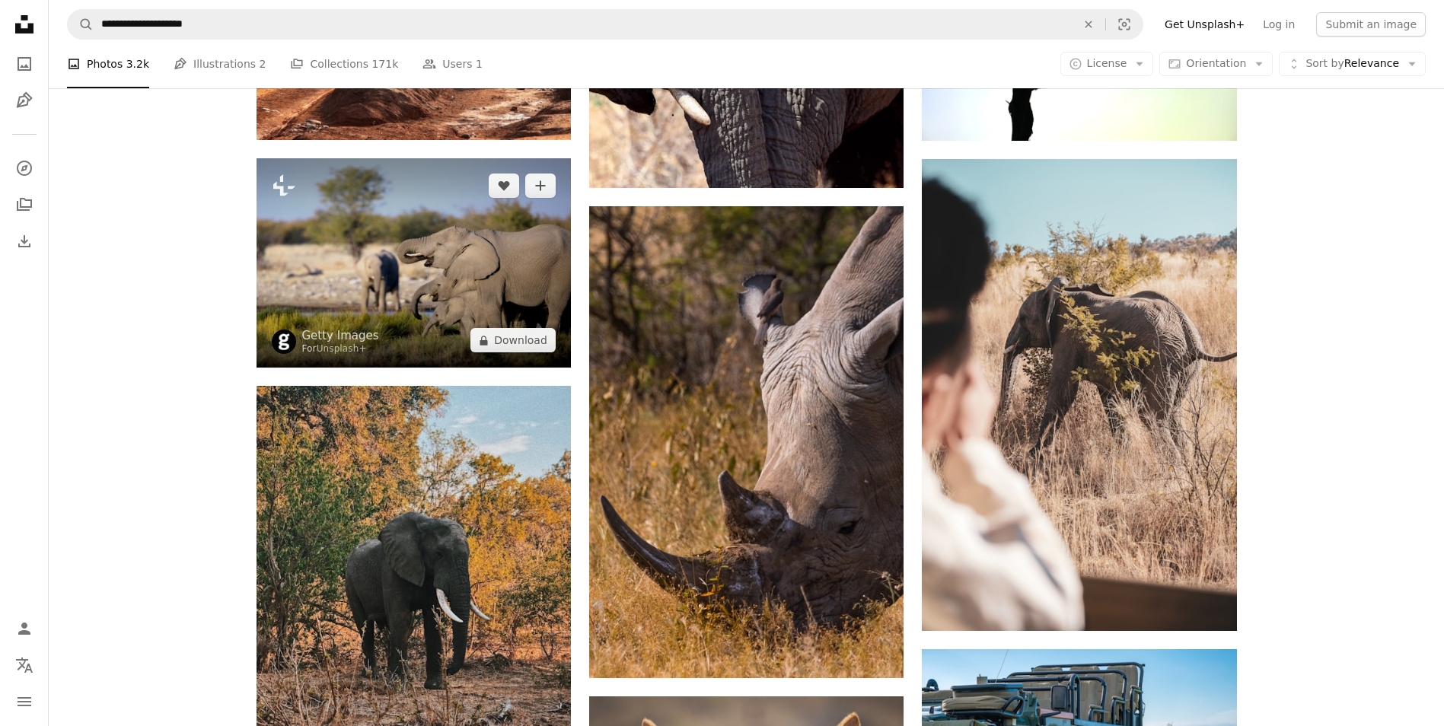
click at [489, 278] on img at bounding box center [414, 262] width 314 height 209
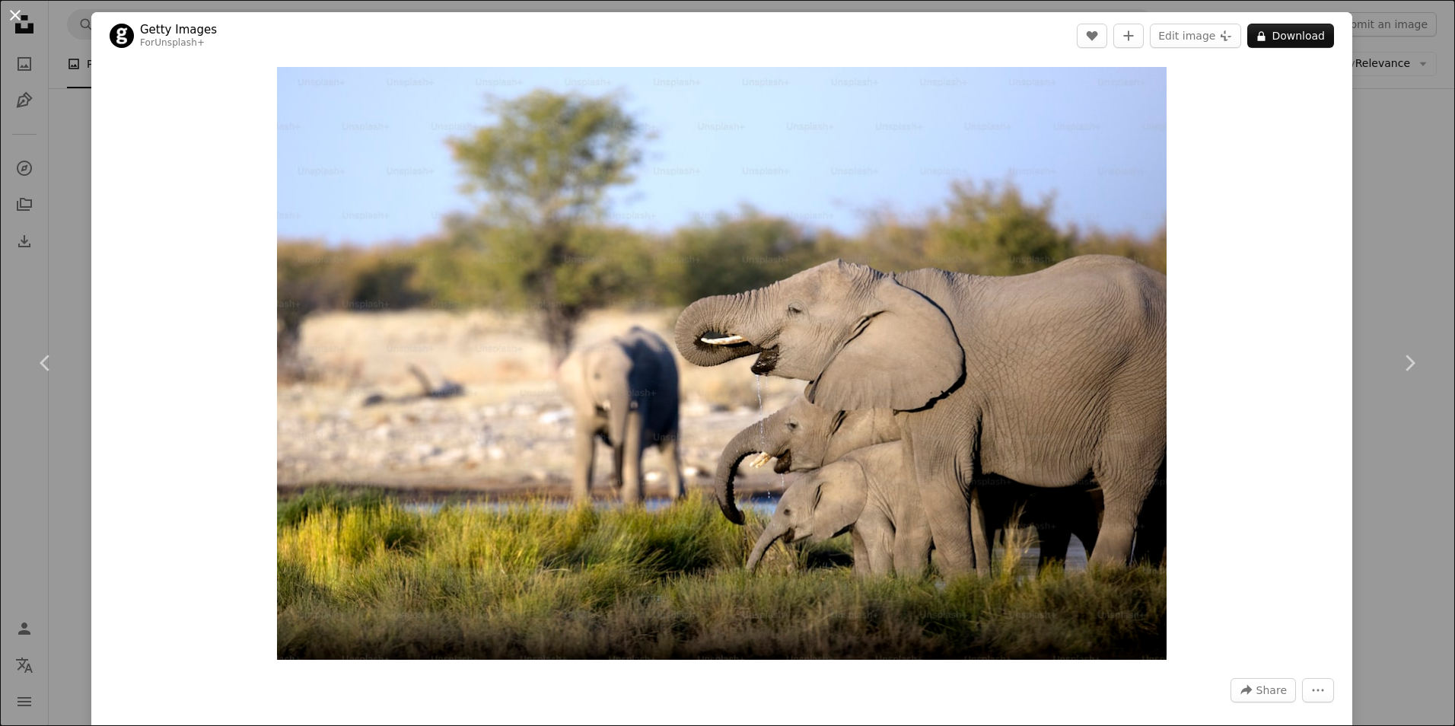
click at [9, 16] on button "An X shape" at bounding box center [15, 15] width 18 height 18
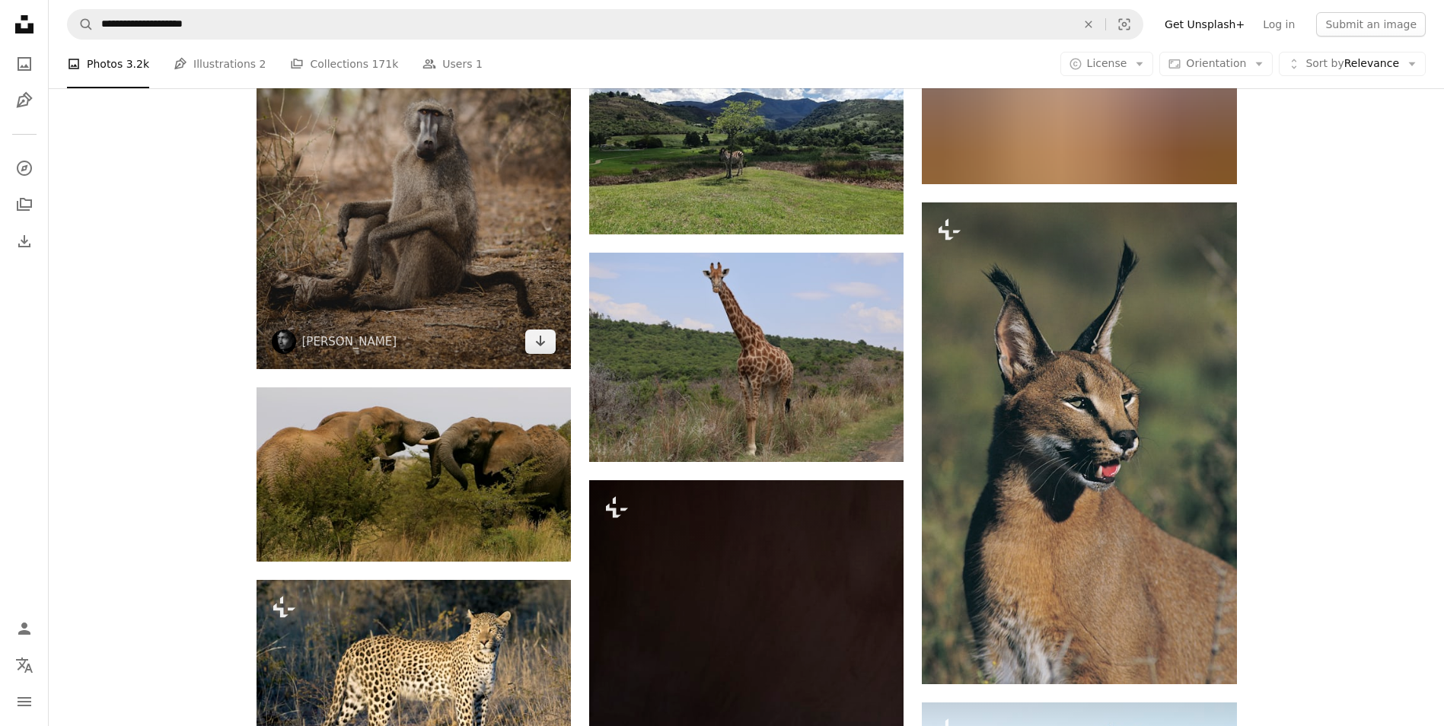
scroll to position [22077, 0]
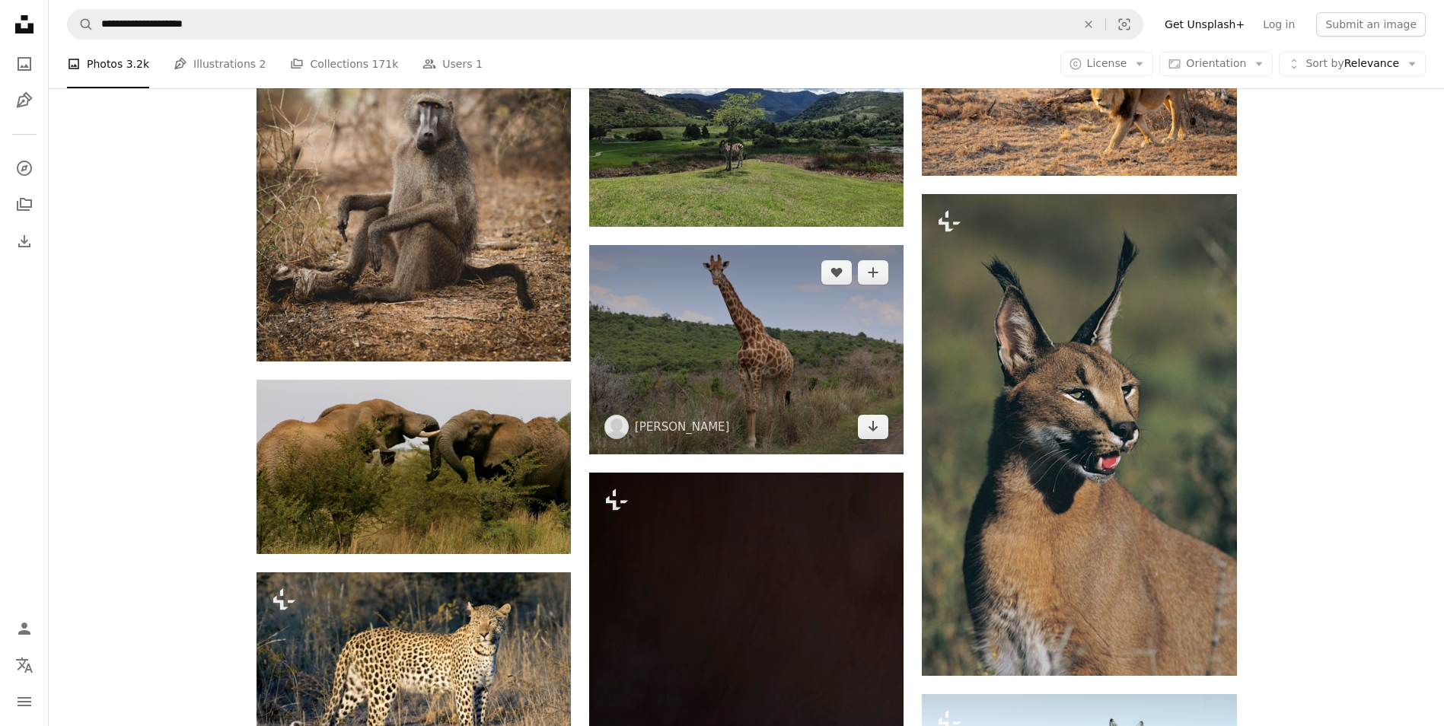
click at [649, 304] on img at bounding box center [746, 349] width 314 height 209
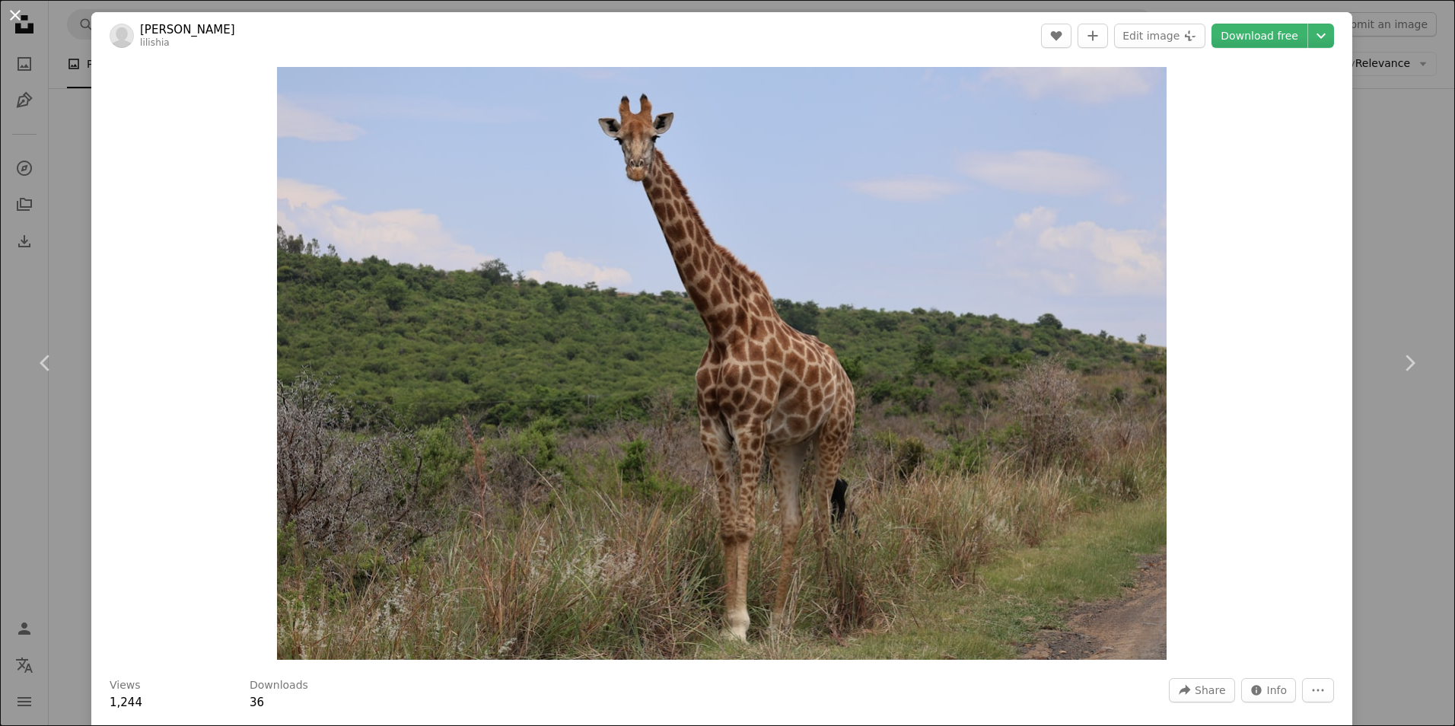
click at [8, 21] on button "An X shape" at bounding box center [15, 15] width 18 height 18
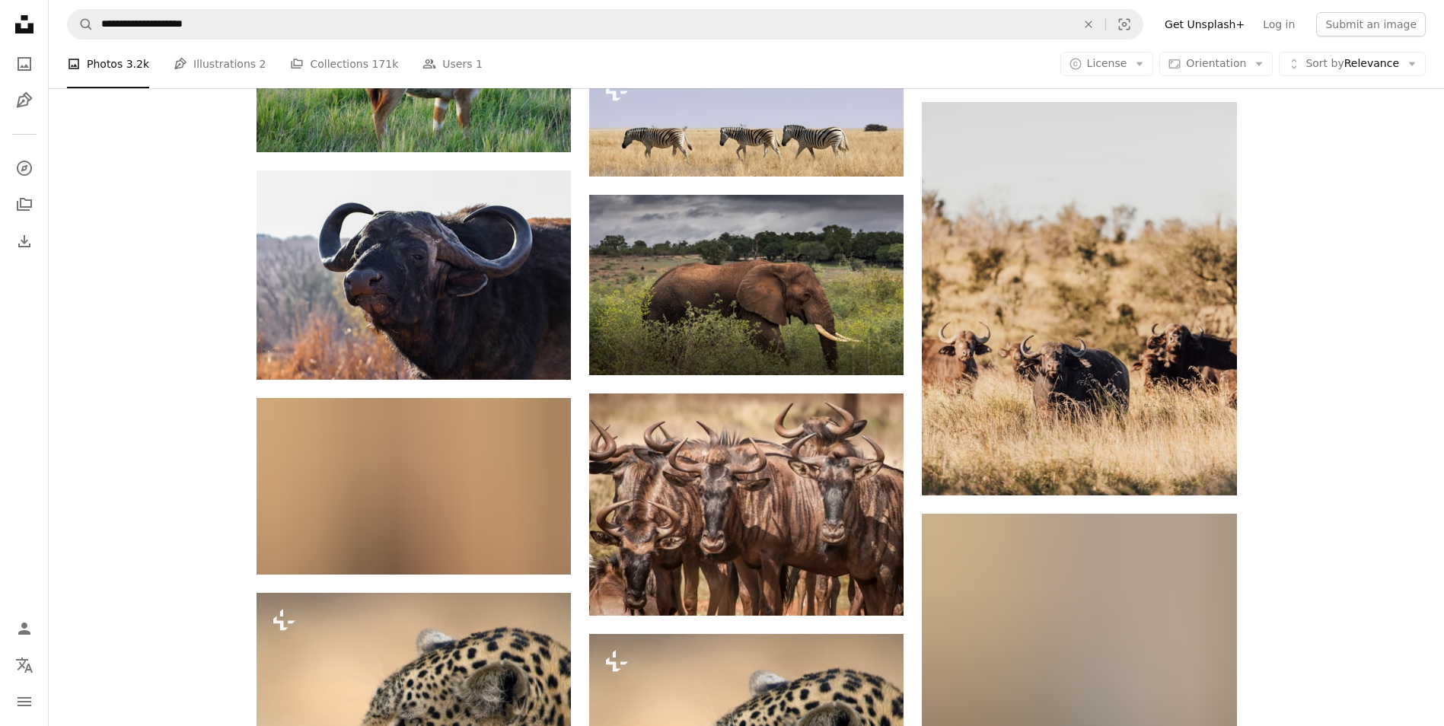
scroll to position [34560, 0]
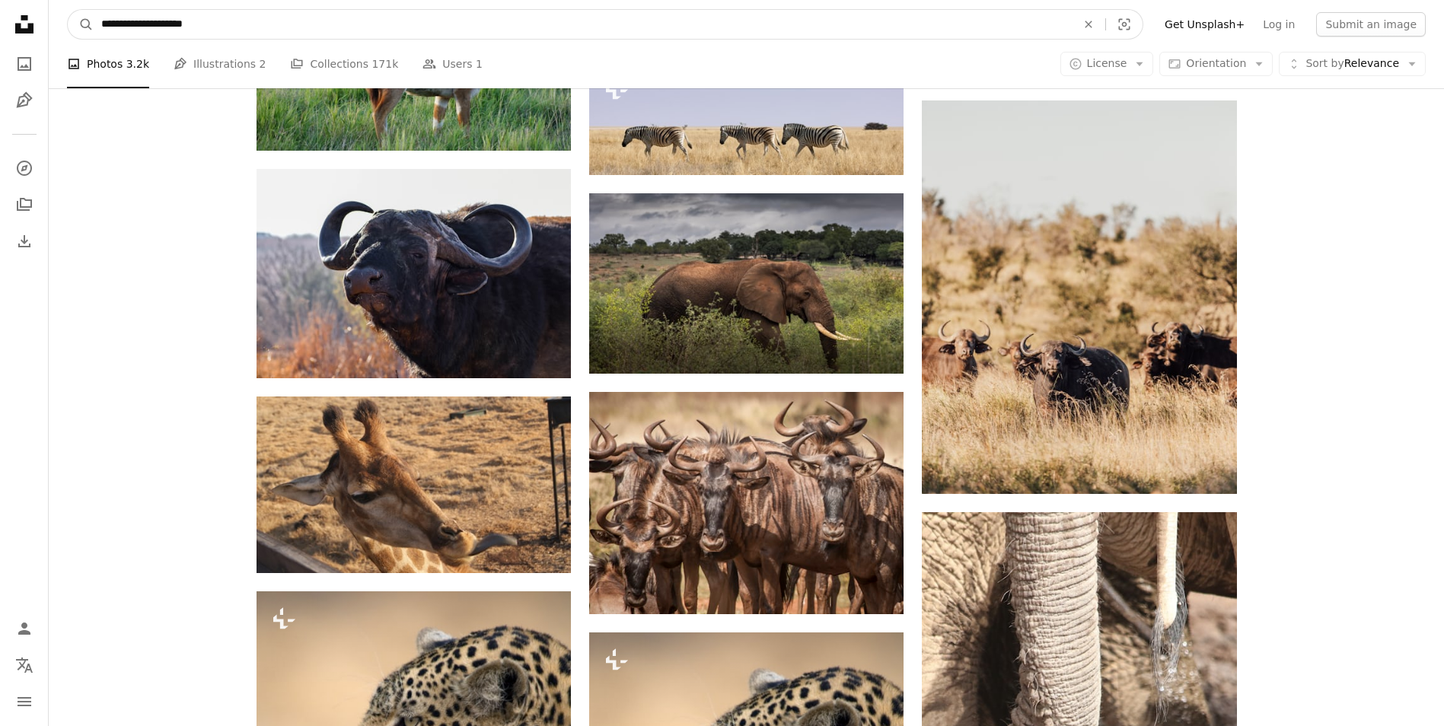
drag, startPoint x: 211, startPoint y: 21, endPoint x: 155, endPoint y: 25, distance: 56.5
click at [157, 24] on input "**********" at bounding box center [583, 24] width 978 height 29
type input "**********"
click button "A magnifying glass" at bounding box center [81, 24] width 26 height 29
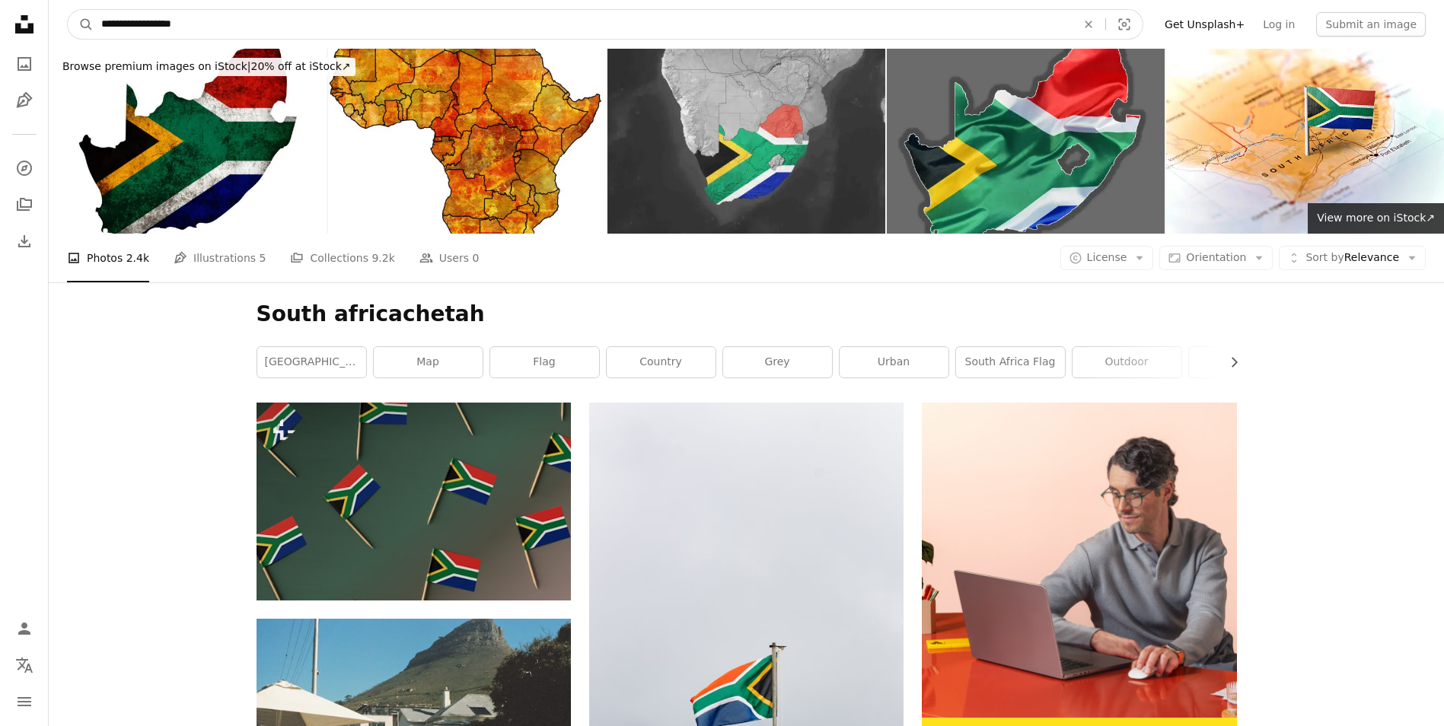
click at [152, 25] on input "**********" at bounding box center [583, 24] width 978 height 29
click at [159, 25] on input "**********" at bounding box center [583, 24] width 978 height 29
type input "**********"
click button "A magnifying glass" at bounding box center [81, 24] width 26 height 29
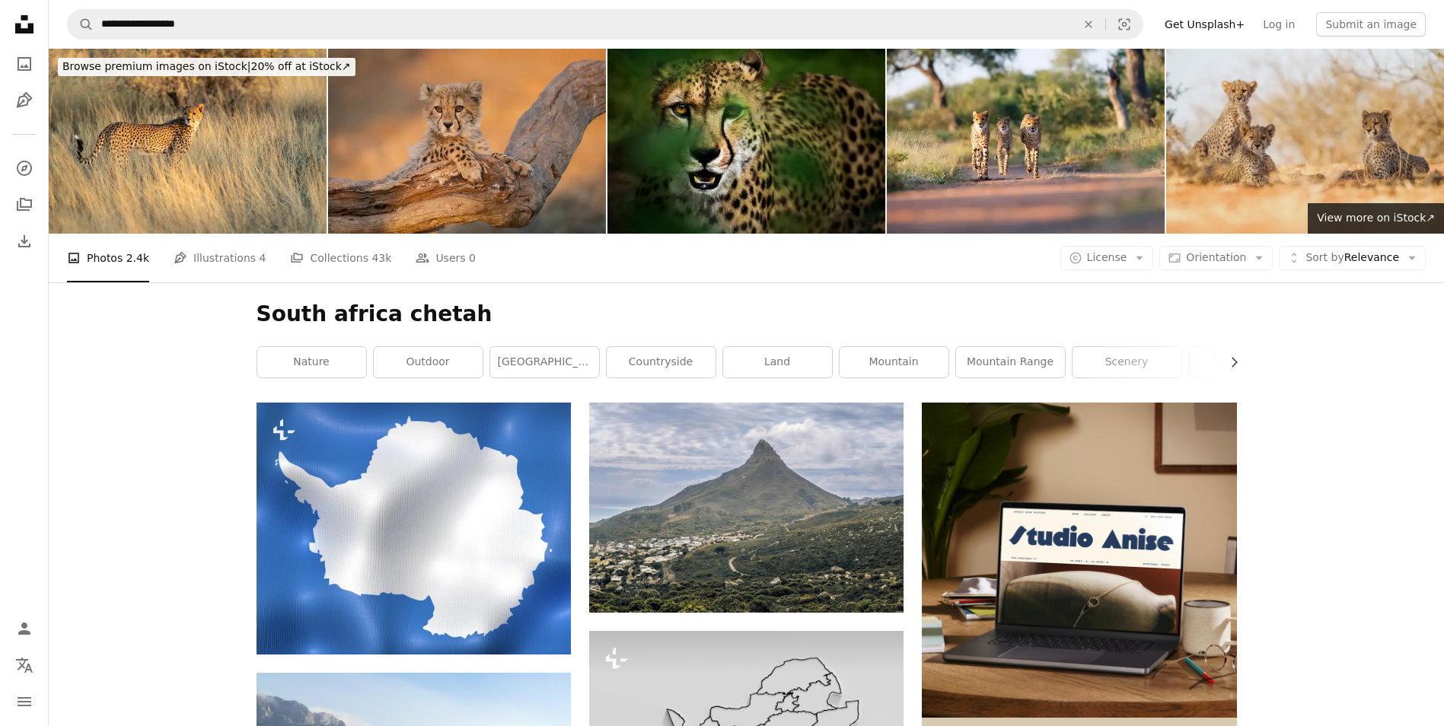
click at [1327, 152] on img at bounding box center [1305, 141] width 278 height 185
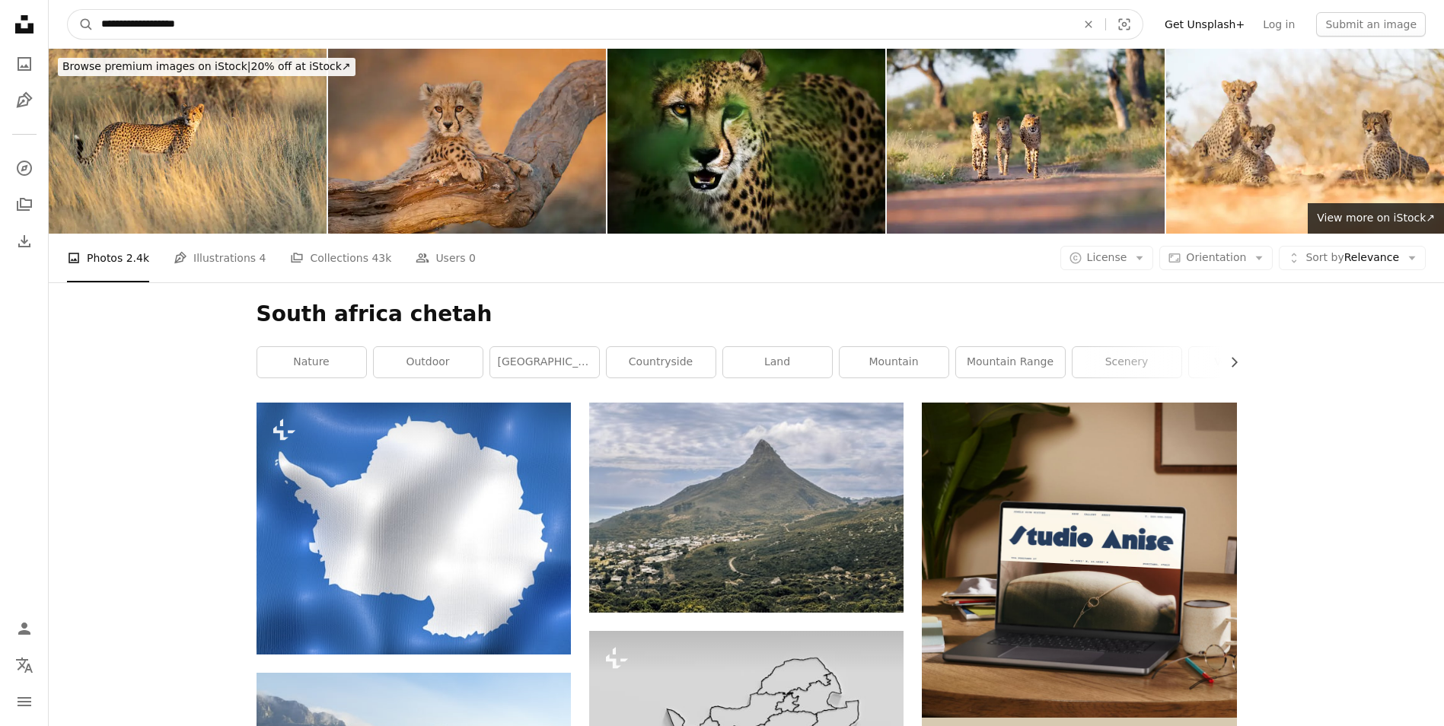
click at [215, 33] on input "**********" at bounding box center [583, 24] width 978 height 29
drag, startPoint x: 217, startPoint y: 21, endPoint x: -27, endPoint y: 14, distance: 244.5
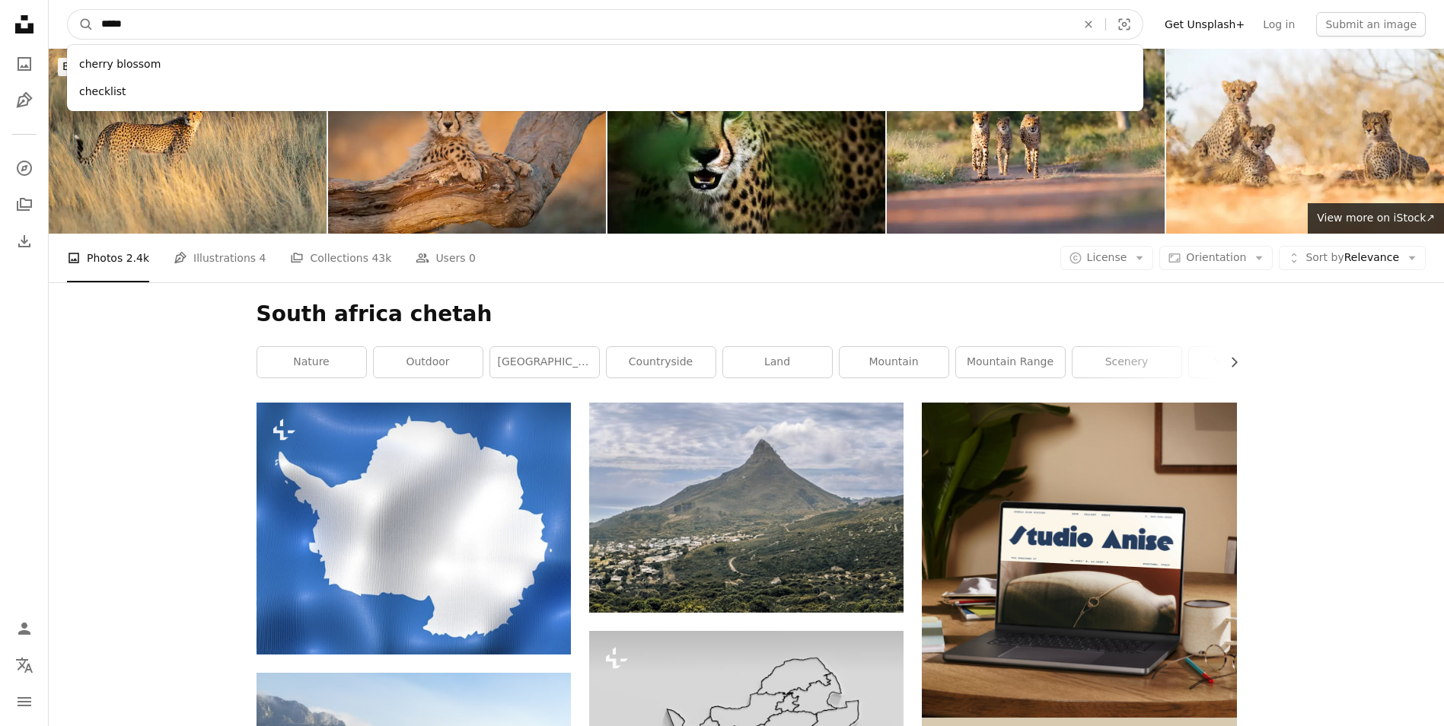
type input "******"
click button "A magnifying glass" at bounding box center [81, 24] width 26 height 29
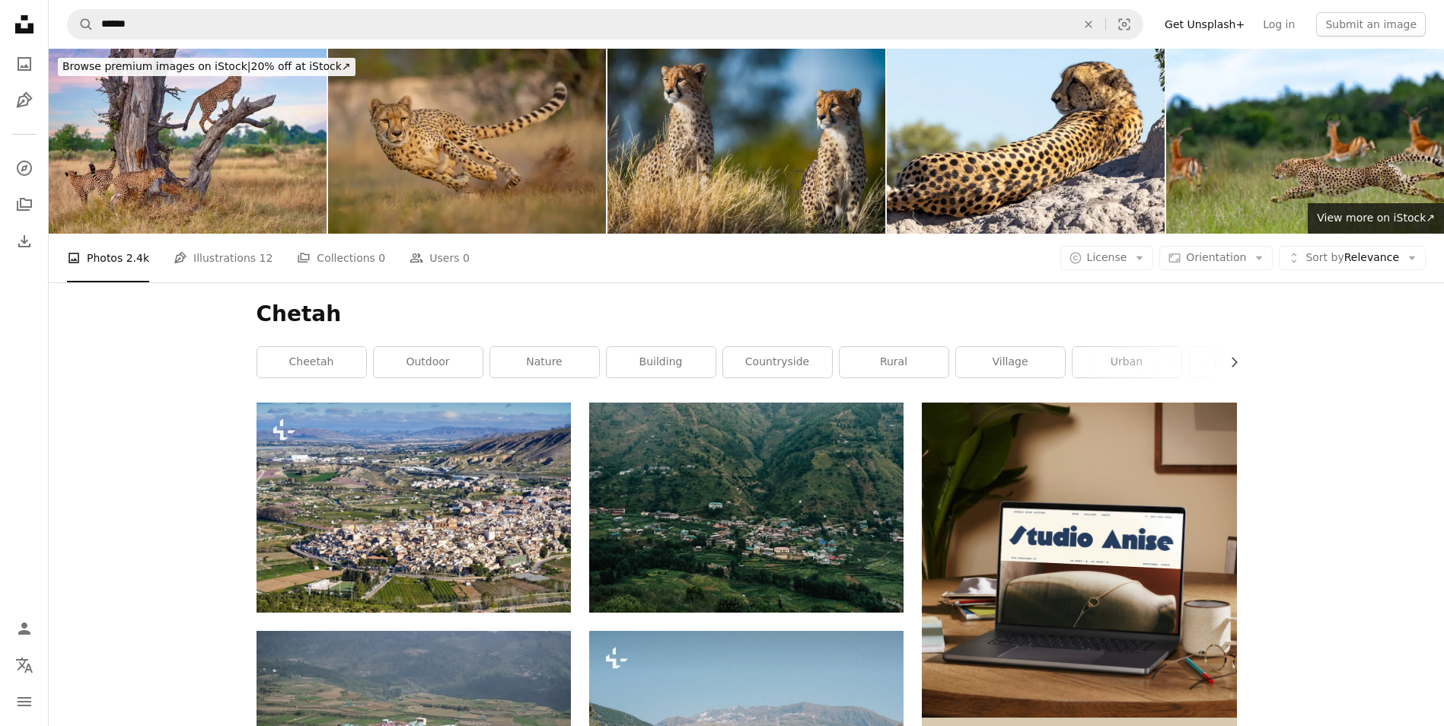
click at [737, 122] on img at bounding box center [746, 141] width 278 height 185
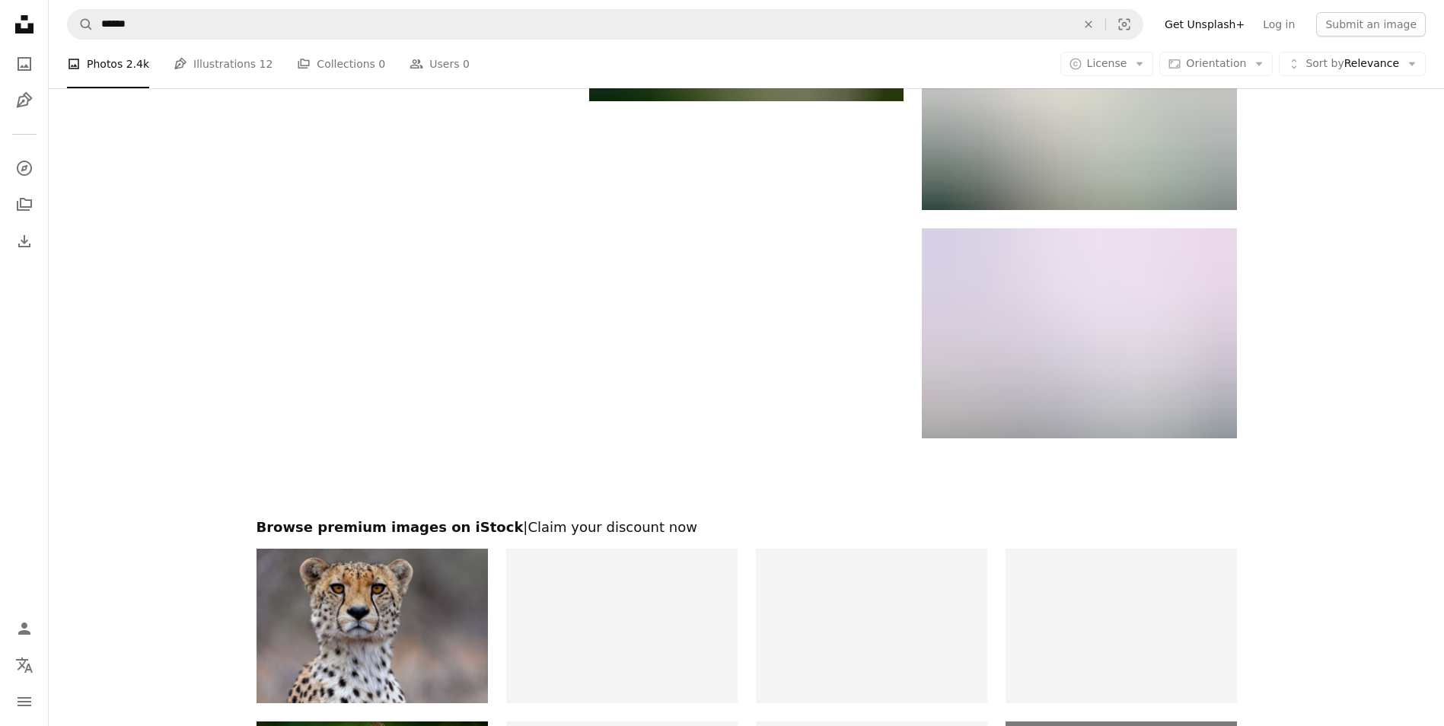
scroll to position [2207, 0]
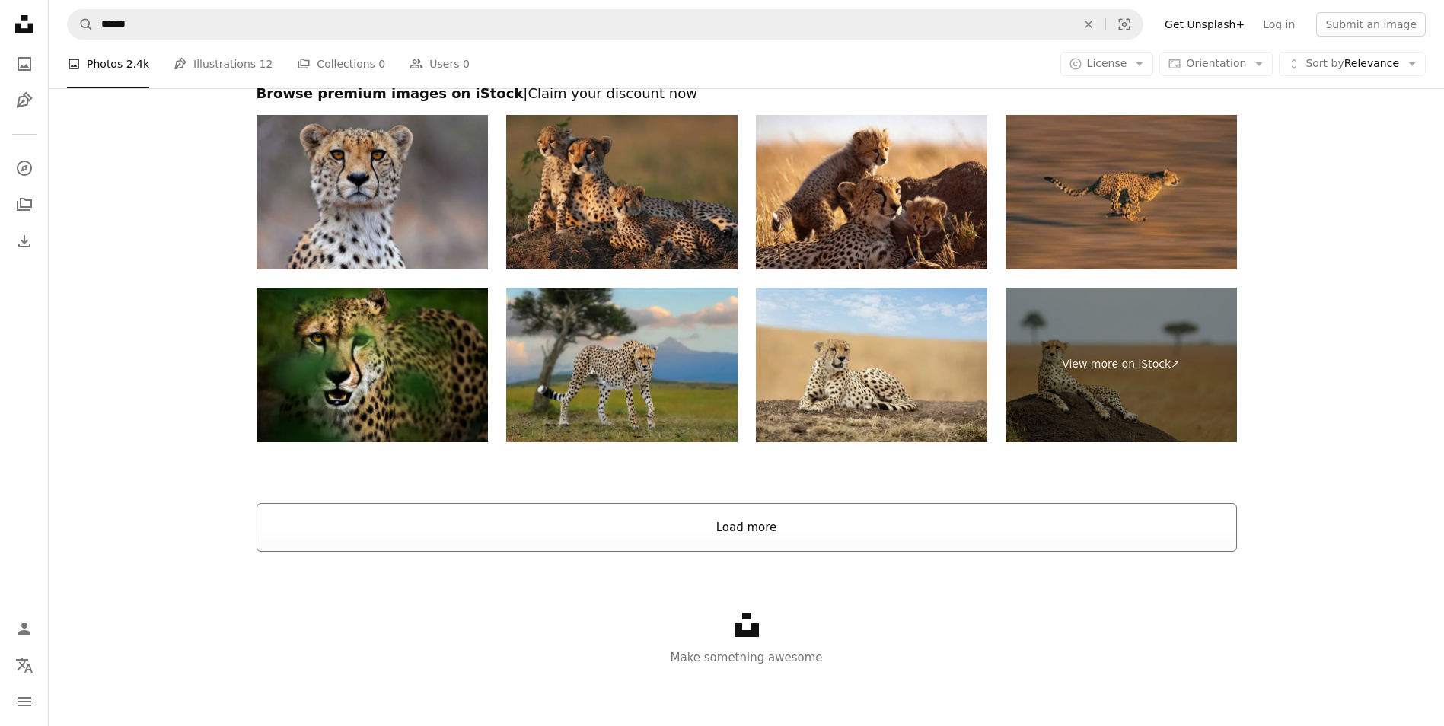
click at [715, 532] on button "Load more" at bounding box center [747, 527] width 980 height 49
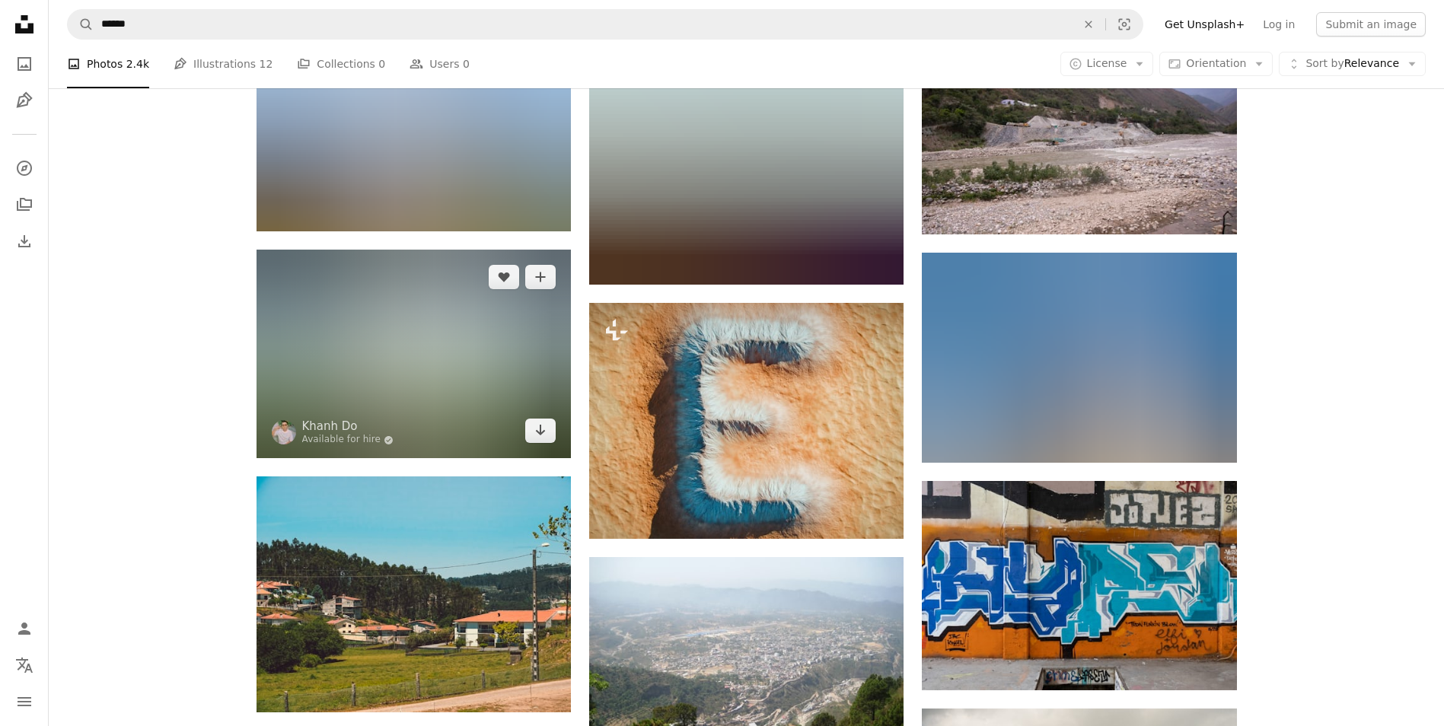
scroll to position [1282, 0]
